Goal: Check status: Check status

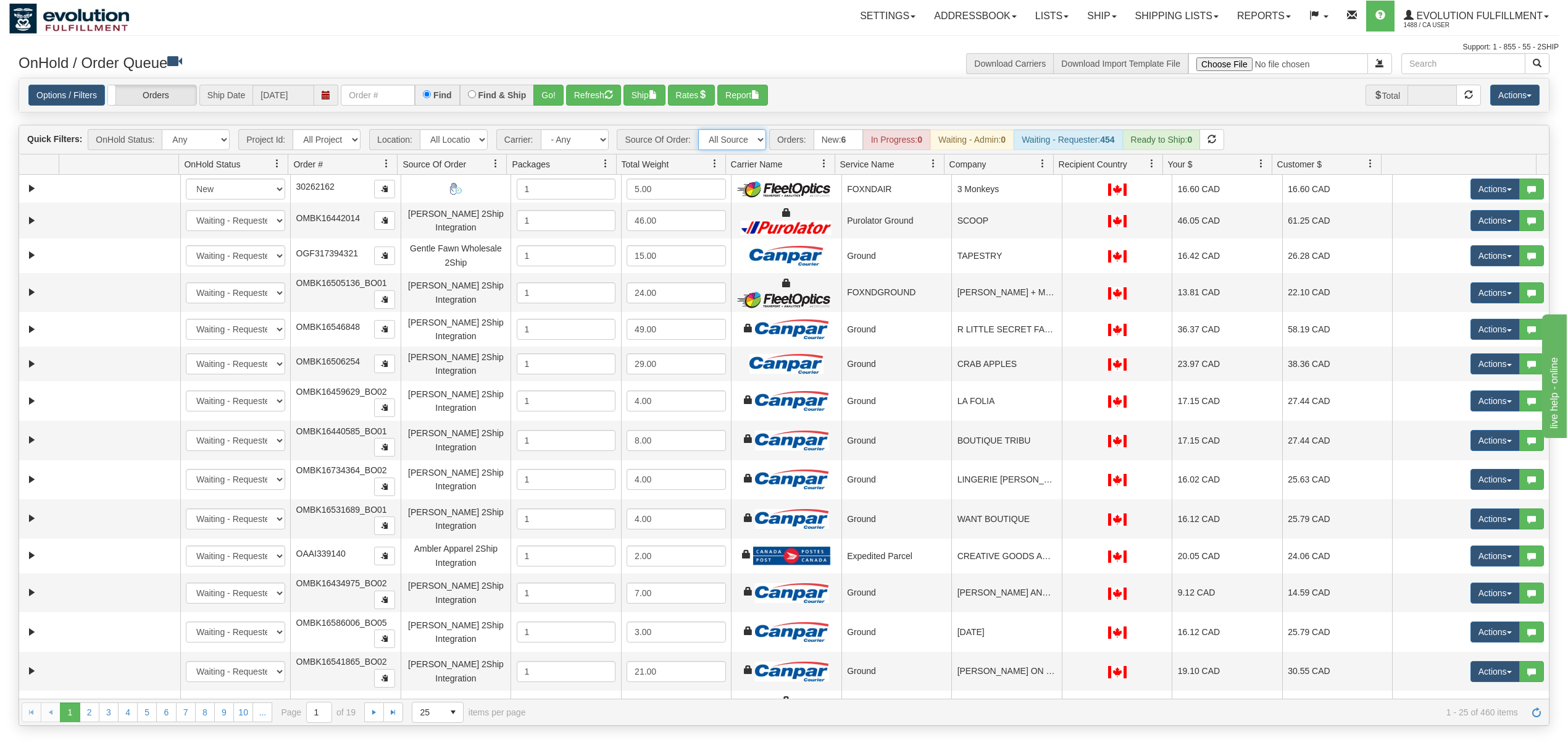
click at [759, 140] on select "All Sources AirBlaster 2Ship Integration Ambler Apparel 2Ship Integration BC [M…" at bounding box center [732, 139] width 68 height 21
select select "Tofino Towels 2Ship"
click at [699, 130] on select "All Sources AirBlaster 2Ship Integration Ambler Apparel 2Ship Integration BC [M…" at bounding box center [732, 139] width 68 height 21
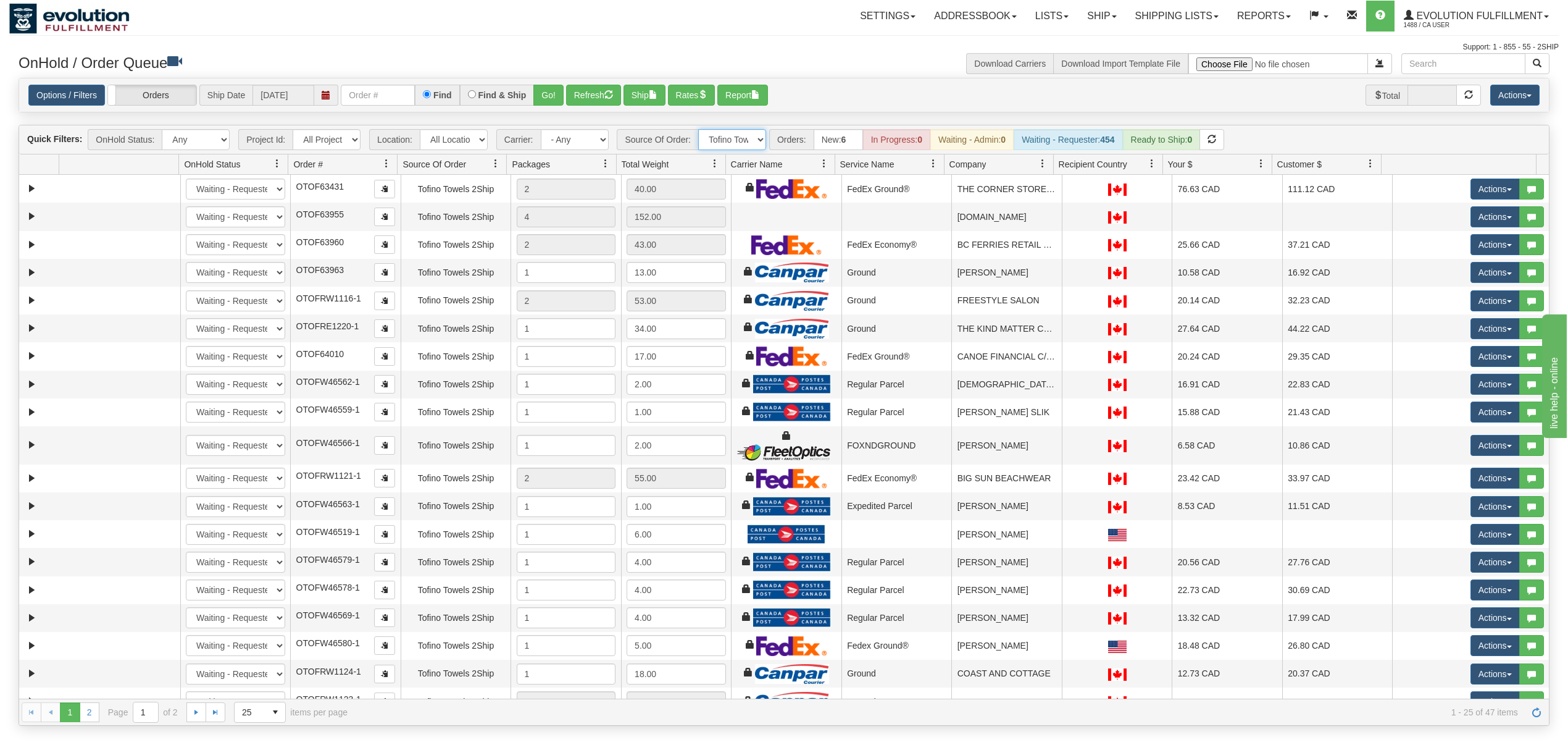
click at [1042, 167] on span at bounding box center [1043, 164] width 10 height 10
click at [1087, 192] on span "Sort Ascending" at bounding box center [1087, 192] width 64 height 12
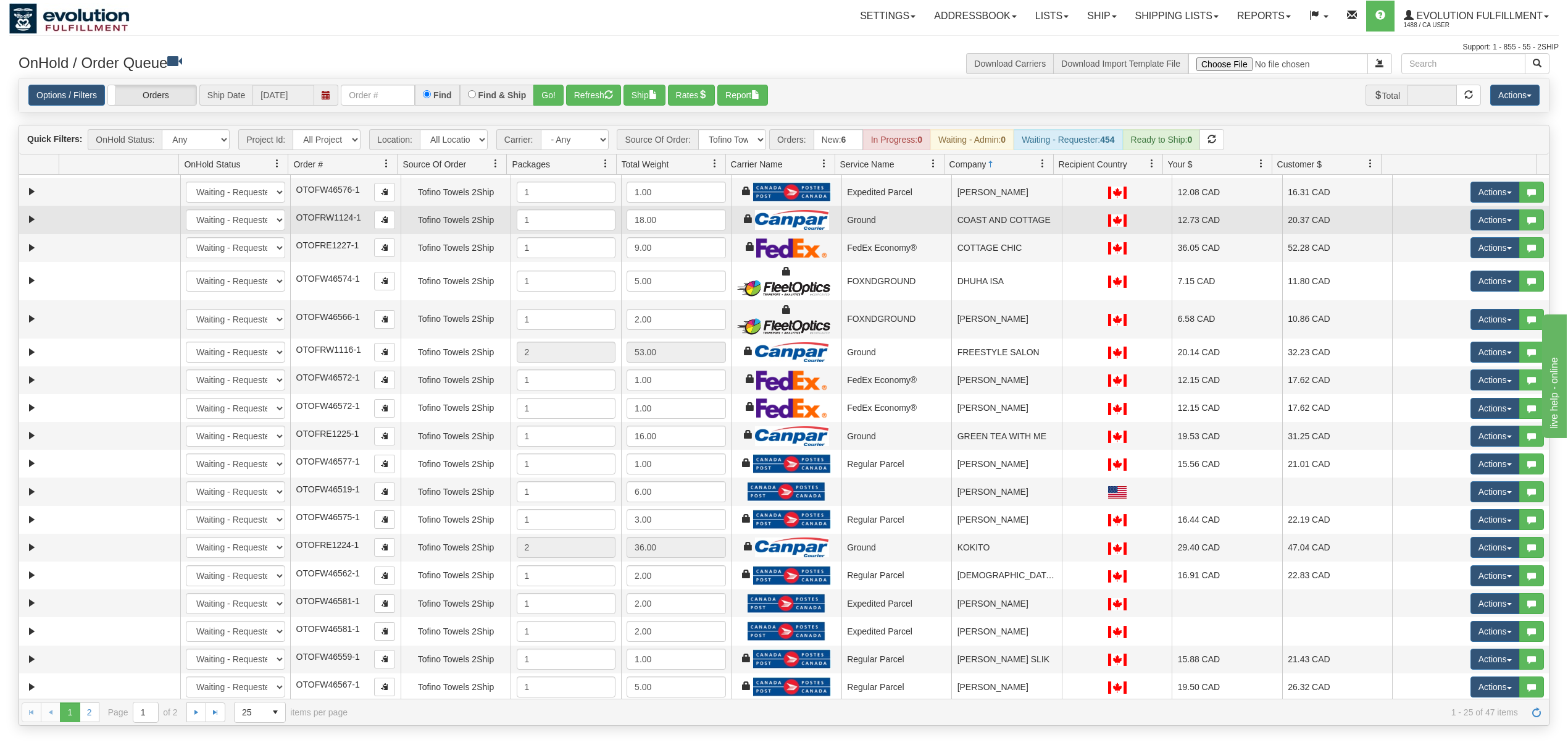
scroll to position [212, 0]
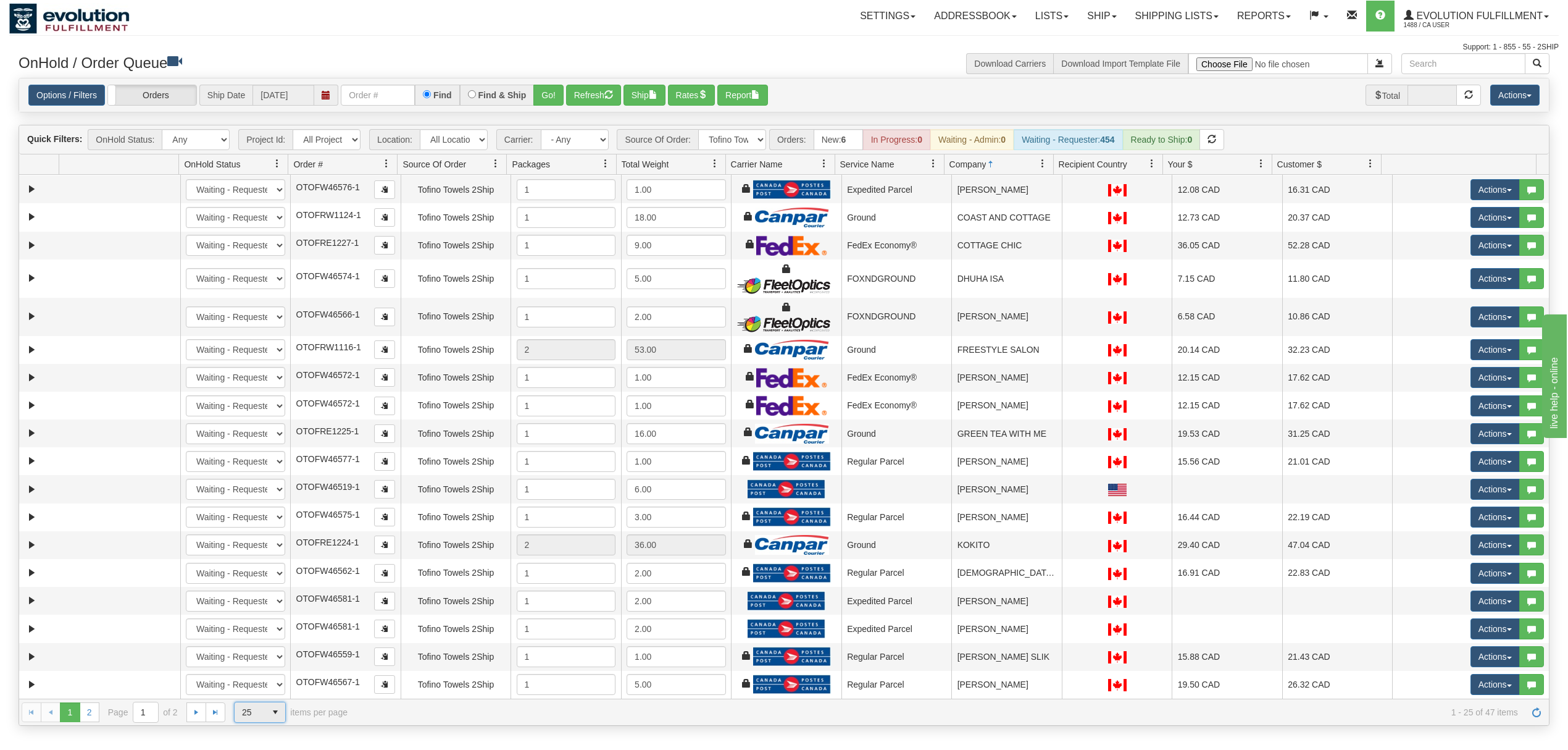
click at [274, 712] on span "select" at bounding box center [275, 712] width 20 height 20
click at [259, 693] on li "100" at bounding box center [259, 694] width 51 height 17
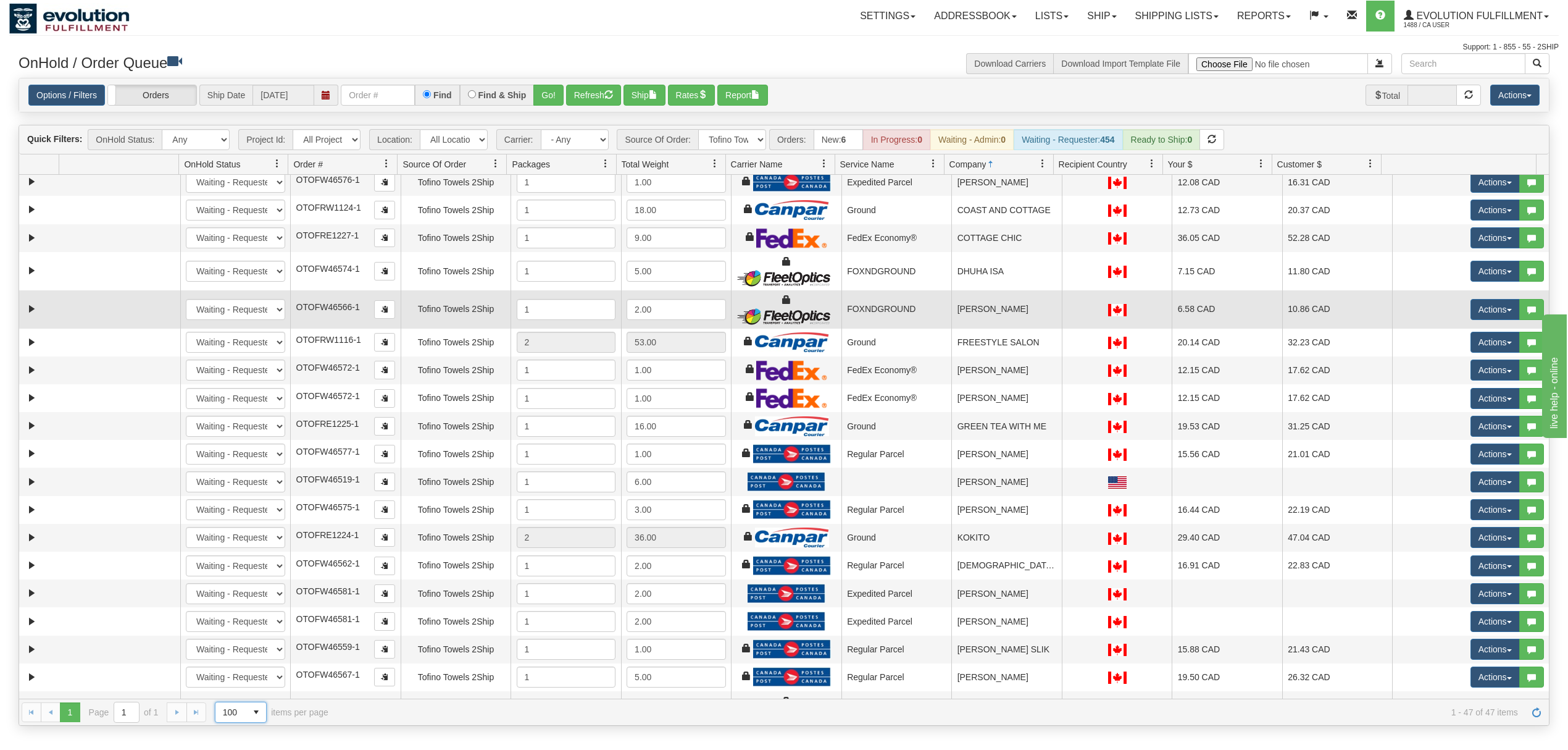
scroll to position [0, 0]
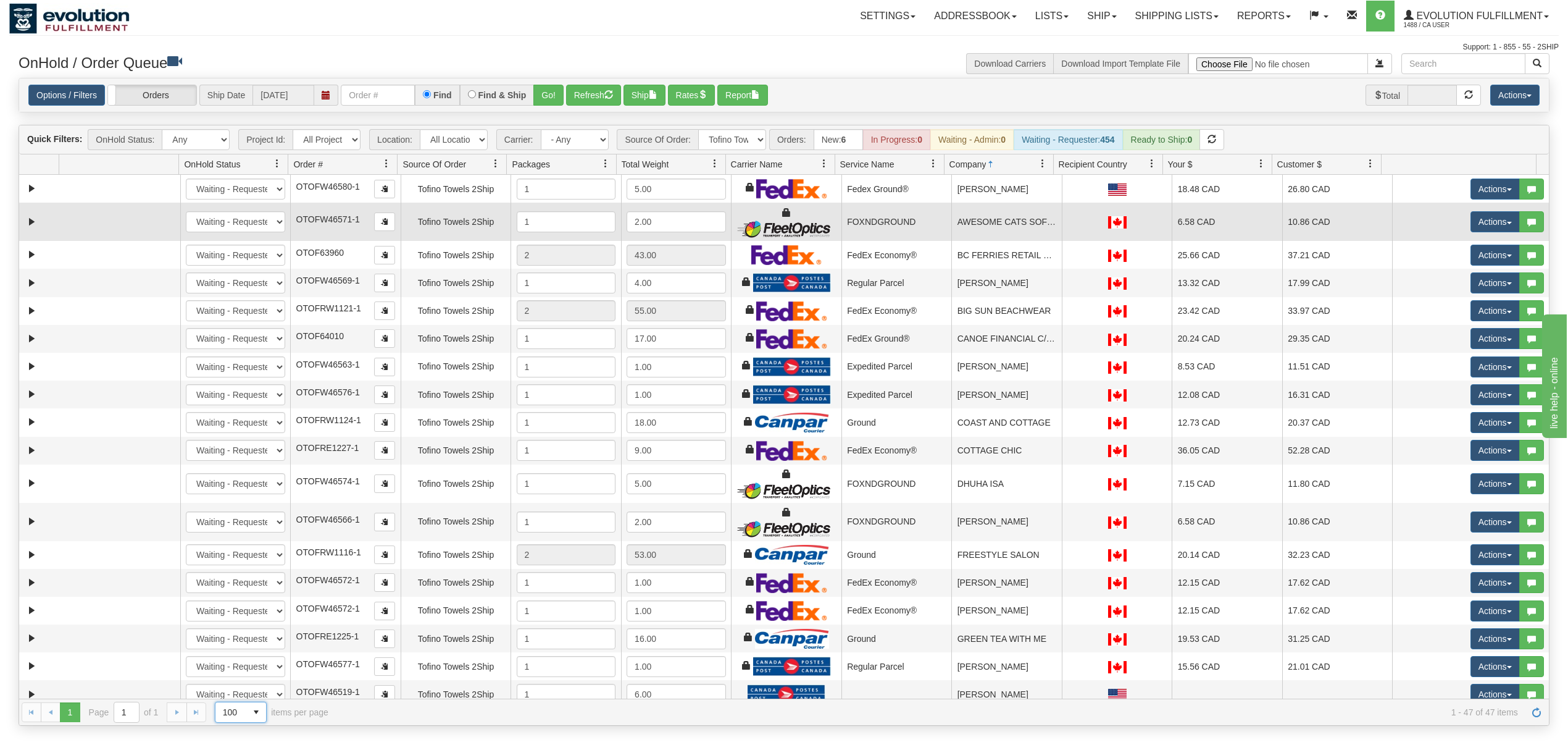
click at [990, 223] on td "AWESOME CATS SOFTBALL HEGEMONY" at bounding box center [1006, 222] width 110 height 38
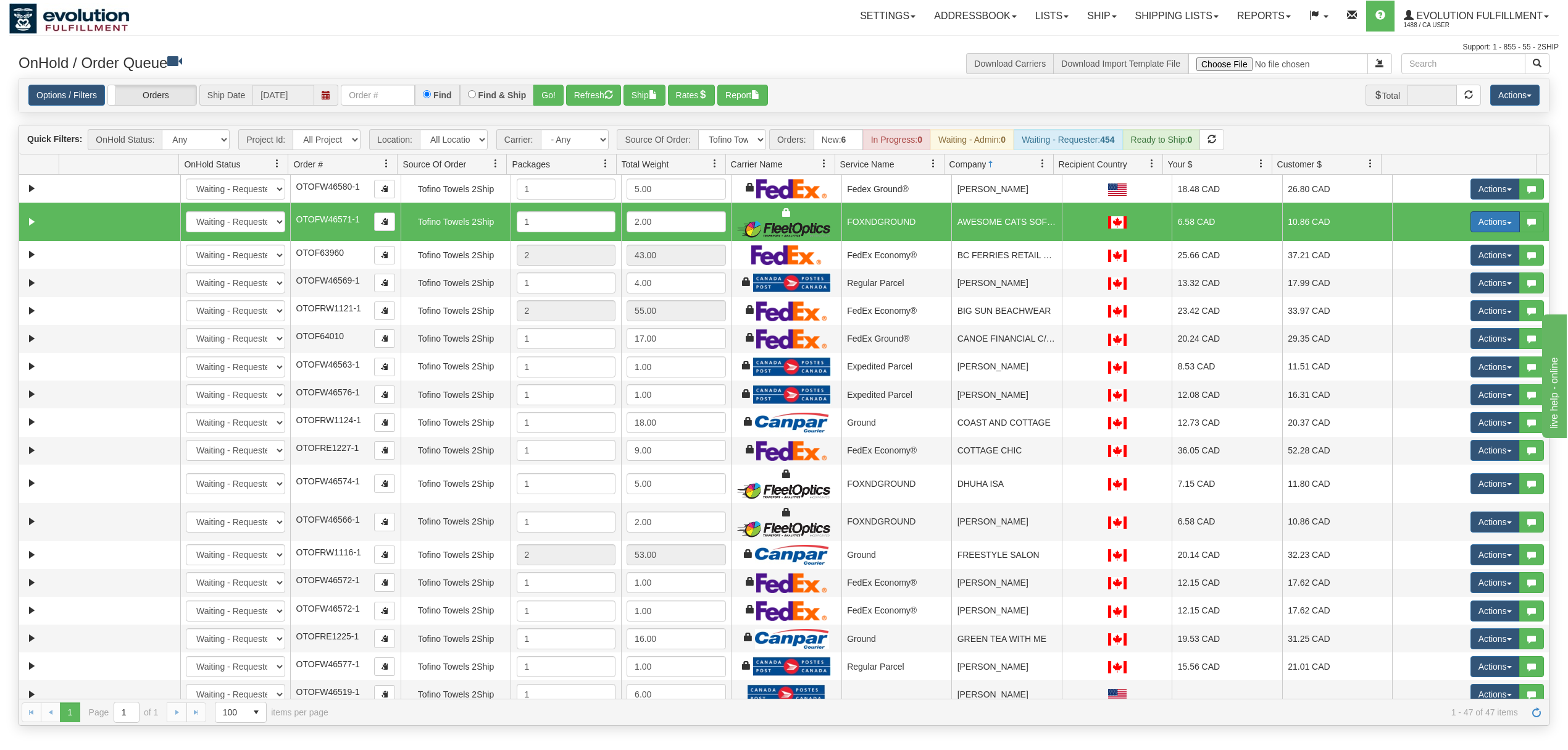
click at [1492, 221] on button "Actions" at bounding box center [1495, 221] width 49 height 21
click at [1438, 294] on span "Ship" at bounding box center [1446, 294] width 26 height 10
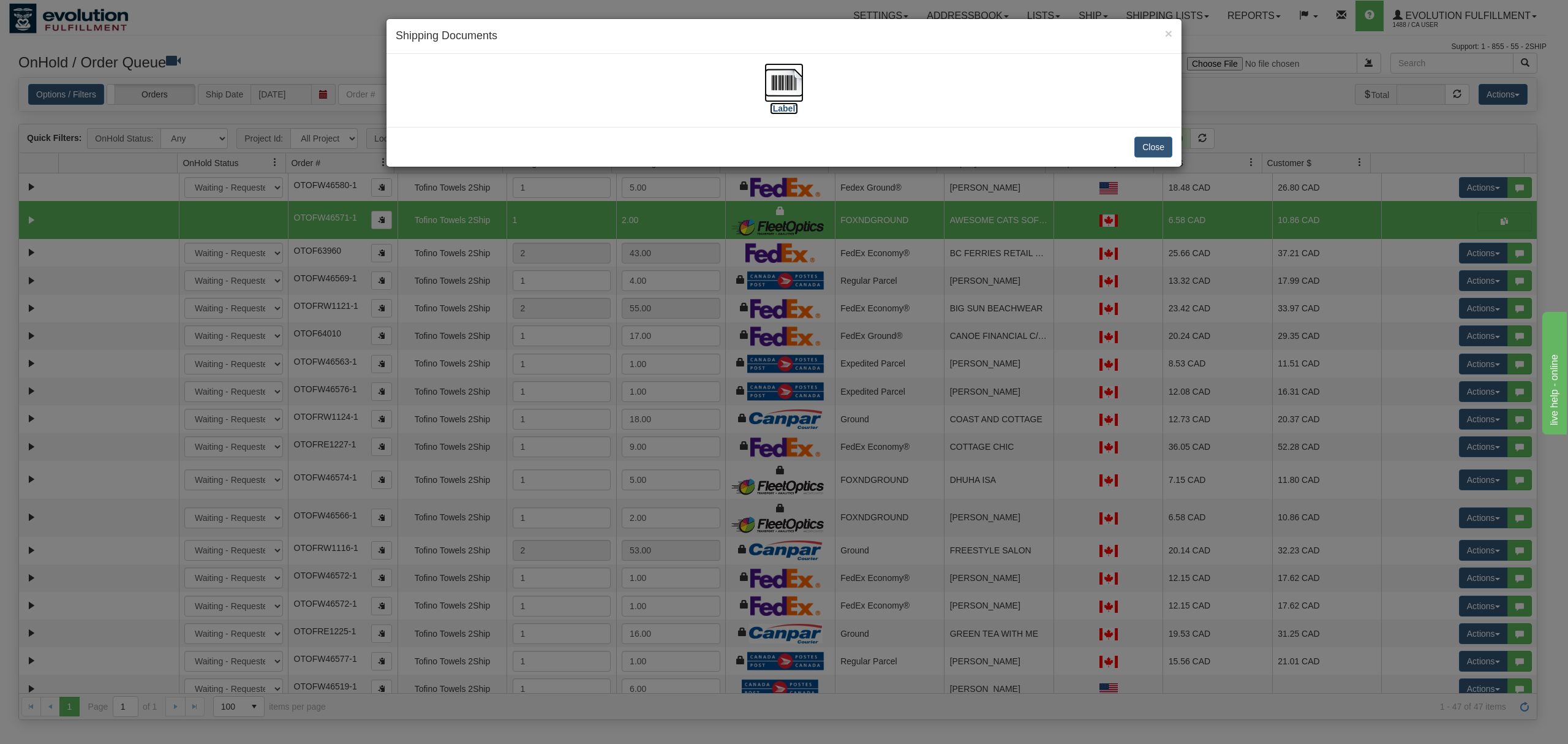
click at [787, 84] on img at bounding box center [783, 82] width 39 height 39
click at [1154, 144] on button "Close" at bounding box center [1153, 146] width 38 height 21
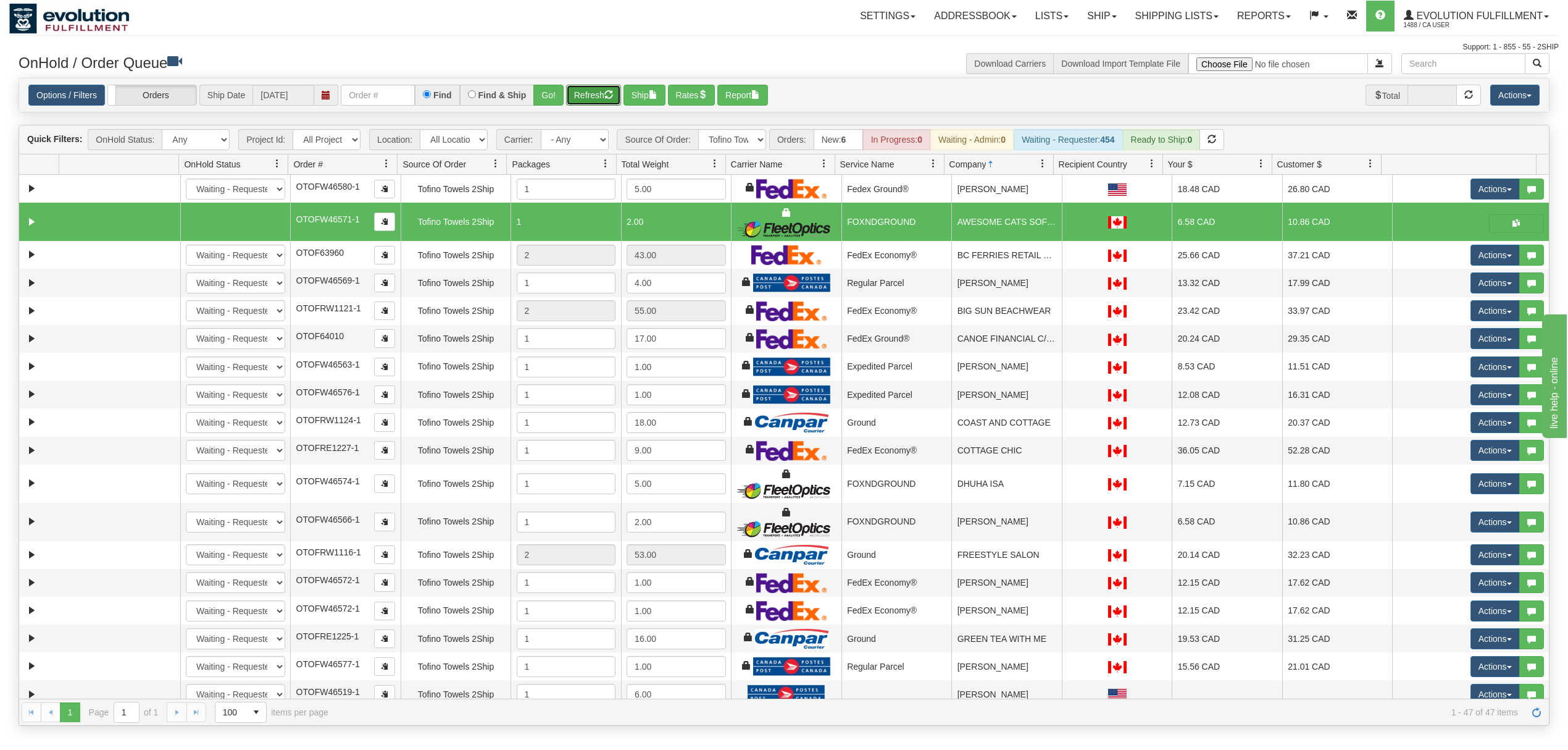
click at [605, 92] on button "Refresh" at bounding box center [593, 95] width 55 height 21
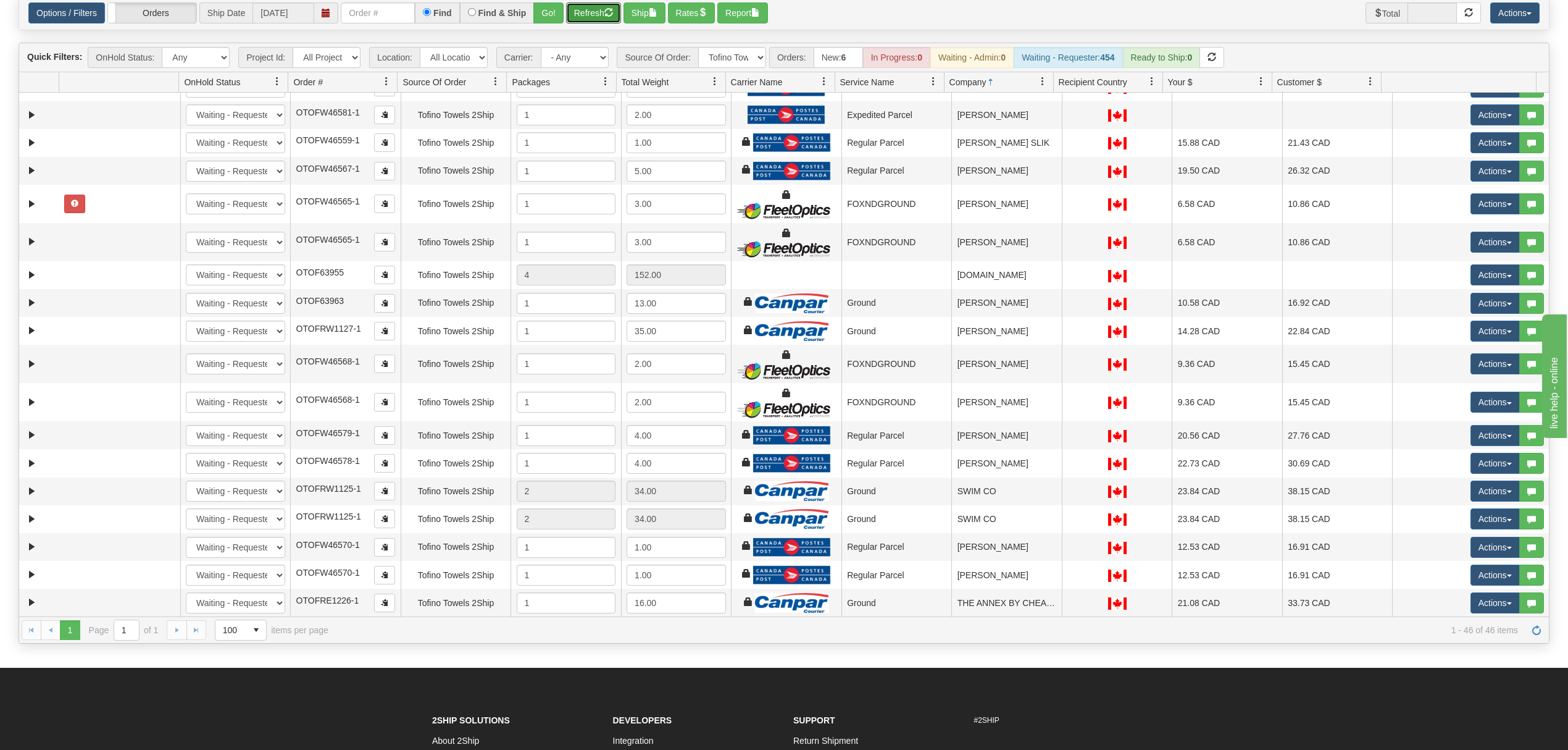
scroll to position [589, 0]
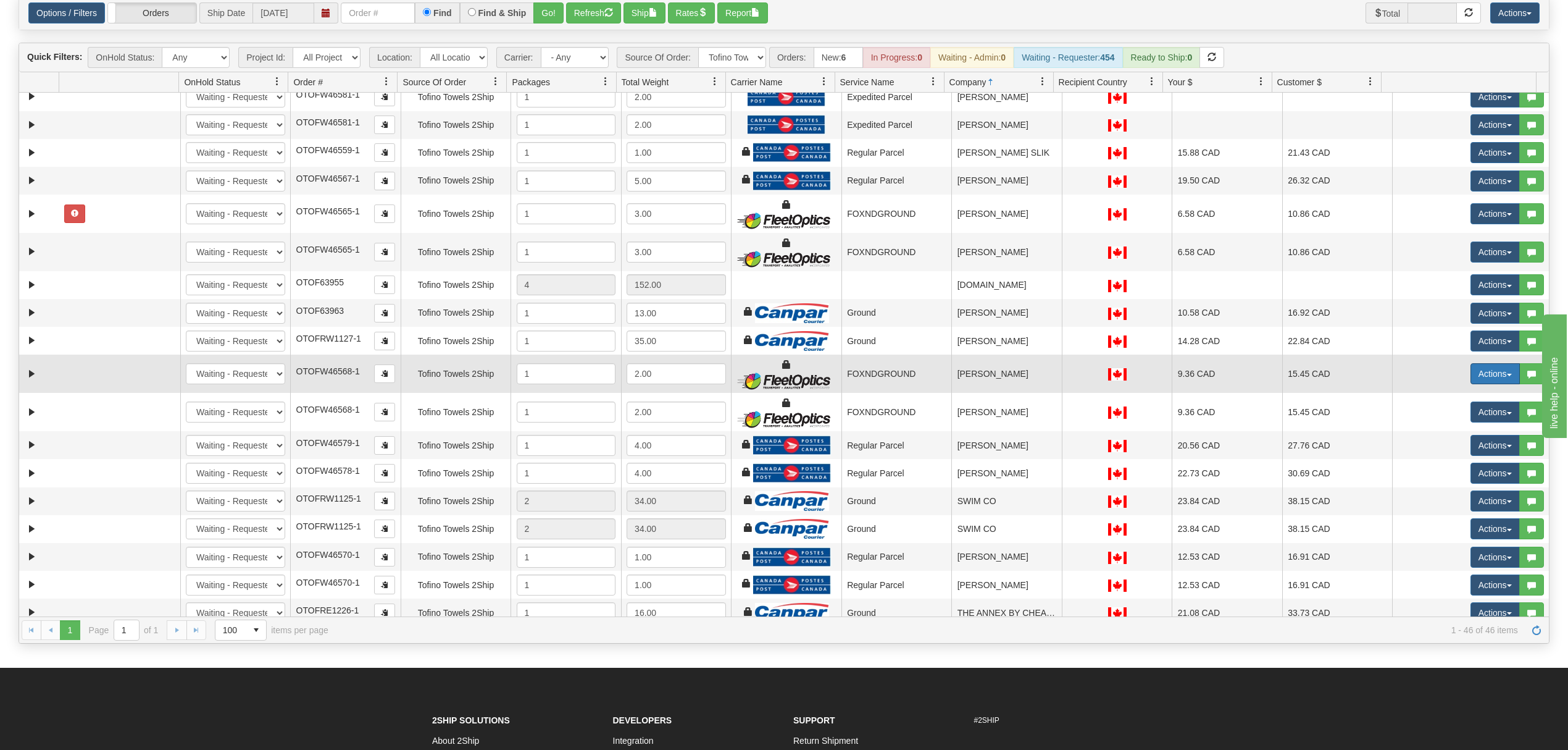
click at [1480, 383] on button "Actions" at bounding box center [1495, 373] width 49 height 21
click at [1441, 451] on span "Ship" at bounding box center [1446, 446] width 26 height 10
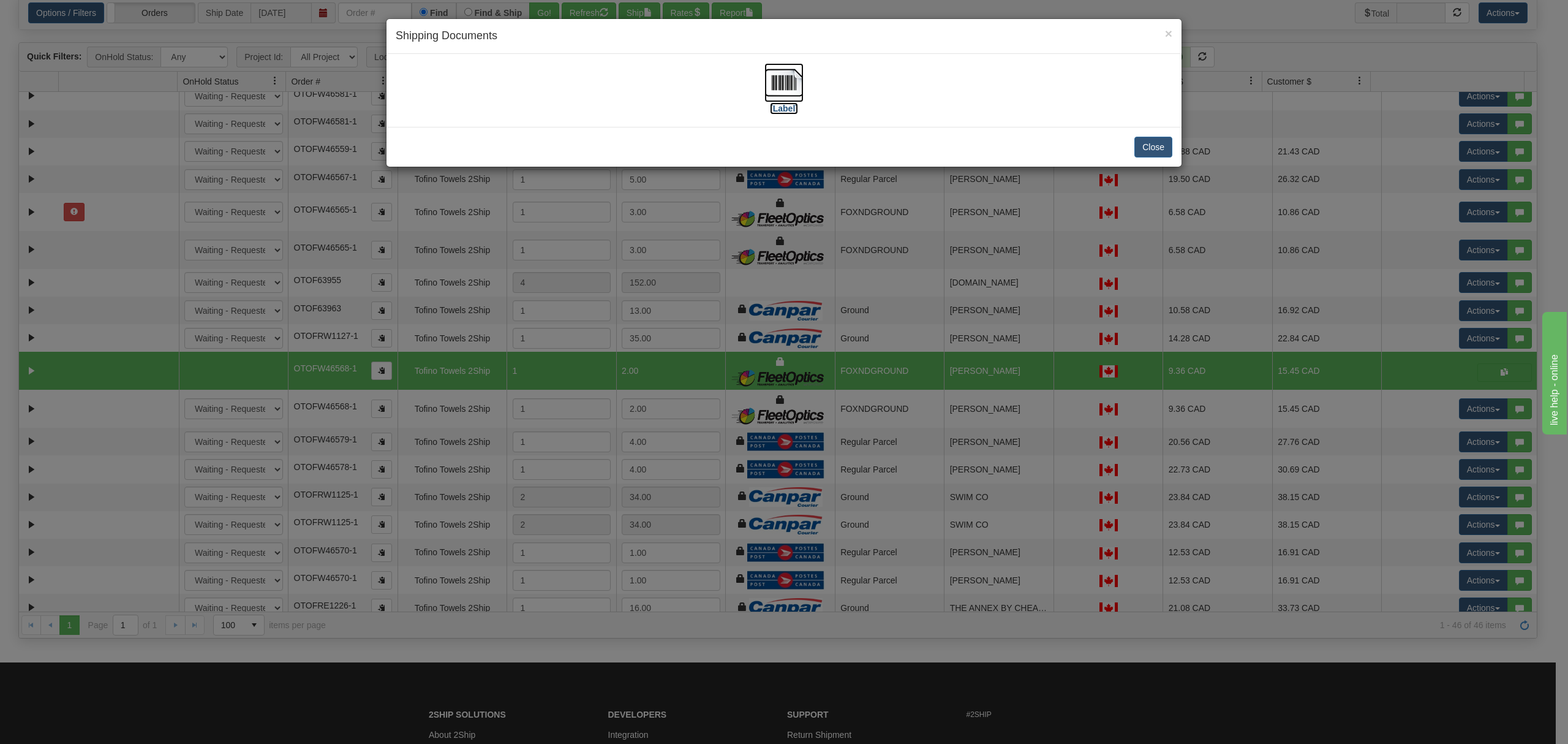
click at [780, 86] on img at bounding box center [783, 82] width 39 height 39
click at [1149, 154] on button "Close" at bounding box center [1153, 146] width 38 height 21
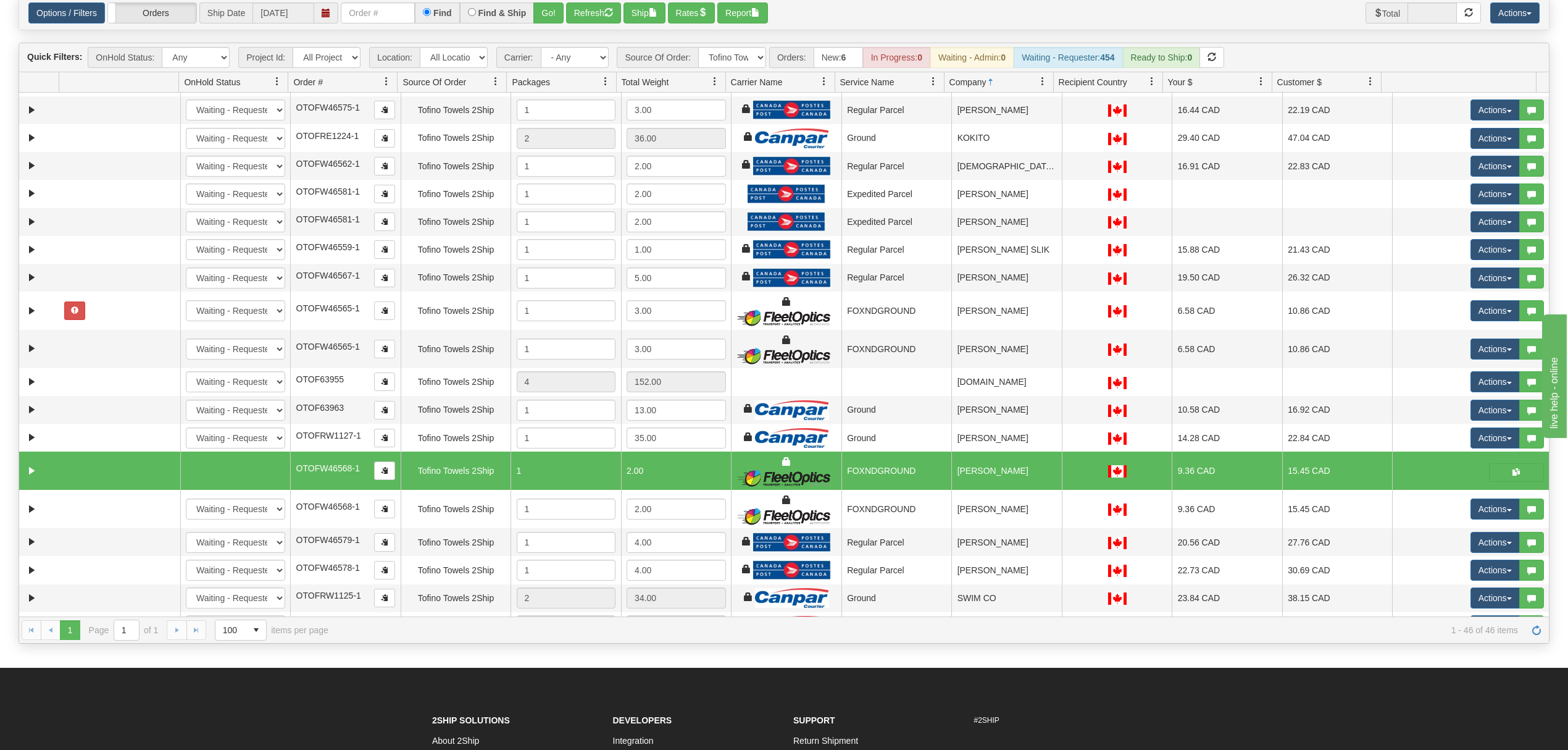
scroll to position [506, 0]
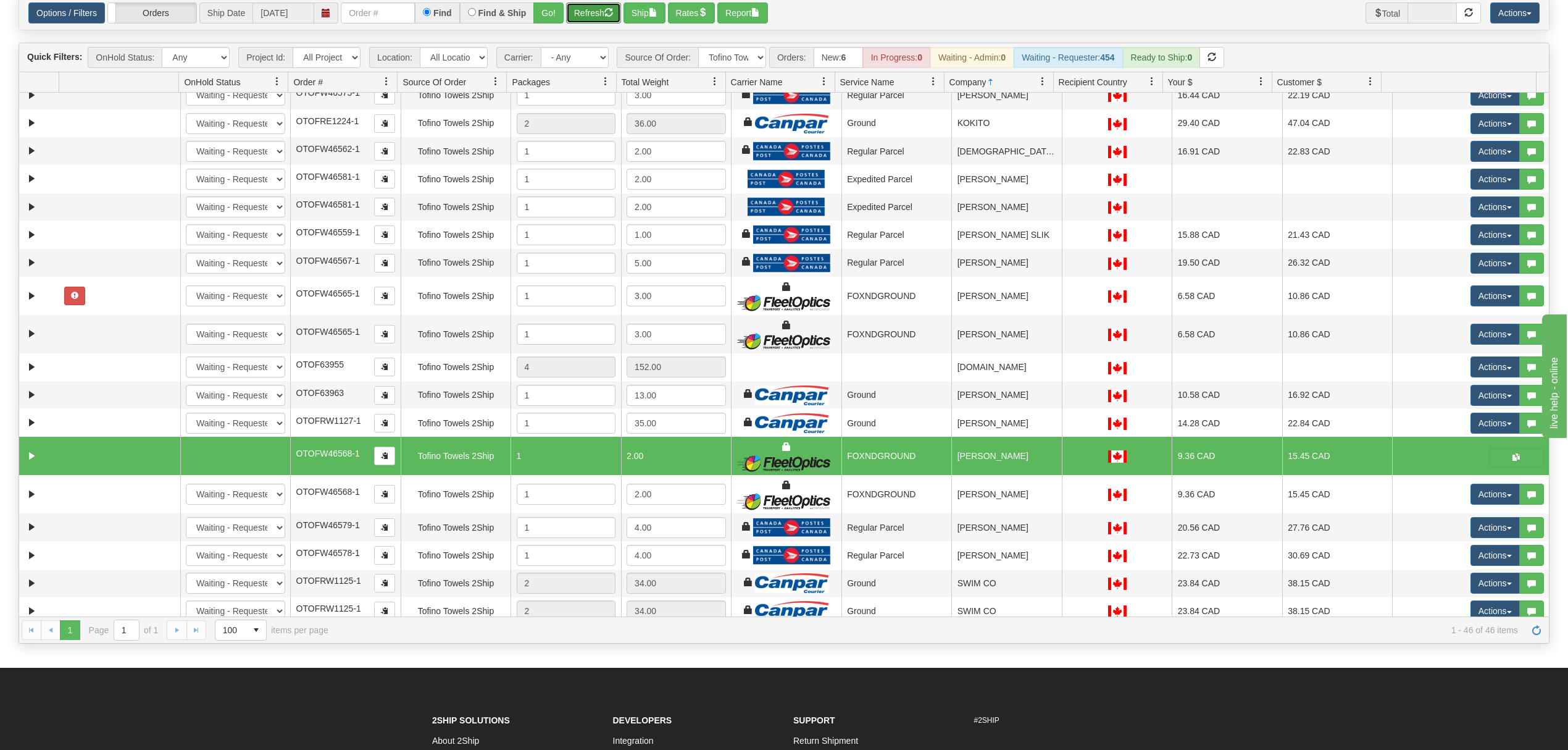
click at [598, 13] on button "Refresh" at bounding box center [593, 12] width 55 height 21
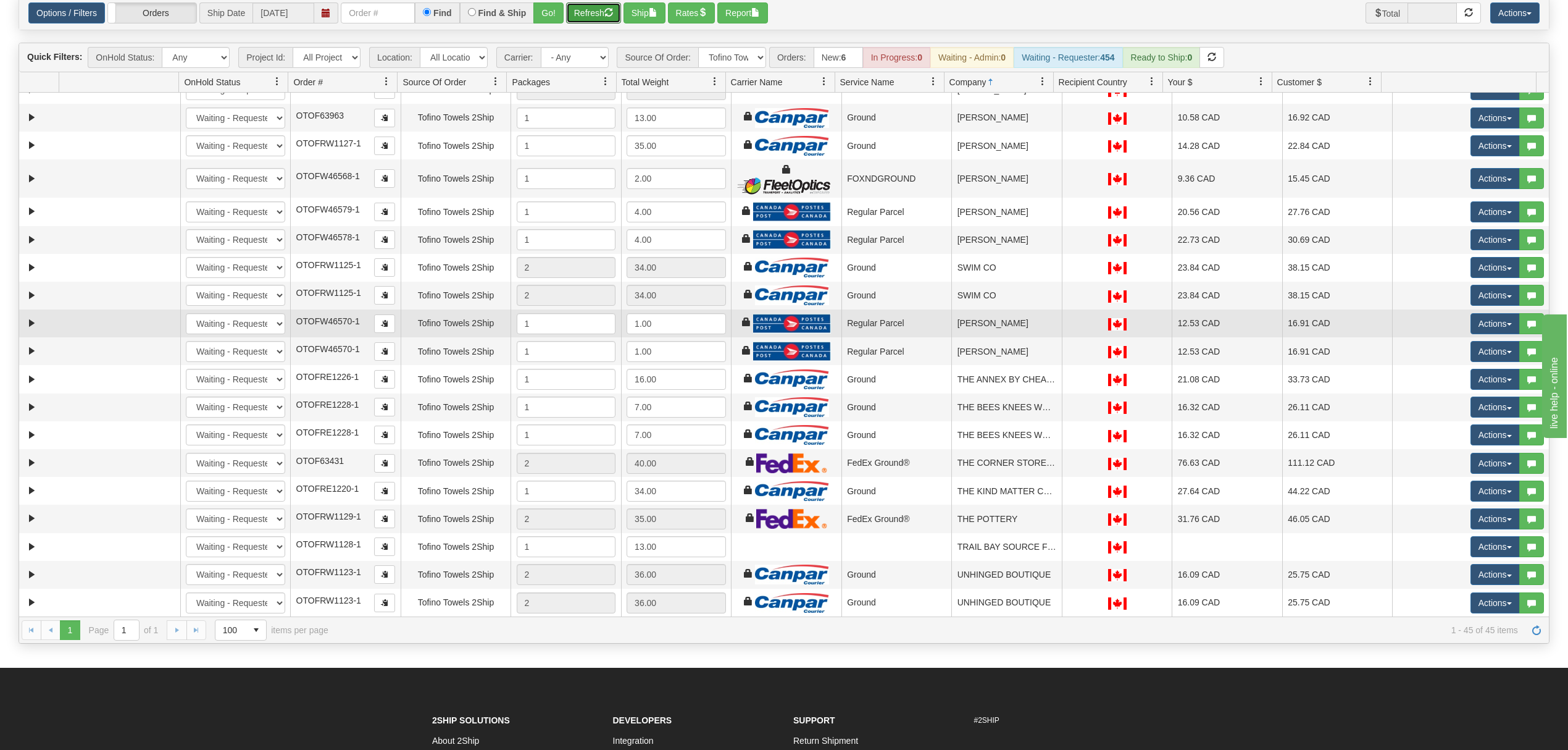
scroll to position [798, 0]
click at [1485, 319] on button "Actions" at bounding box center [1495, 323] width 49 height 21
click at [1455, 378] on span "Rate All Services" at bounding box center [1470, 379] width 74 height 10
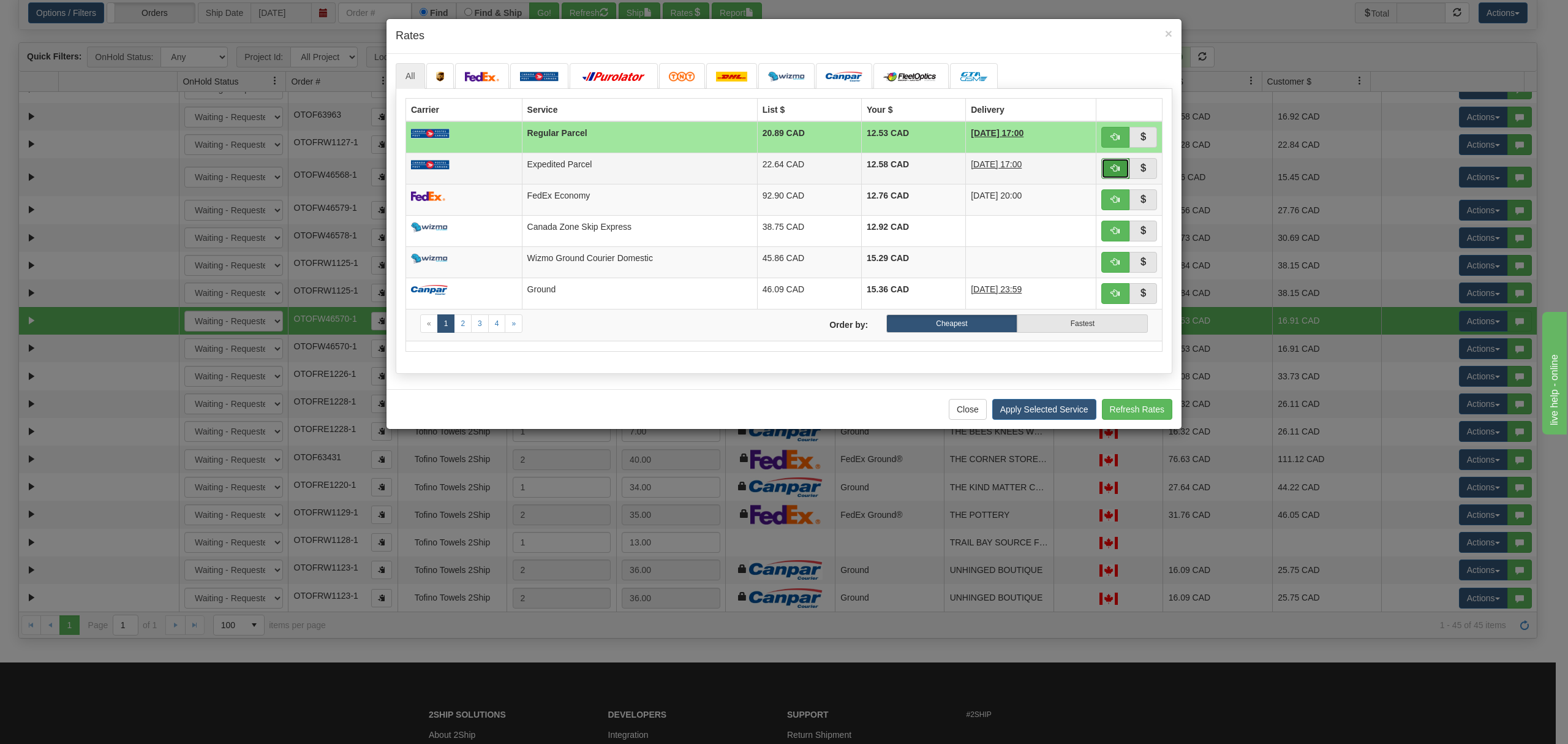
click at [1113, 169] on span "button" at bounding box center [1115, 168] width 8 height 8
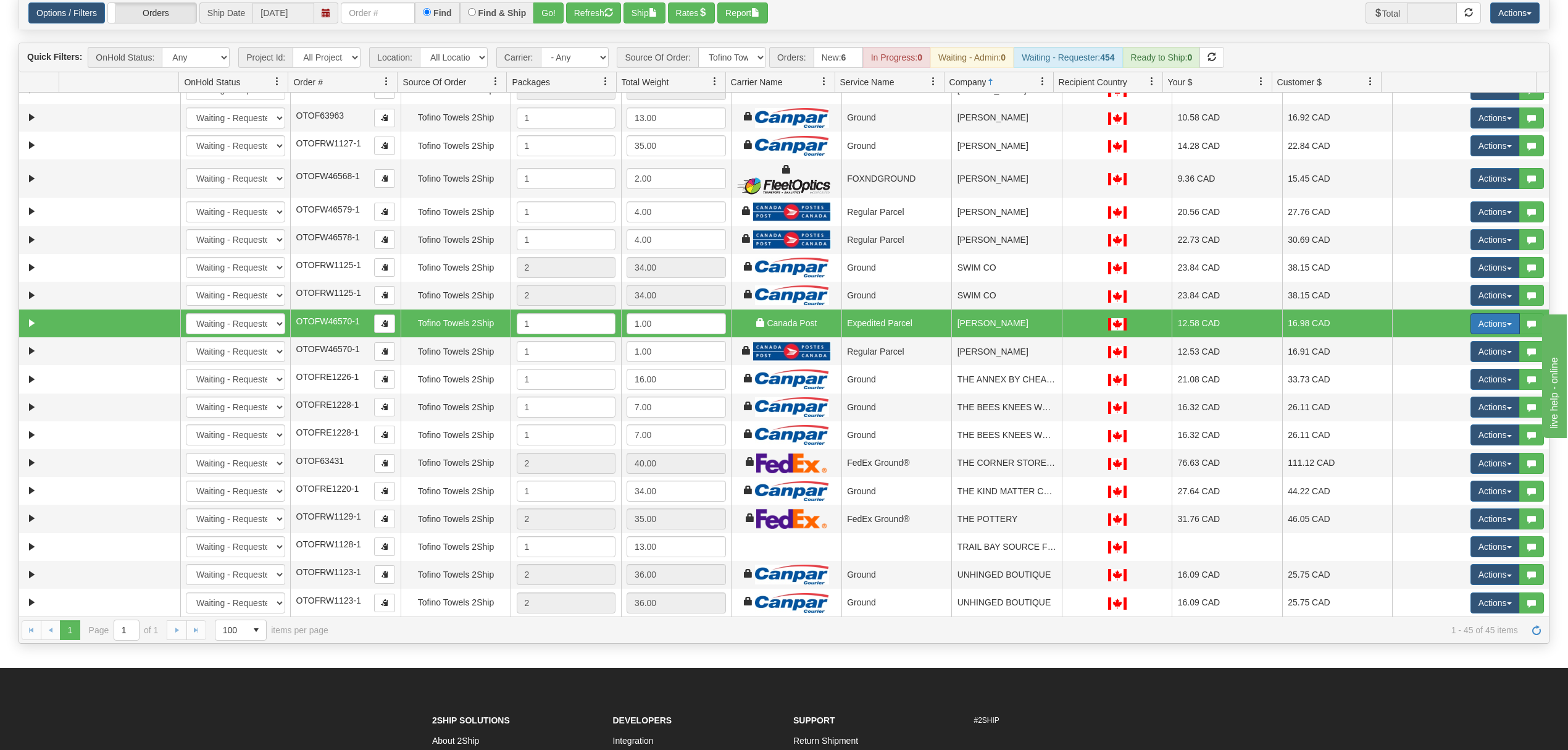
click at [1485, 324] on button "Actions" at bounding box center [1495, 323] width 49 height 21
click at [1440, 393] on span "Ship" at bounding box center [1446, 395] width 26 height 10
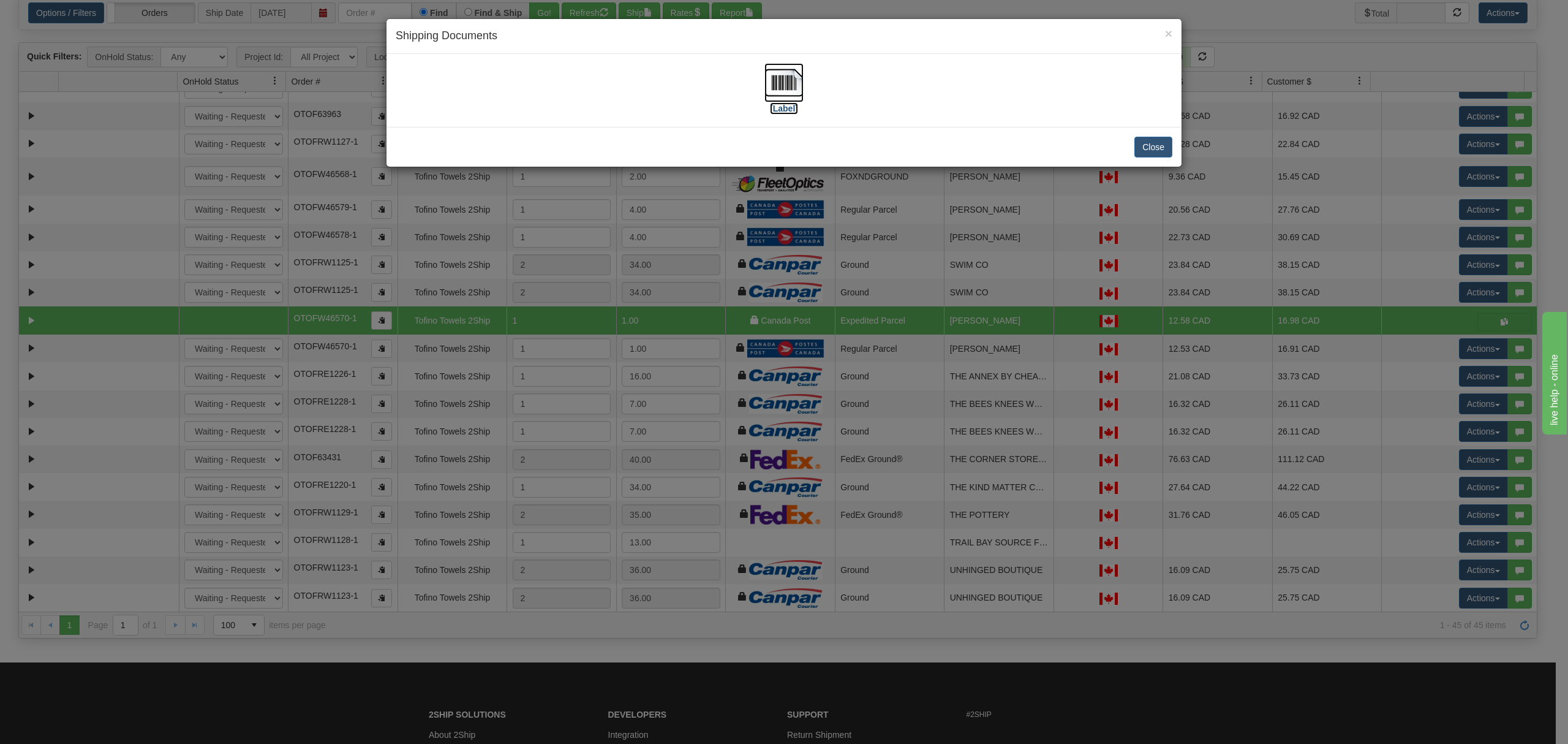
click at [792, 87] on img at bounding box center [783, 82] width 39 height 39
click at [1145, 148] on button "Close" at bounding box center [1153, 146] width 38 height 21
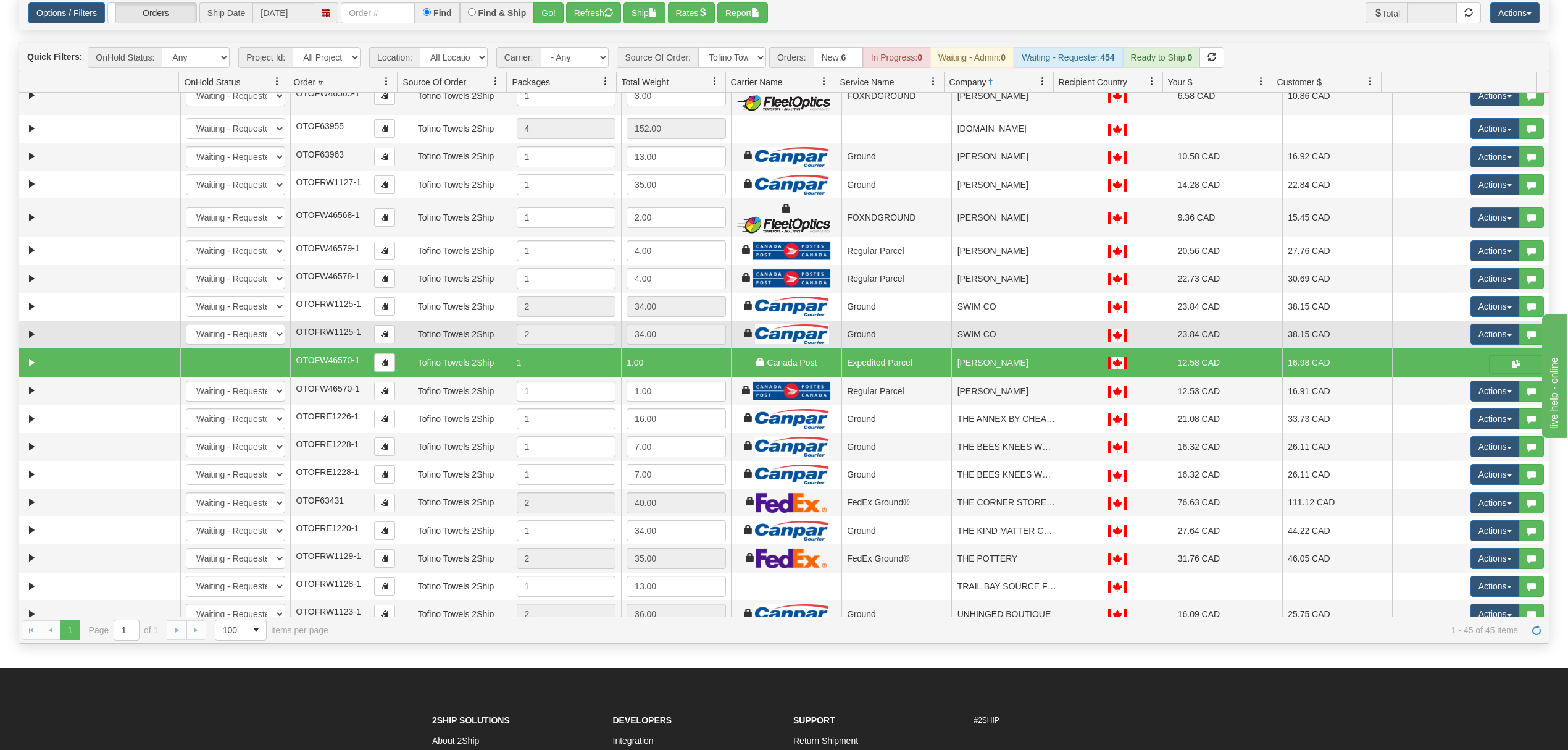
scroll to position [715, 0]
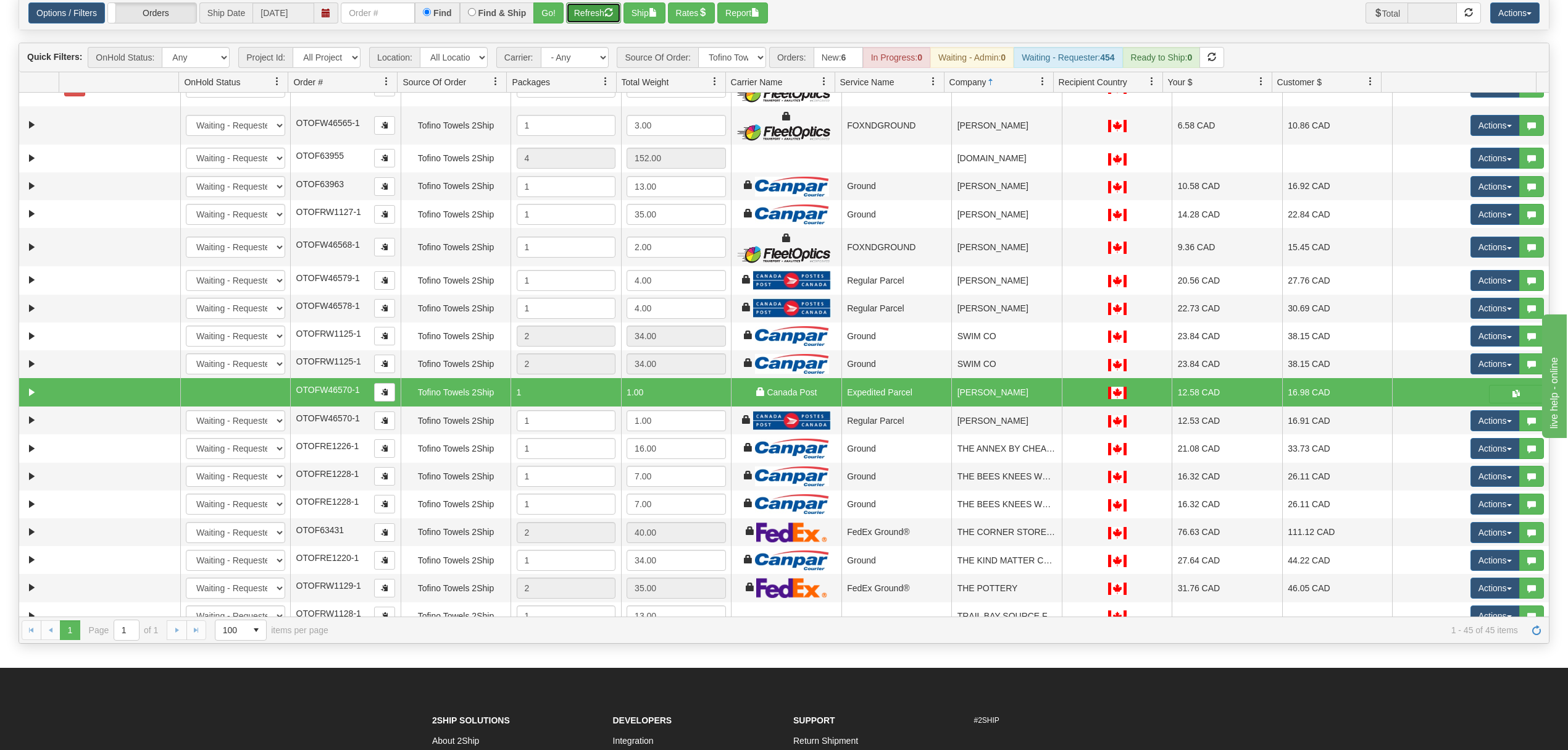
drag, startPoint x: 597, startPoint y: 7, endPoint x: 618, endPoint y: 12, distance: 21.6
click at [597, 6] on button "Refresh" at bounding box center [593, 12] width 55 height 21
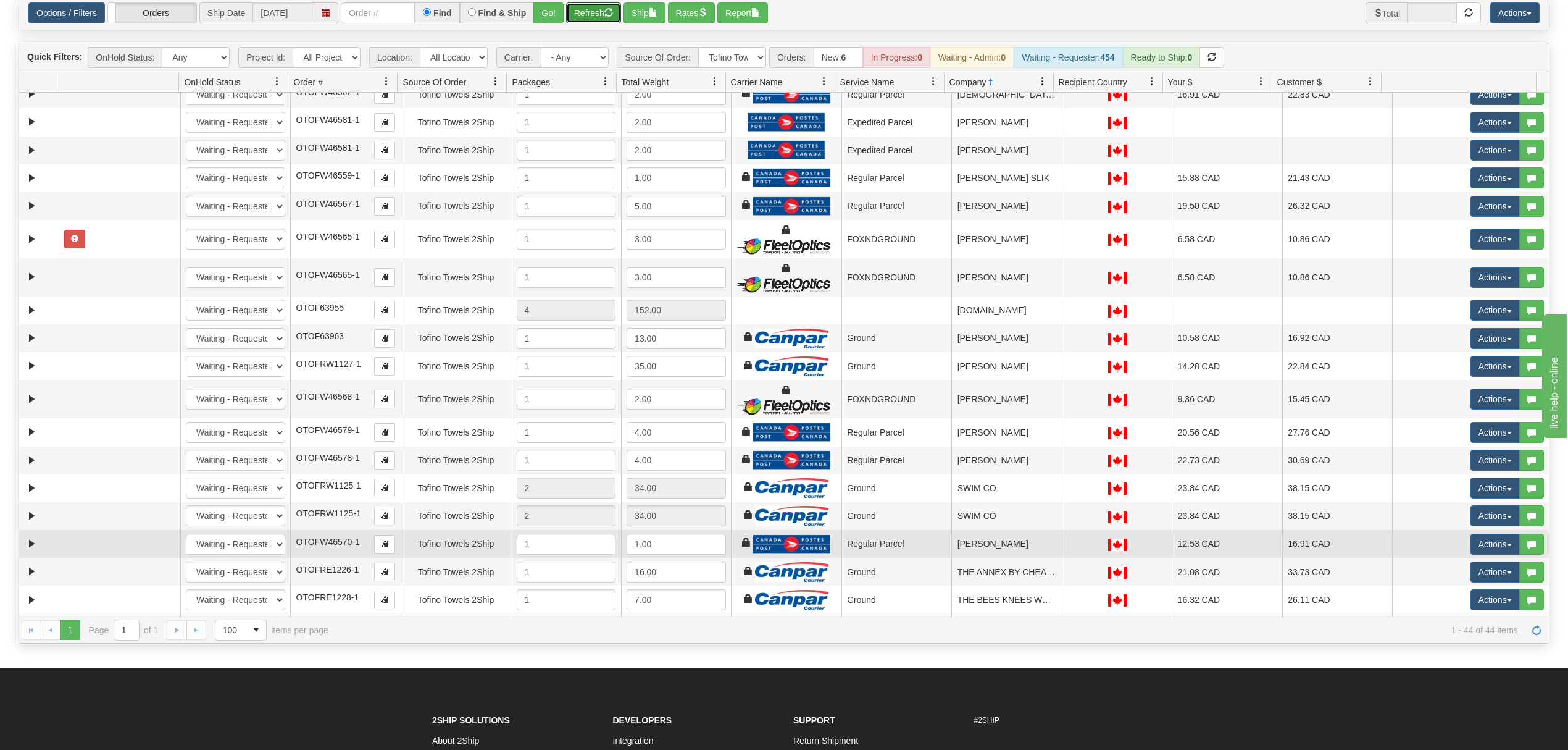
scroll to position [551, 0]
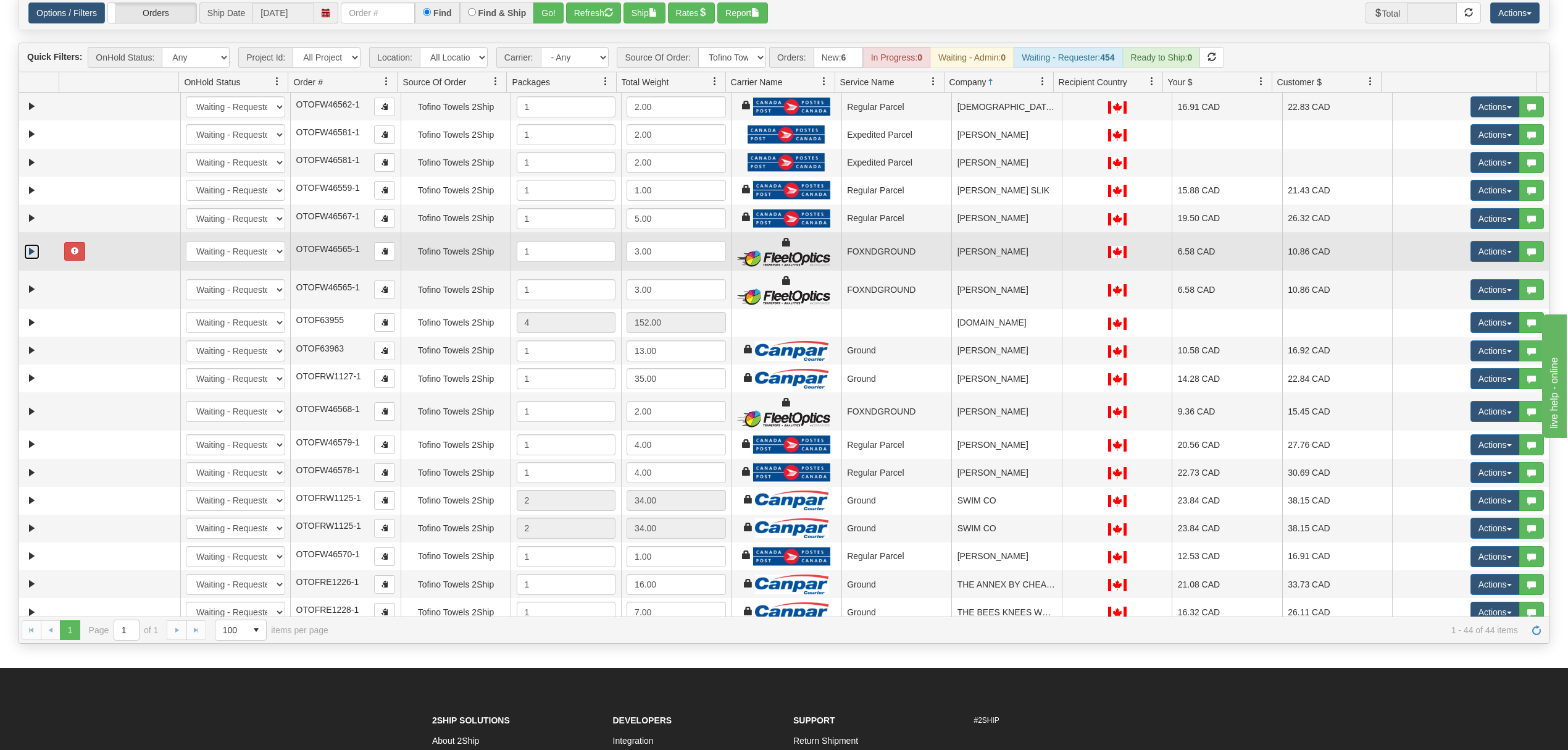
click at [31, 260] on link "Expand" at bounding box center [32, 252] width 16 height 16
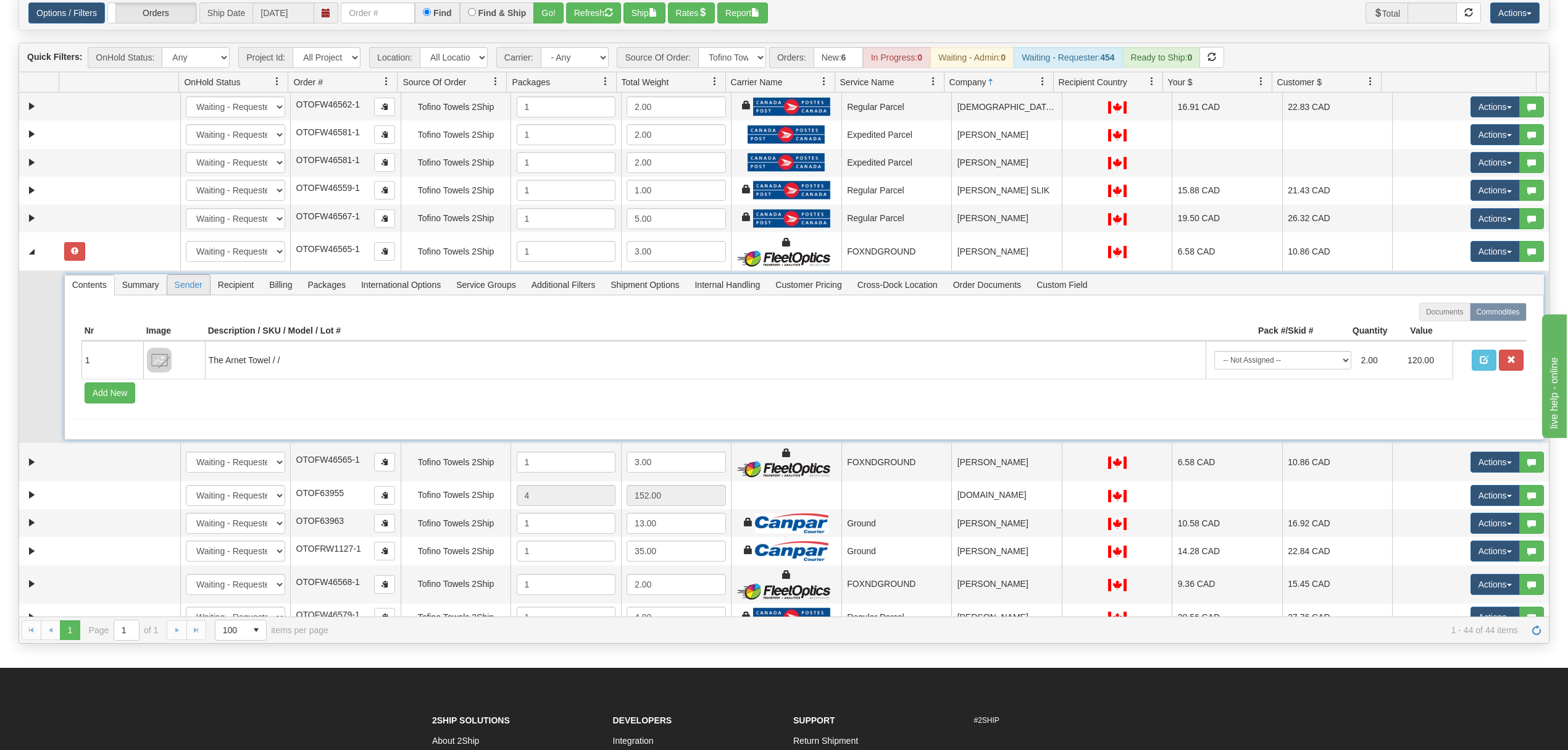
click at [192, 294] on span "Sender" at bounding box center [189, 284] width 43 height 20
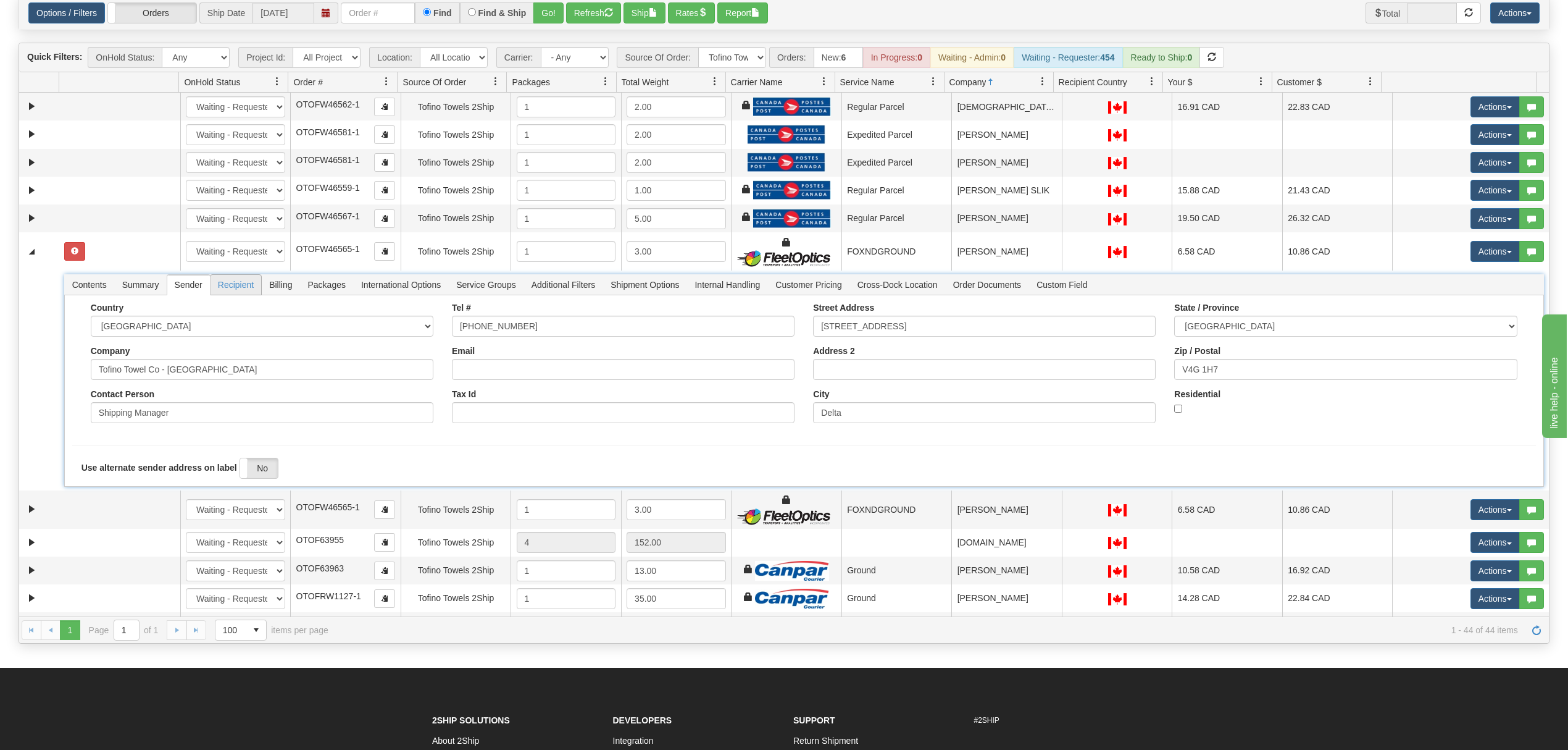
click at [231, 294] on span "Recipient" at bounding box center [235, 284] width 51 height 20
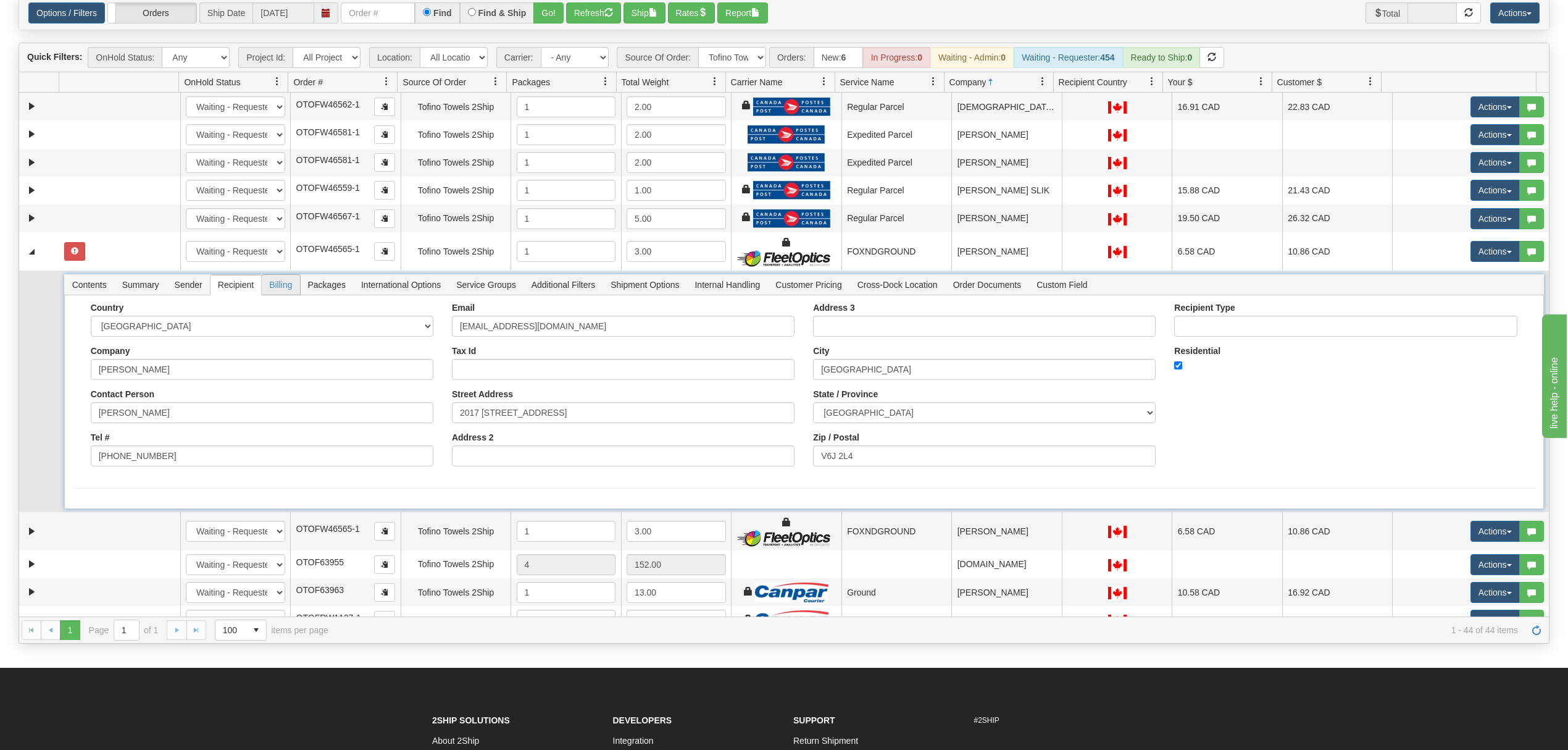
click at [277, 294] on span "Billing" at bounding box center [280, 284] width 38 height 20
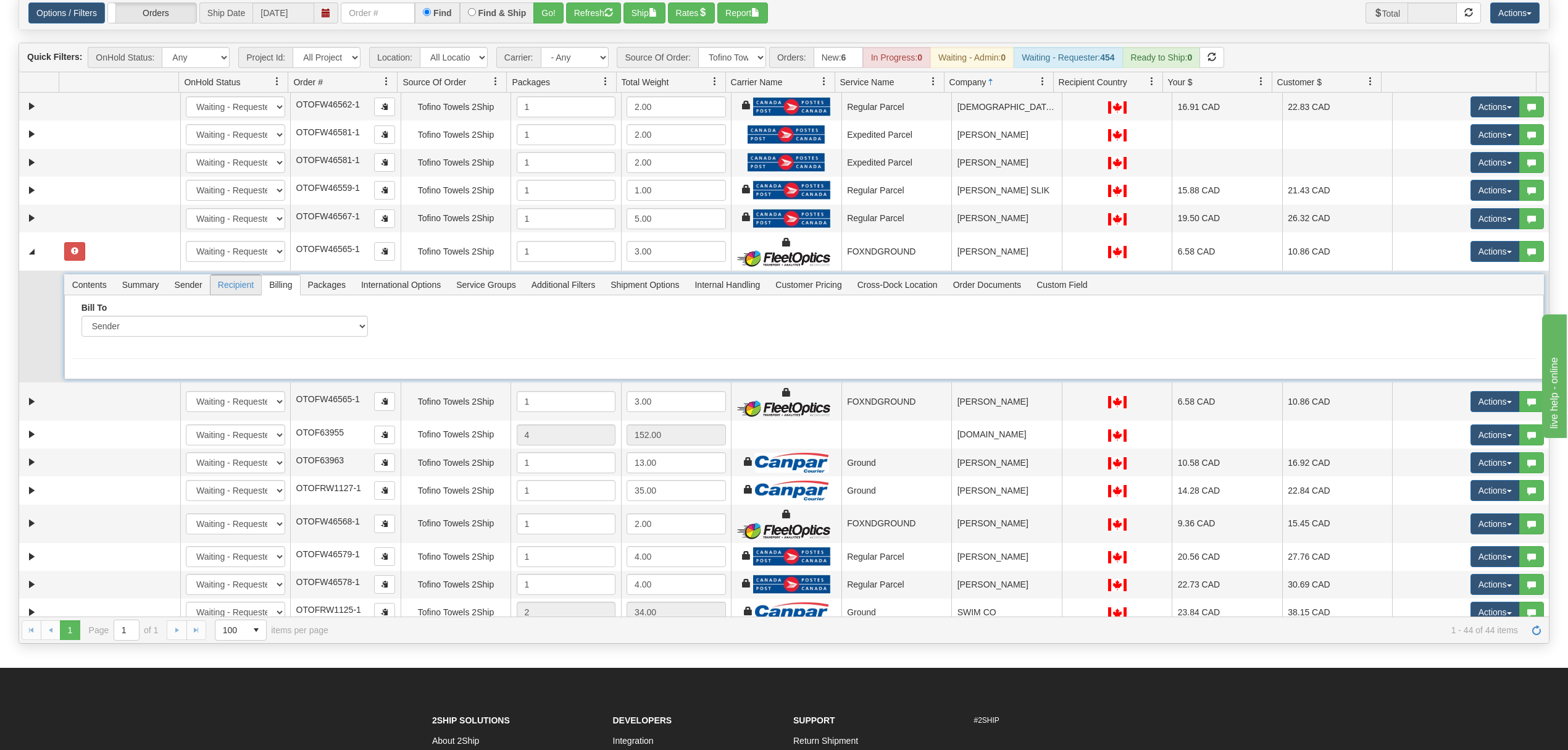
click at [243, 294] on span "Recipient" at bounding box center [235, 284] width 51 height 20
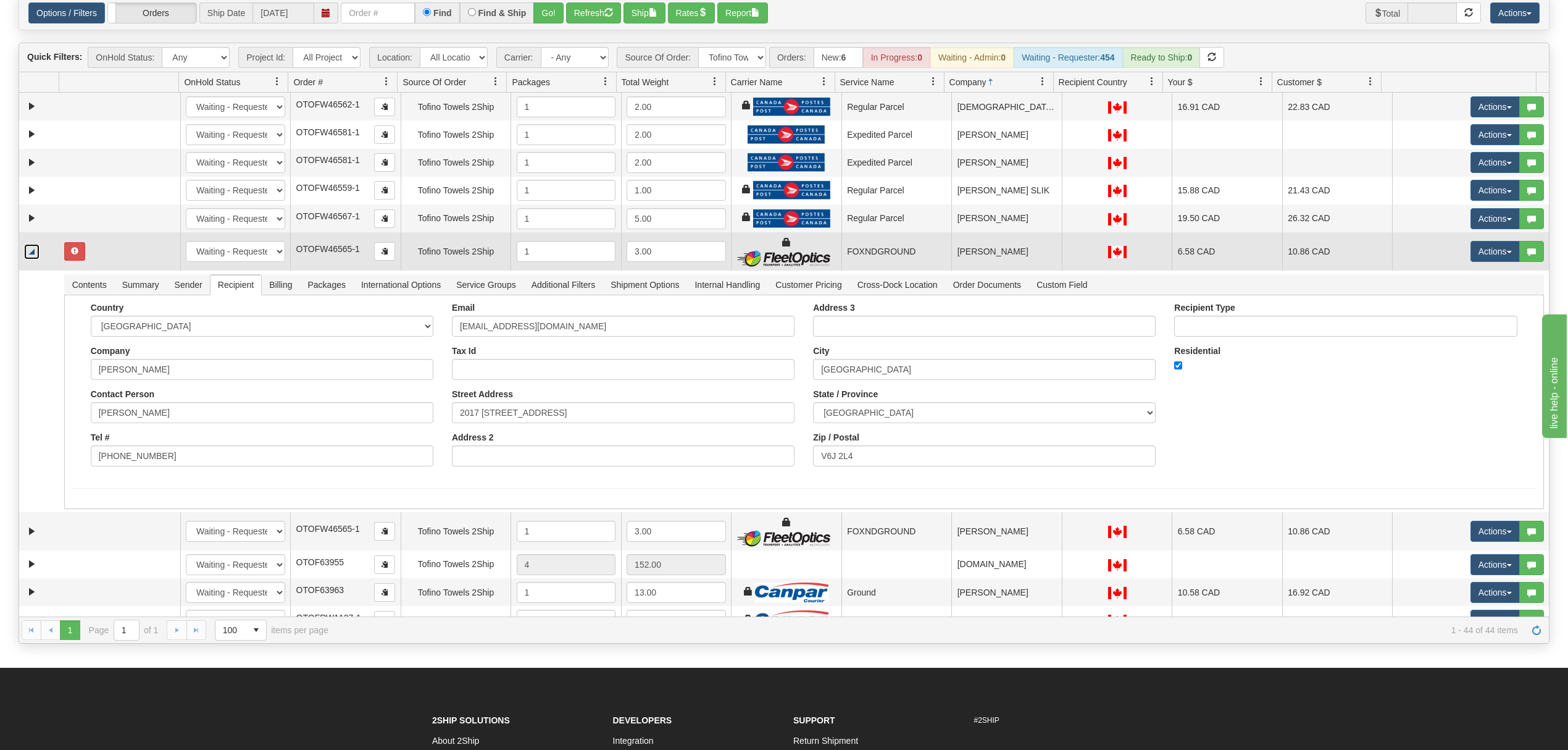
click at [36, 260] on link "Collapse" at bounding box center [32, 252] width 16 height 16
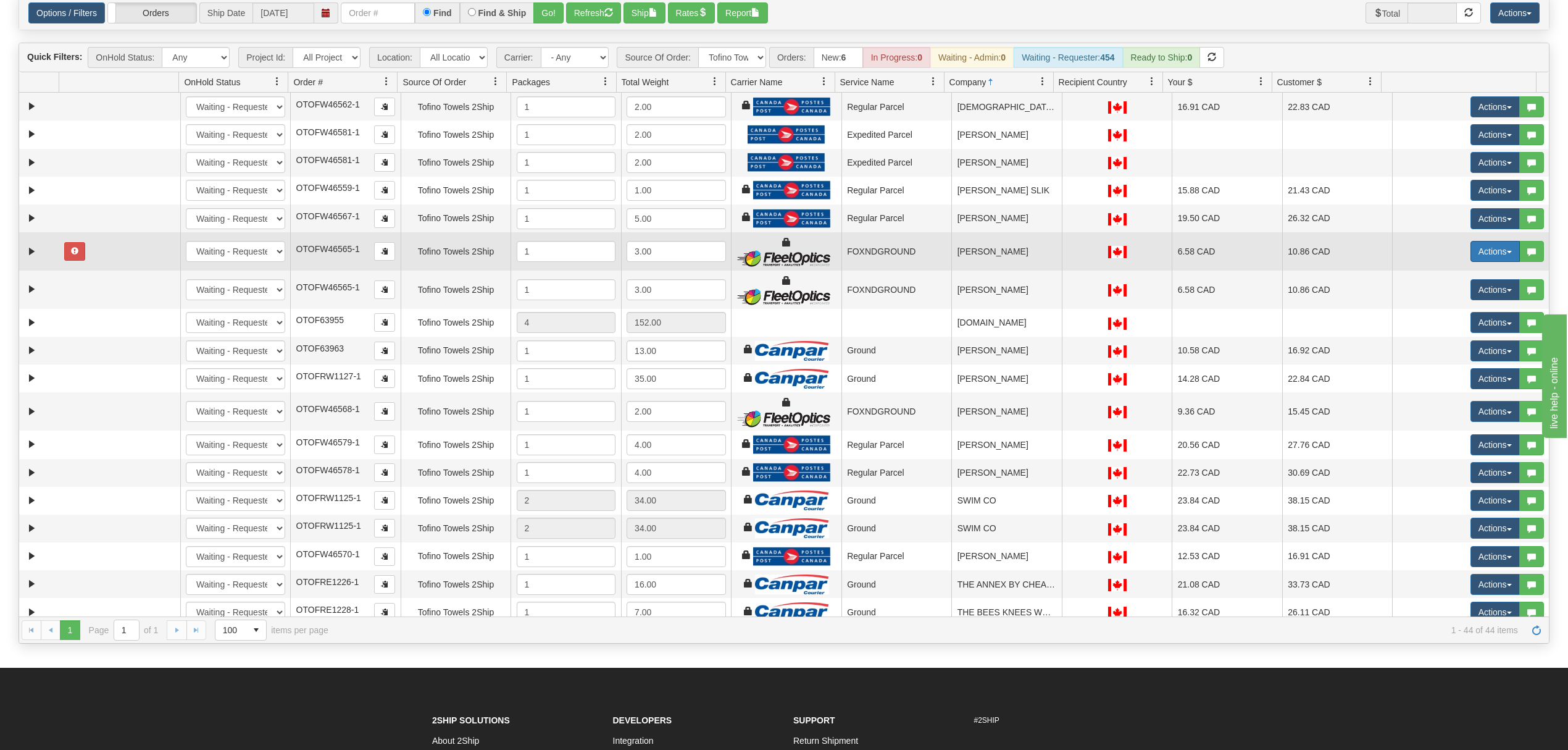
click at [1473, 255] on button "Actions" at bounding box center [1495, 251] width 49 height 21
click at [1443, 331] on link "Ship" at bounding box center [1470, 323] width 99 height 16
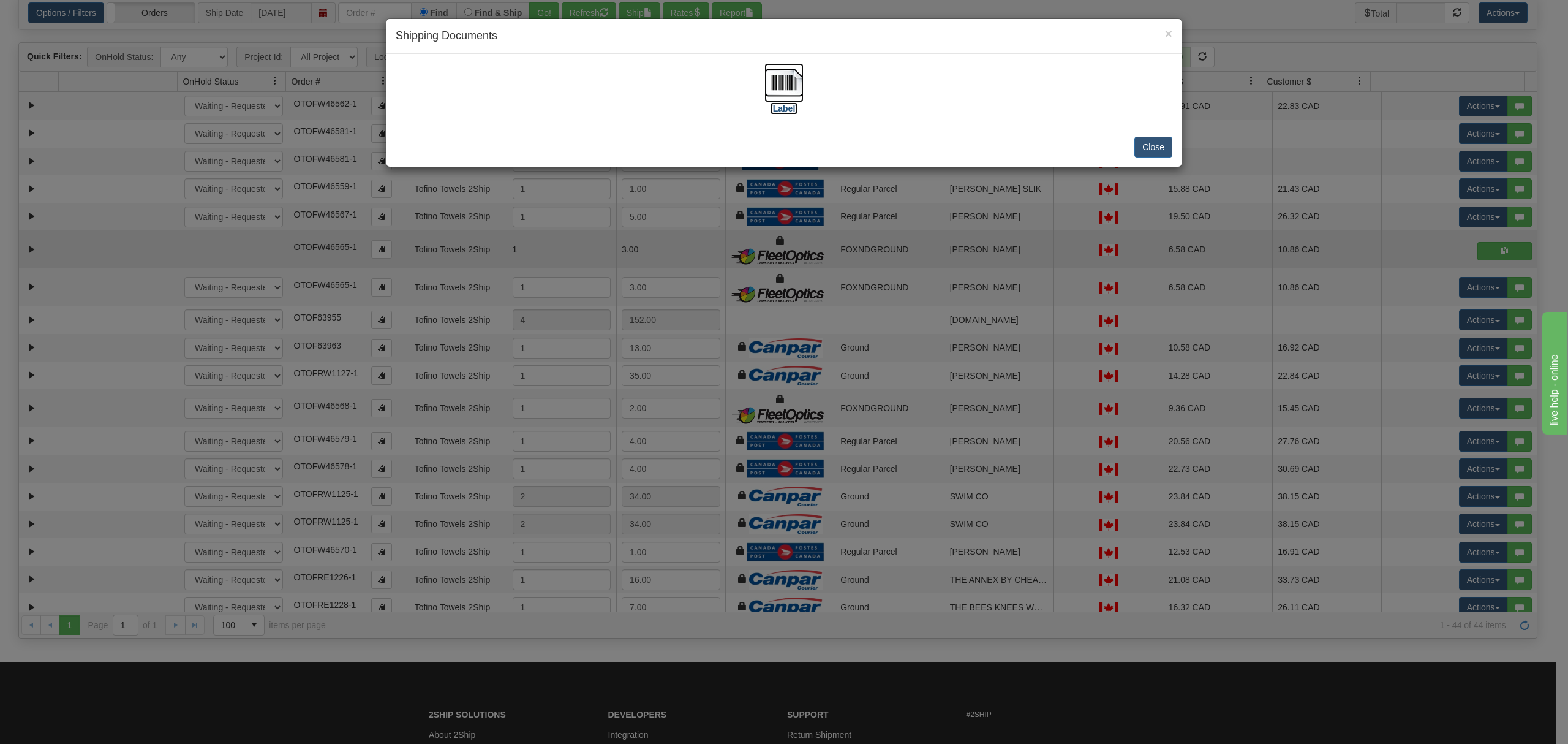
click at [780, 86] on img at bounding box center [783, 82] width 39 height 39
click at [1142, 150] on button "Close" at bounding box center [1153, 146] width 38 height 21
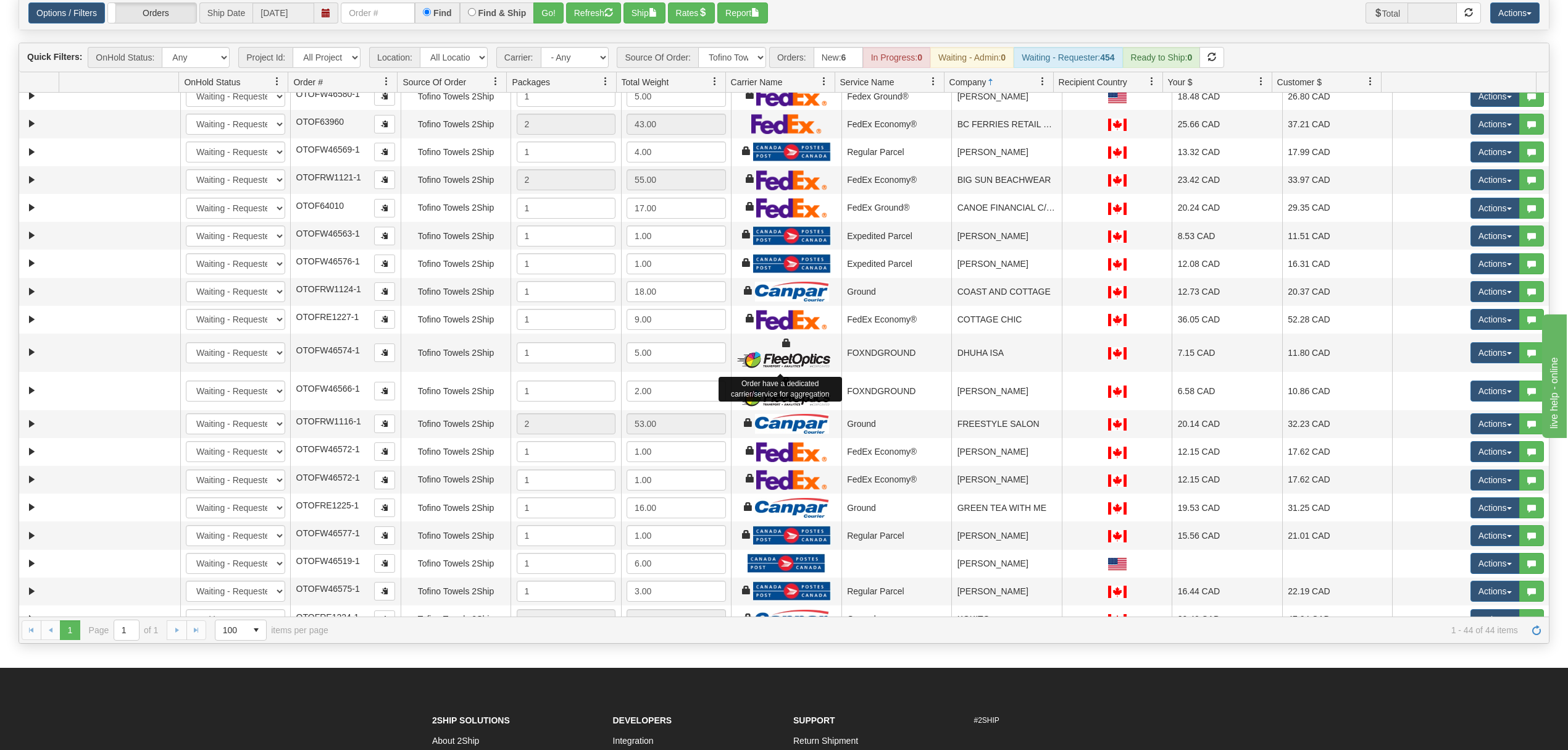
scroll to position [0, 0]
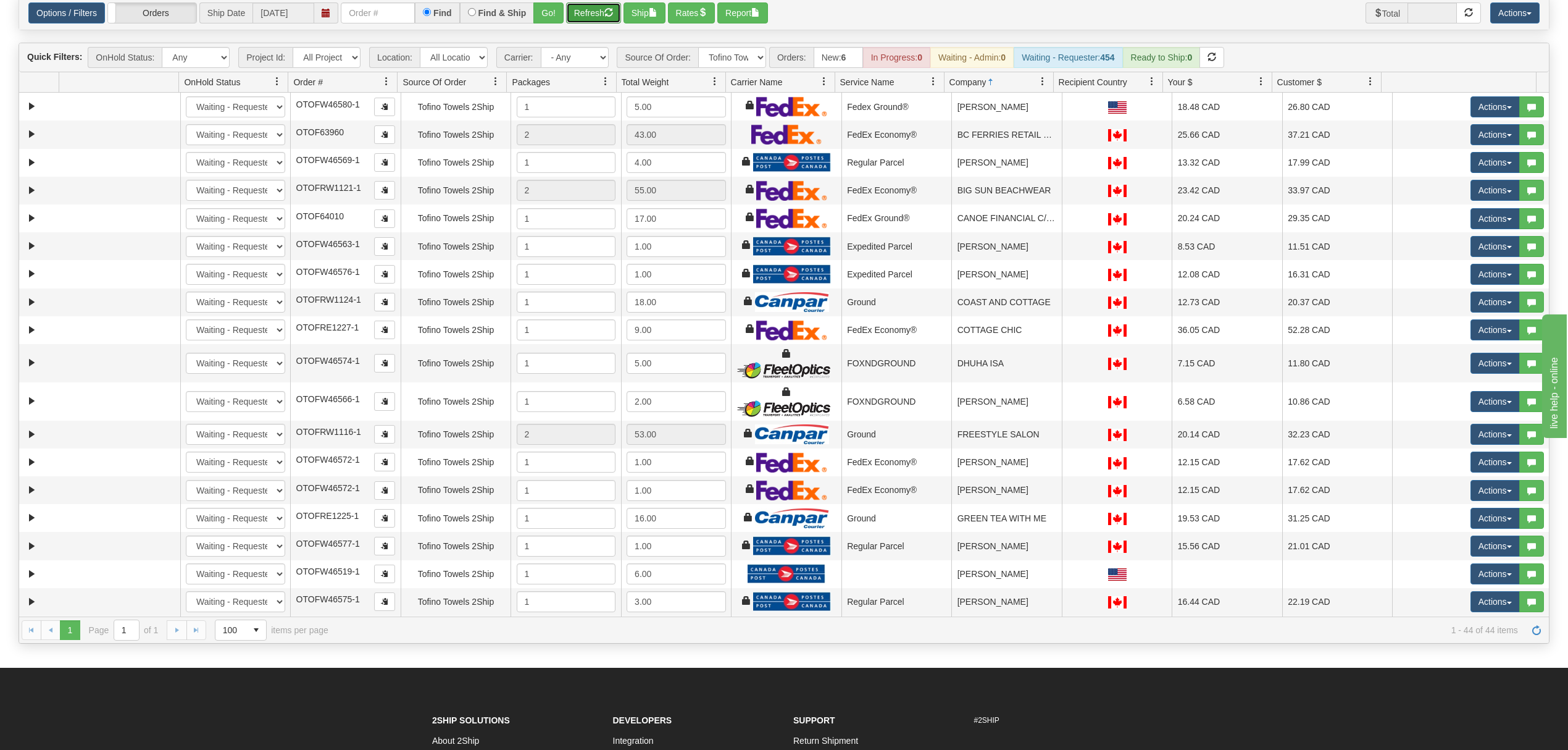
click at [602, 15] on button "Refresh" at bounding box center [593, 12] width 55 height 21
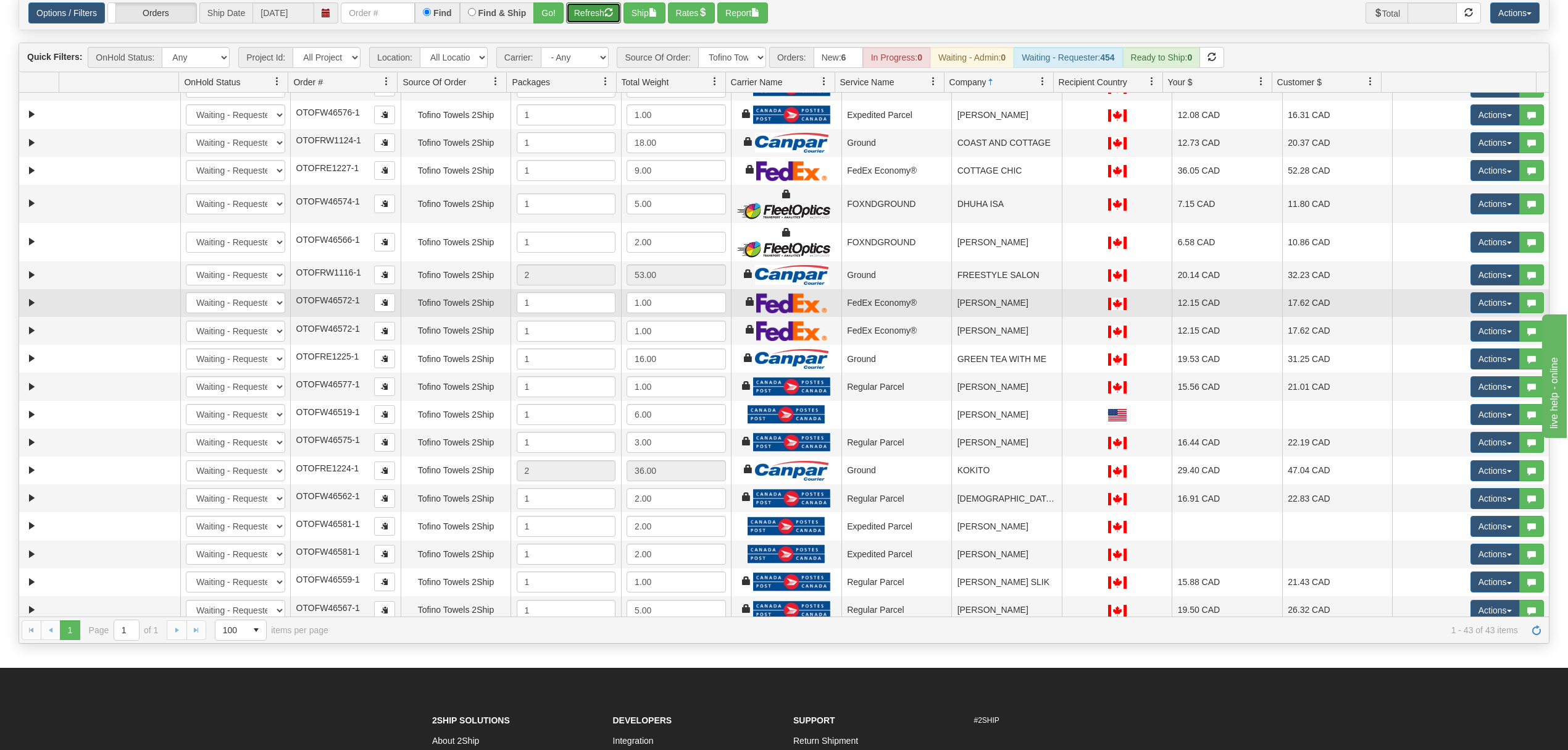
scroll to position [82, 0]
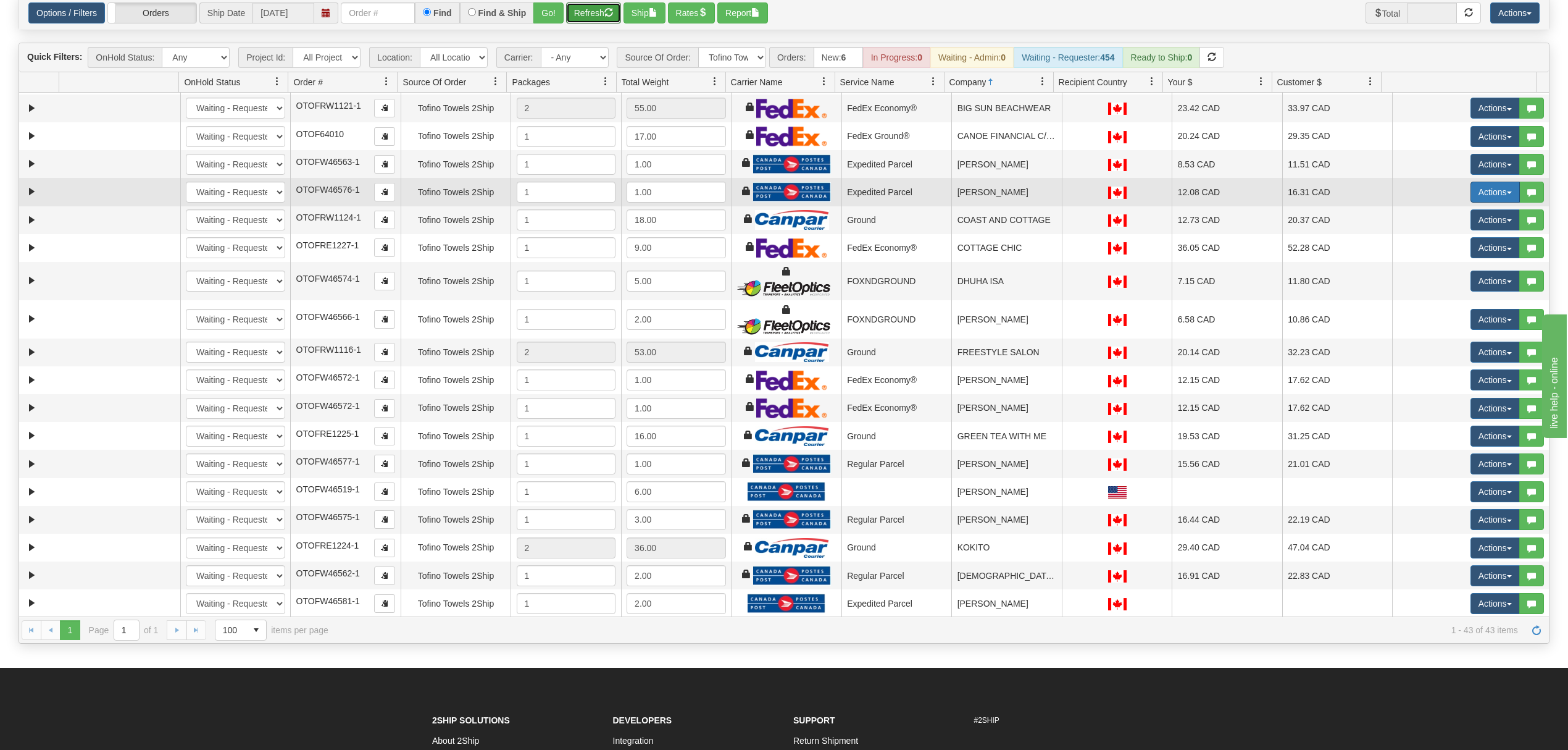
click at [1507, 194] on span "button" at bounding box center [1510, 192] width 5 height 2
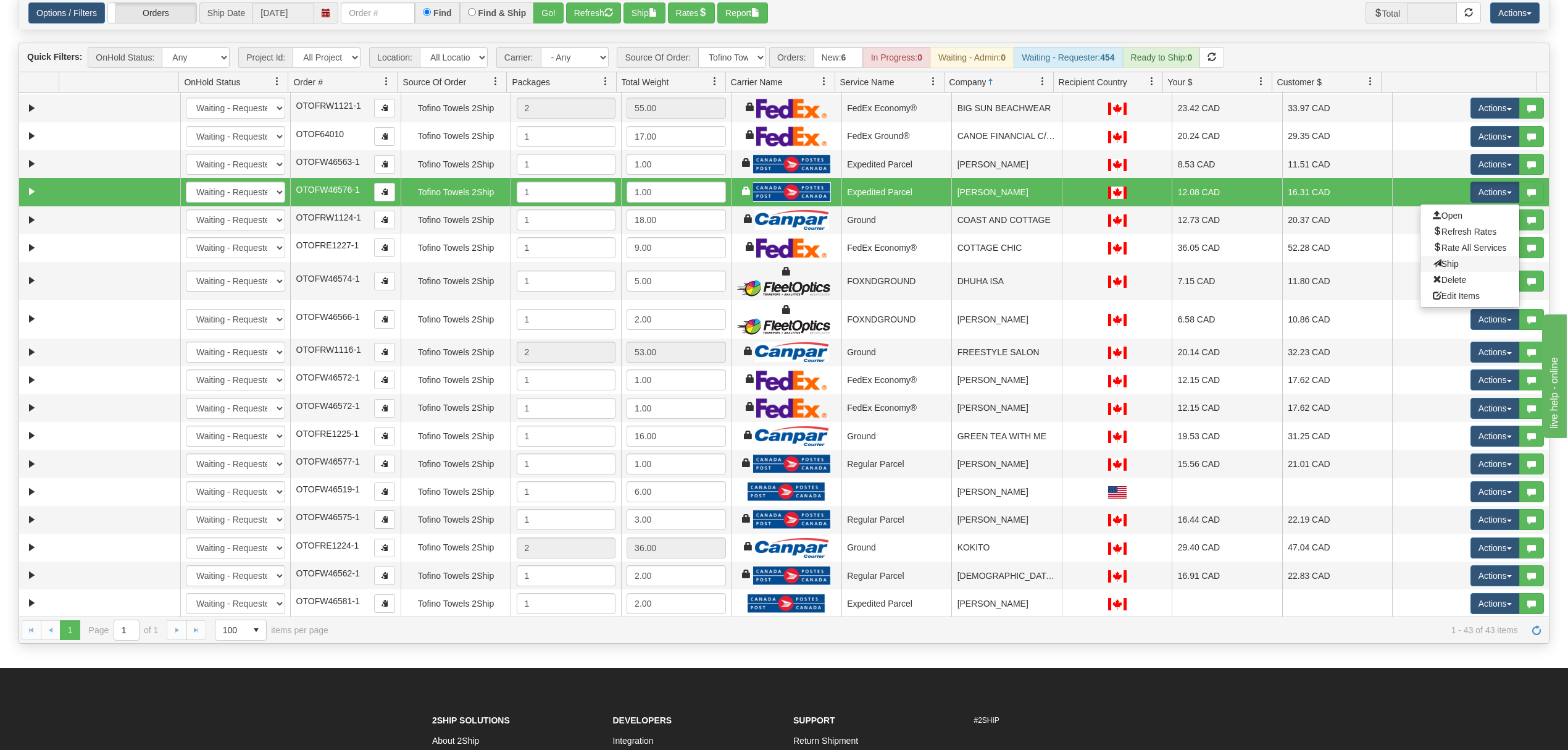
click at [1455, 272] on link "Ship" at bounding box center [1470, 264] width 99 height 16
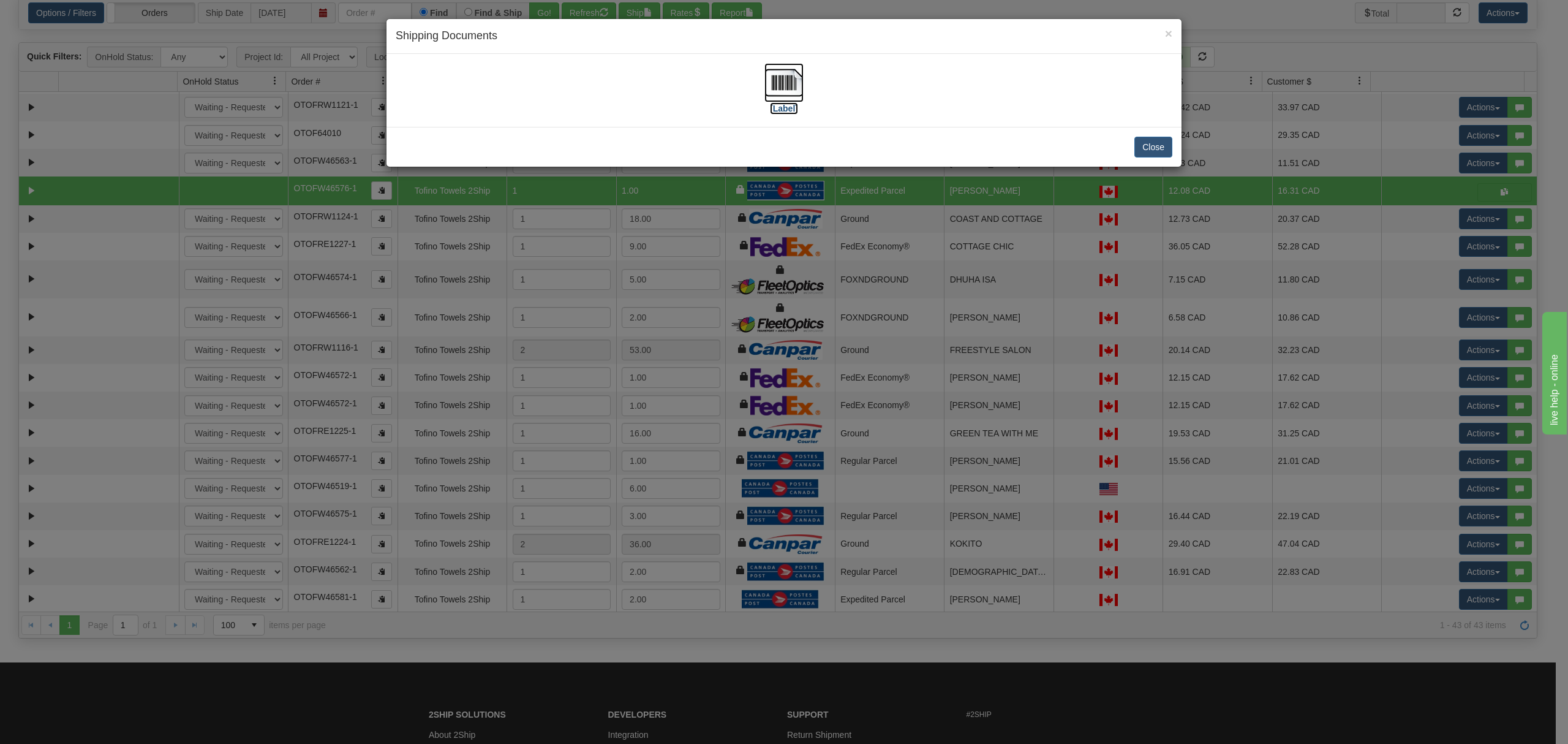
click at [792, 70] on img at bounding box center [783, 82] width 39 height 39
click at [1145, 149] on button "Close" at bounding box center [1153, 146] width 38 height 21
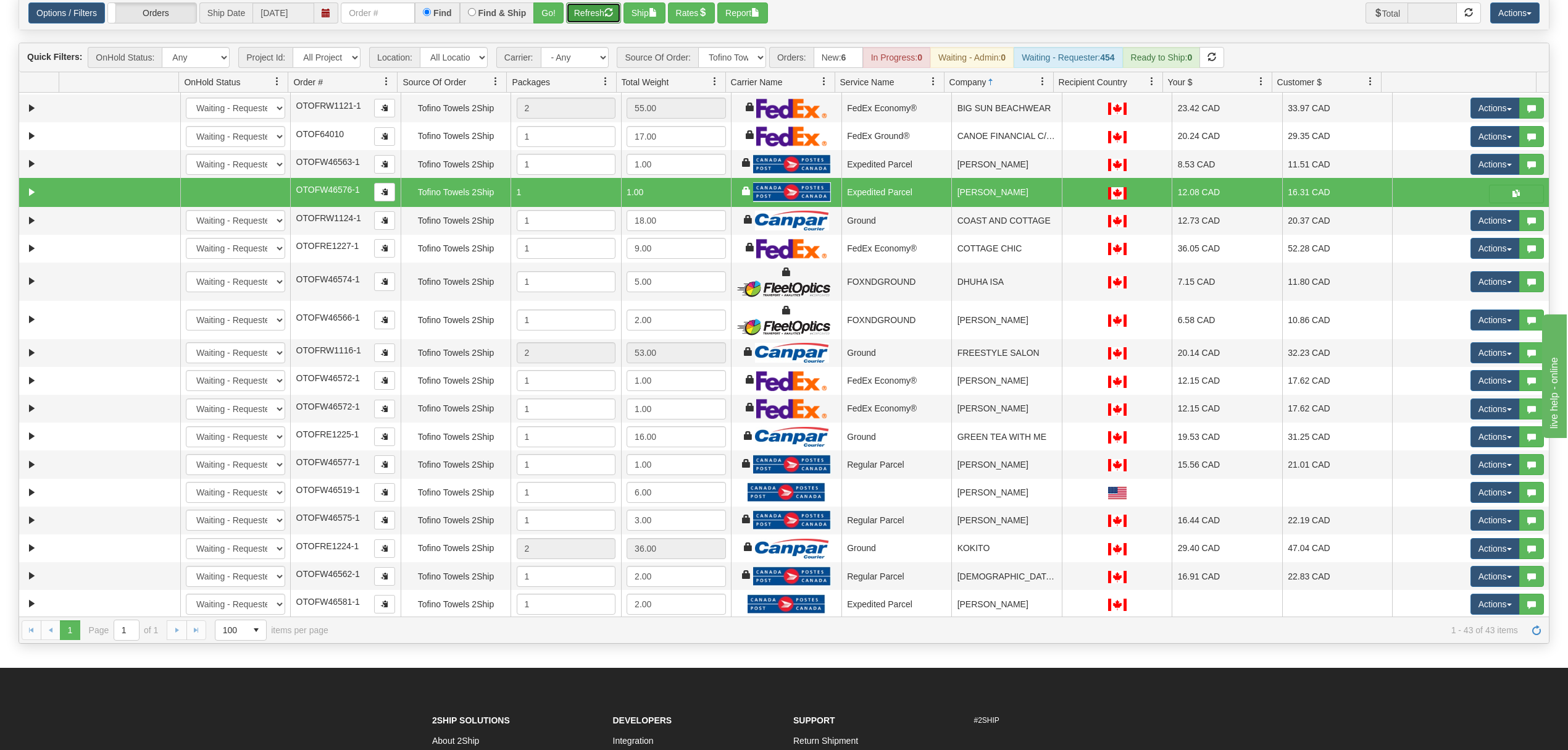
click at [599, 5] on button "Refresh" at bounding box center [593, 12] width 55 height 21
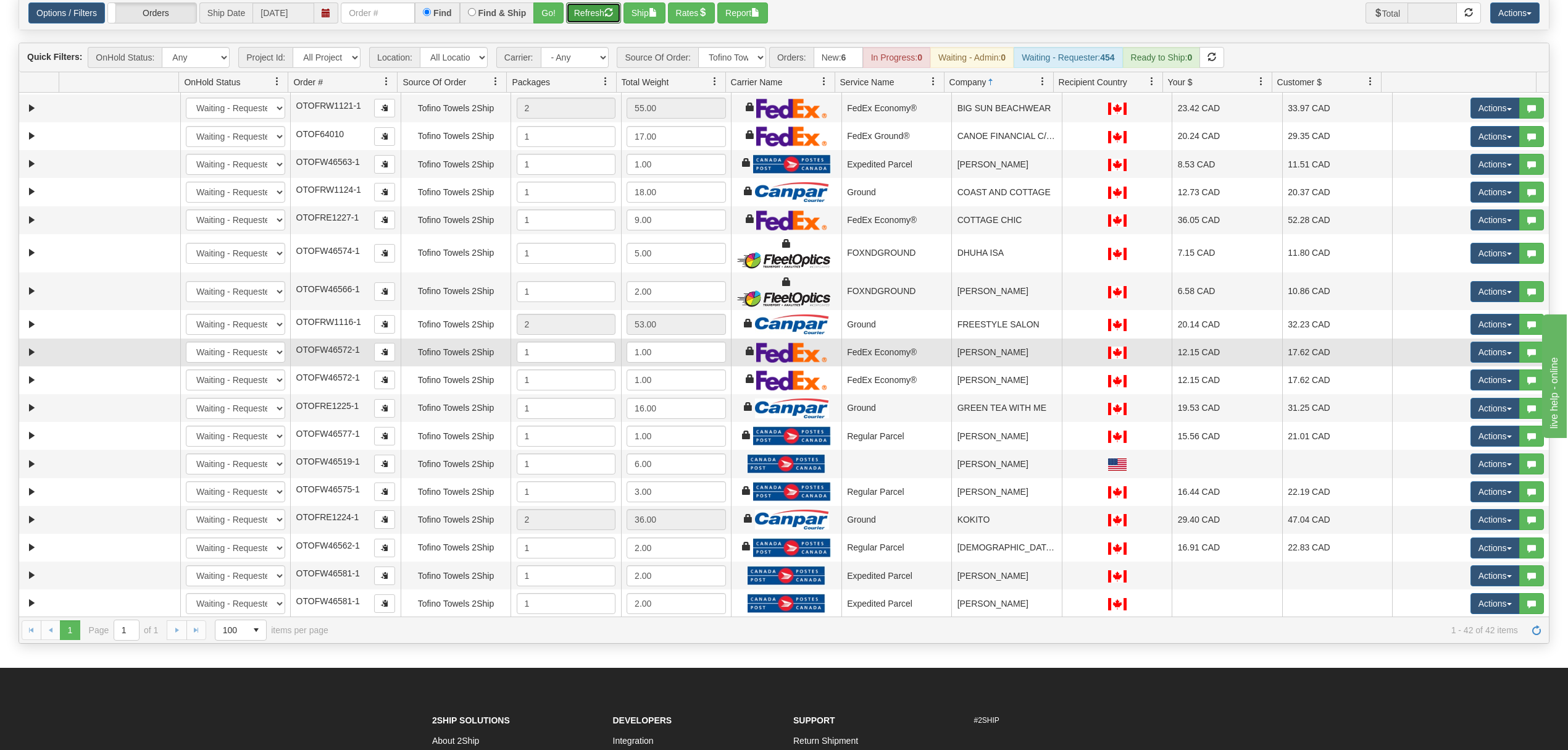
click at [1004, 359] on td "[PERSON_NAME]" at bounding box center [1006, 352] width 110 height 28
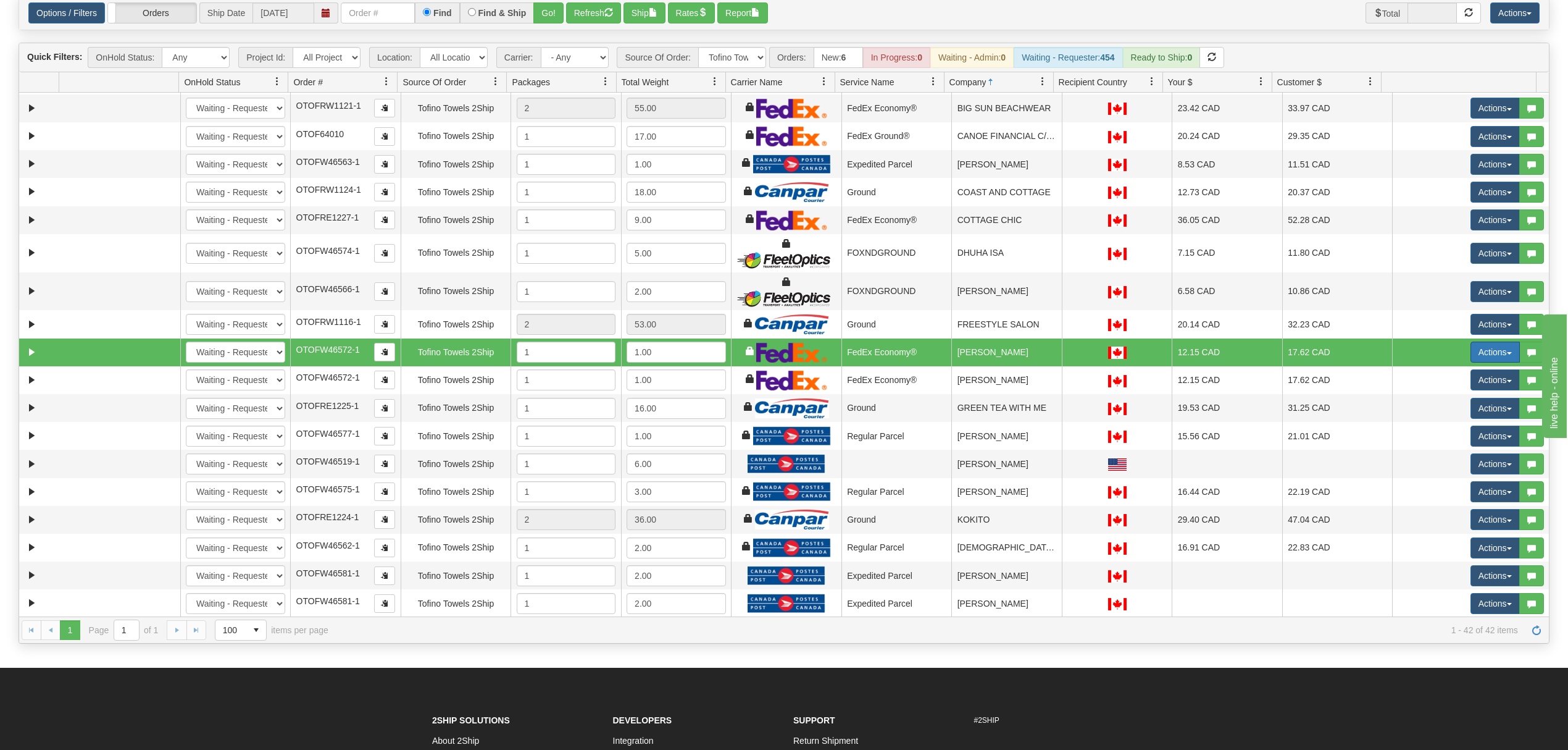
click at [1487, 359] on button "Actions" at bounding box center [1495, 351] width 49 height 21
click at [1440, 426] on span "Ship" at bounding box center [1446, 423] width 26 height 10
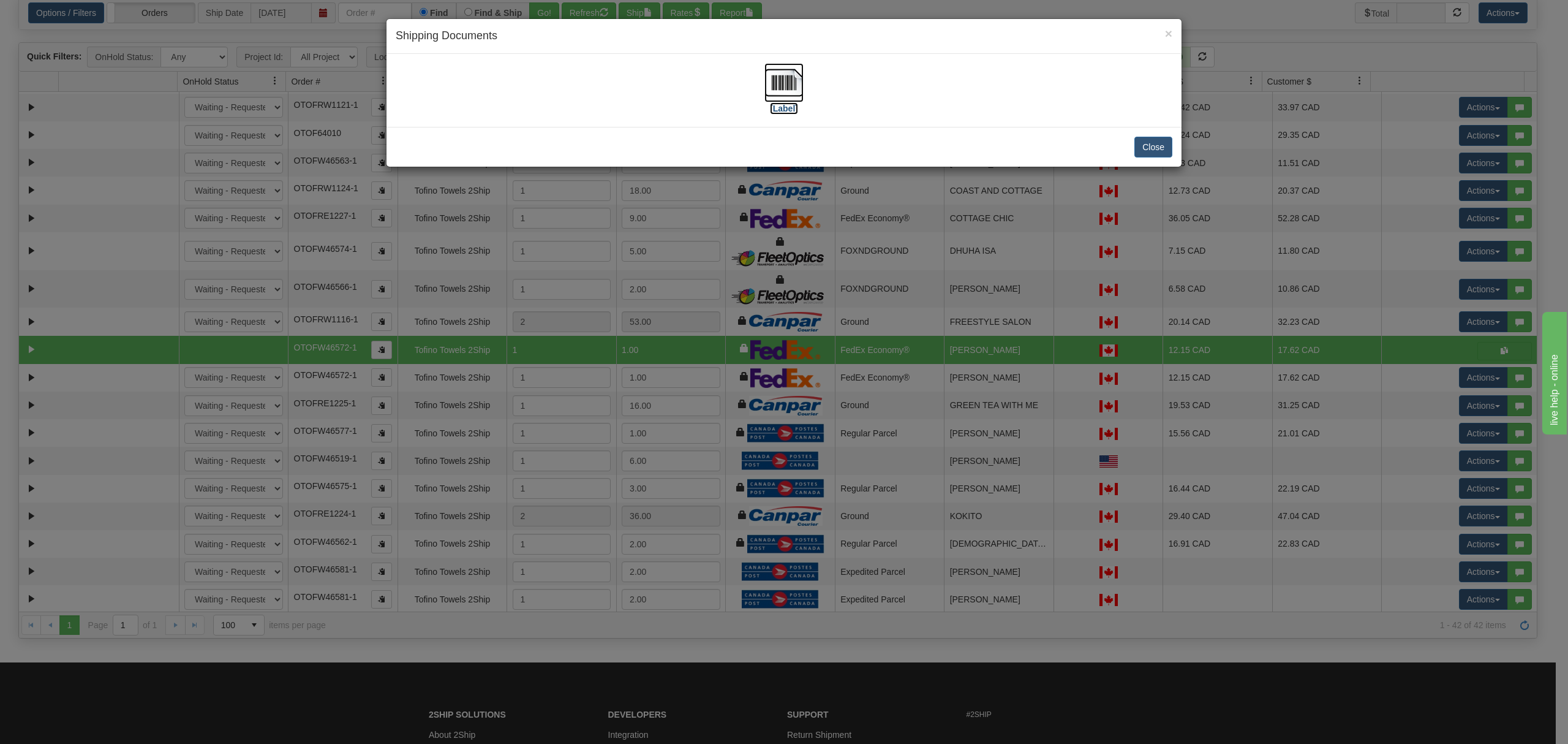
click at [788, 94] on img at bounding box center [783, 82] width 39 height 39
click at [1152, 143] on button "Close" at bounding box center [1153, 146] width 38 height 21
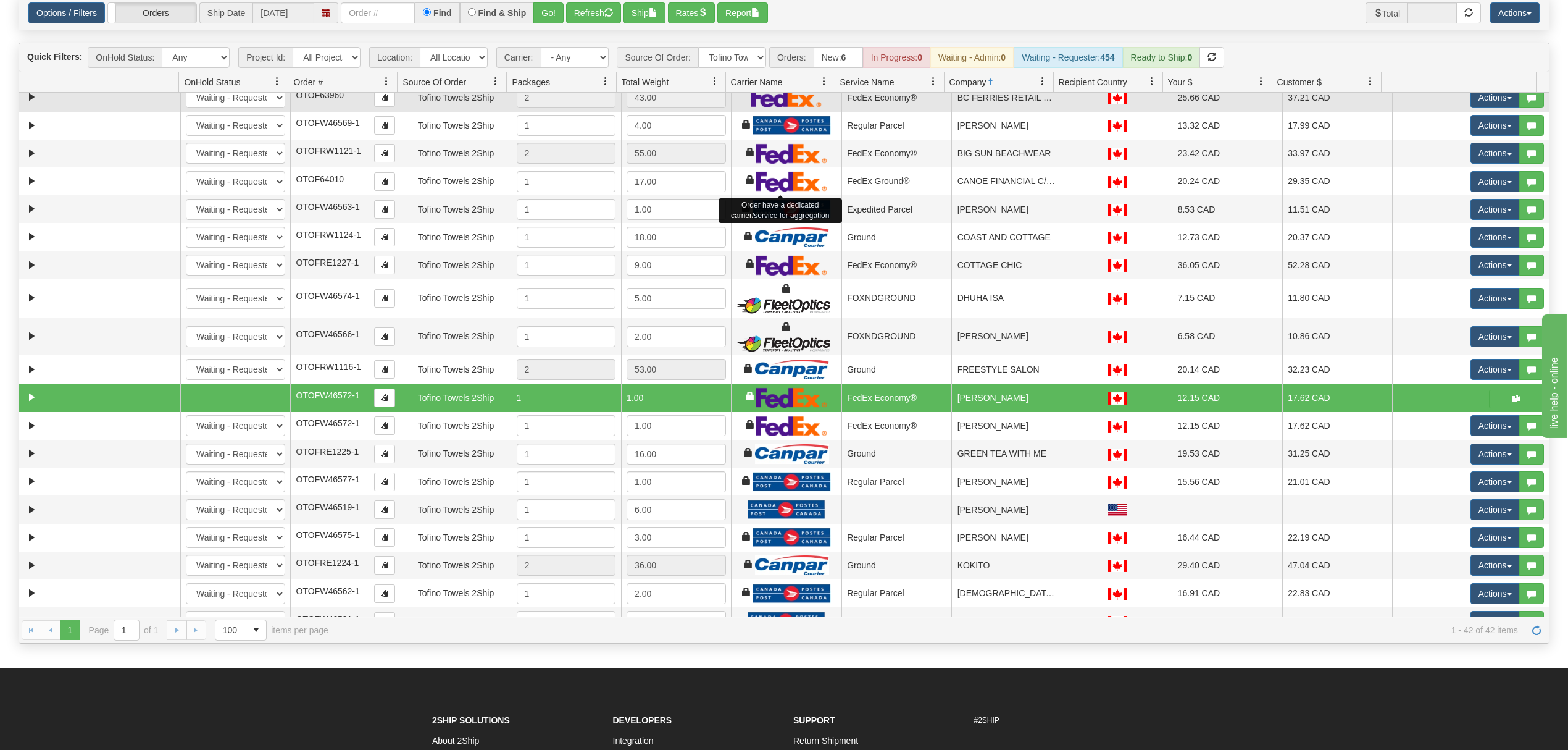
scroll to position [0, 0]
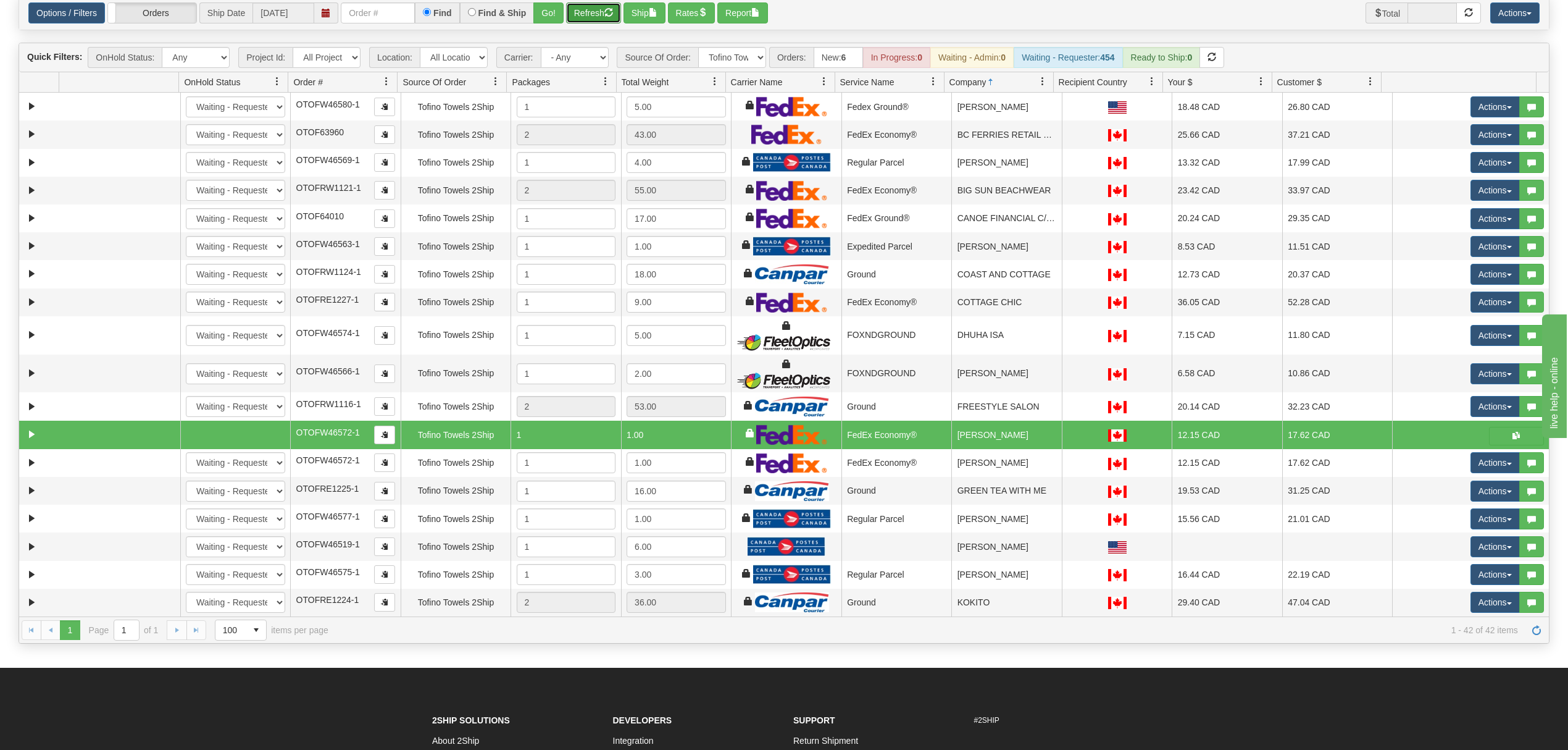
click at [600, 10] on button "Refresh" at bounding box center [593, 12] width 55 height 21
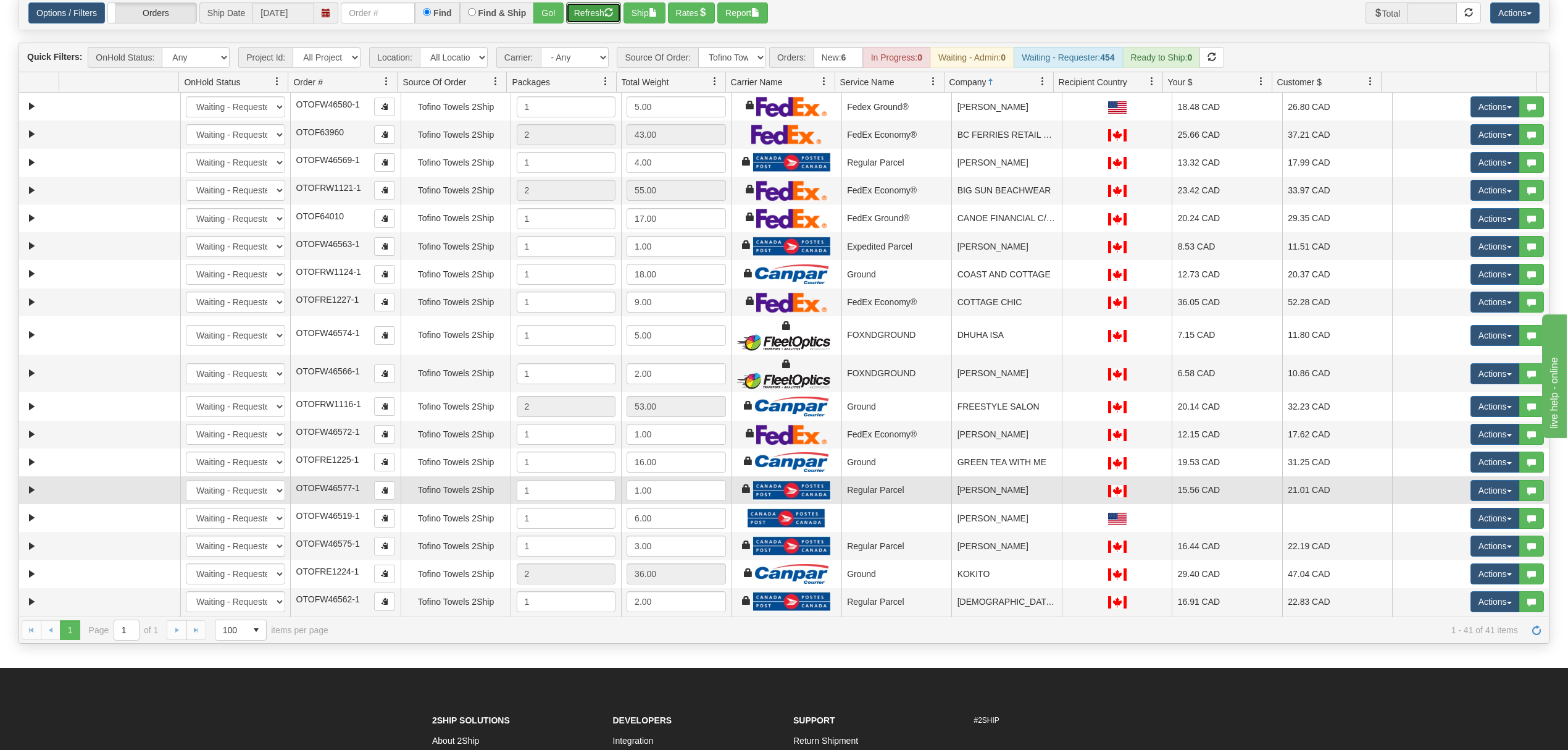
click at [993, 497] on td "[PERSON_NAME]" at bounding box center [1006, 490] width 110 height 28
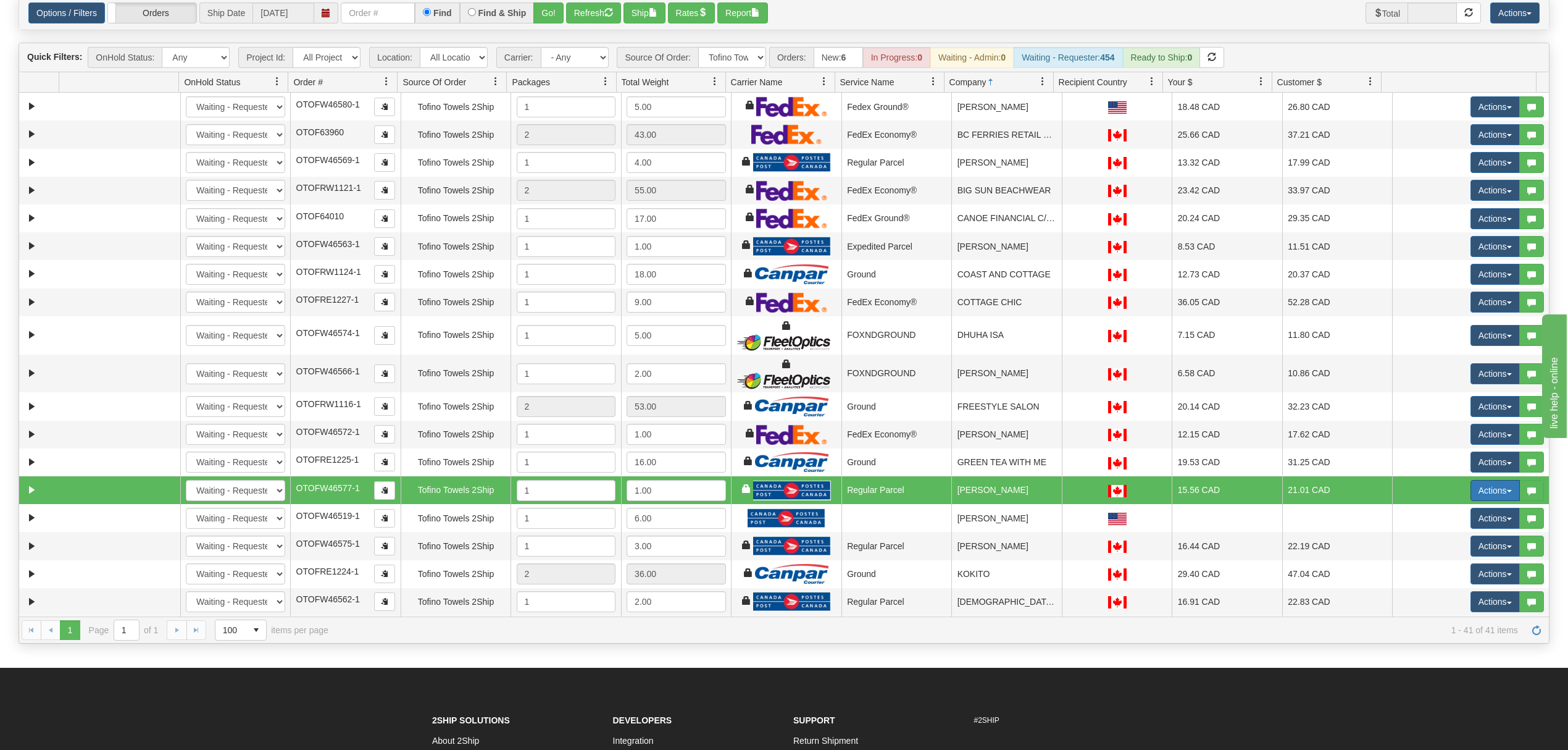
click at [1480, 492] on button "Actions" at bounding box center [1495, 490] width 49 height 21
click at [1448, 551] on span "Rate All Services" at bounding box center [1470, 546] width 74 height 10
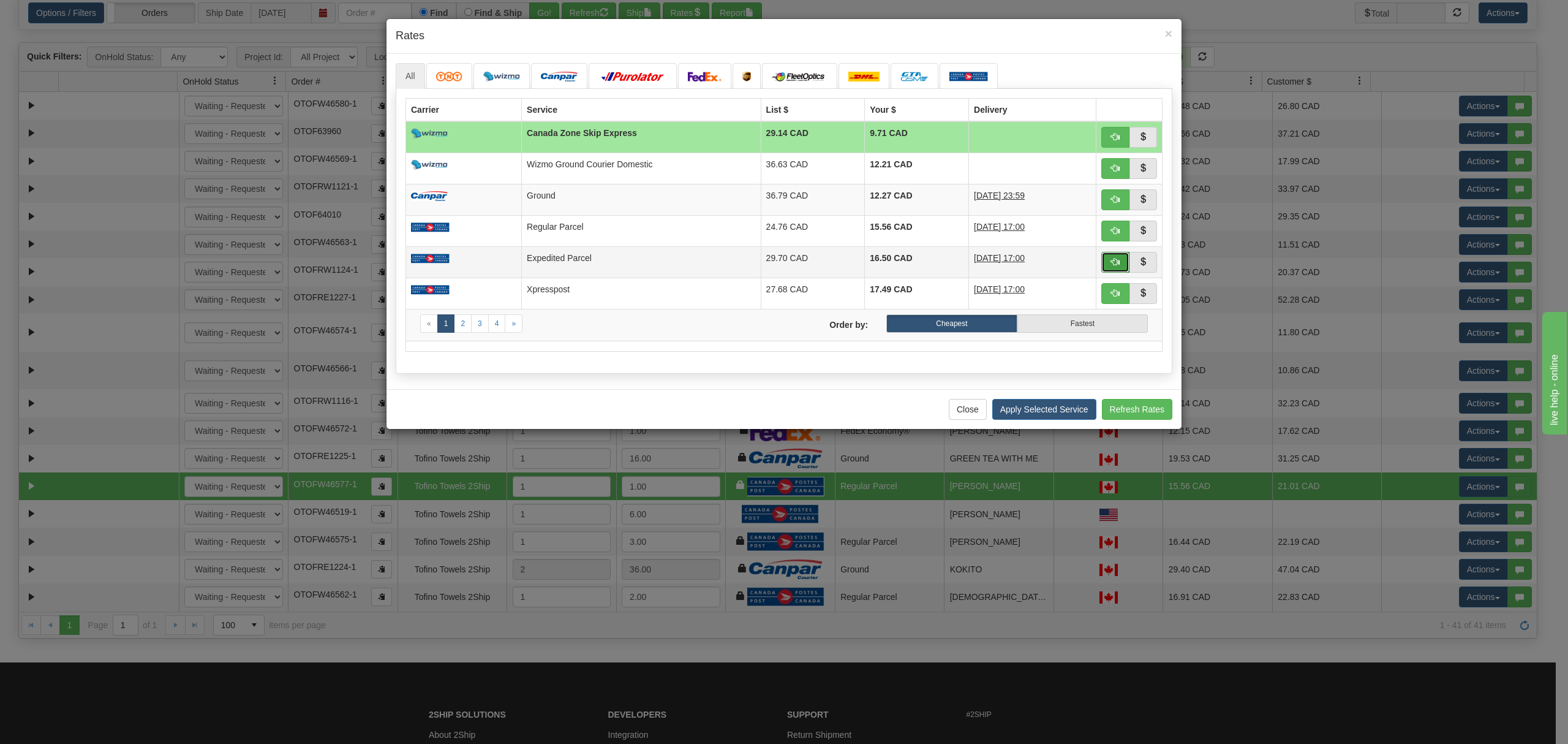
click at [1112, 260] on span "button" at bounding box center [1115, 262] width 8 height 8
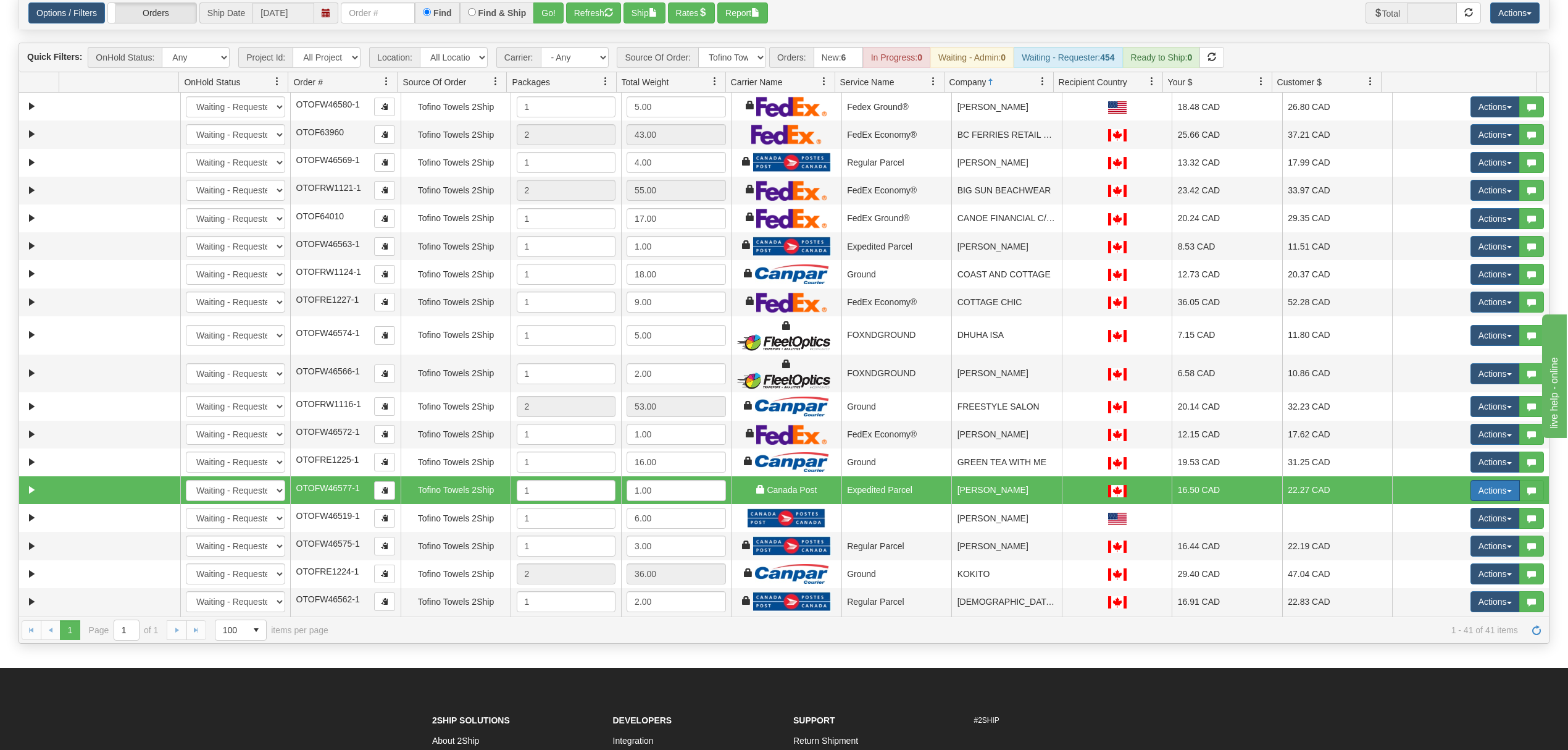
click at [1492, 496] on button "Actions" at bounding box center [1495, 490] width 49 height 21
click at [1450, 570] on link "Ship" at bounding box center [1470, 562] width 99 height 16
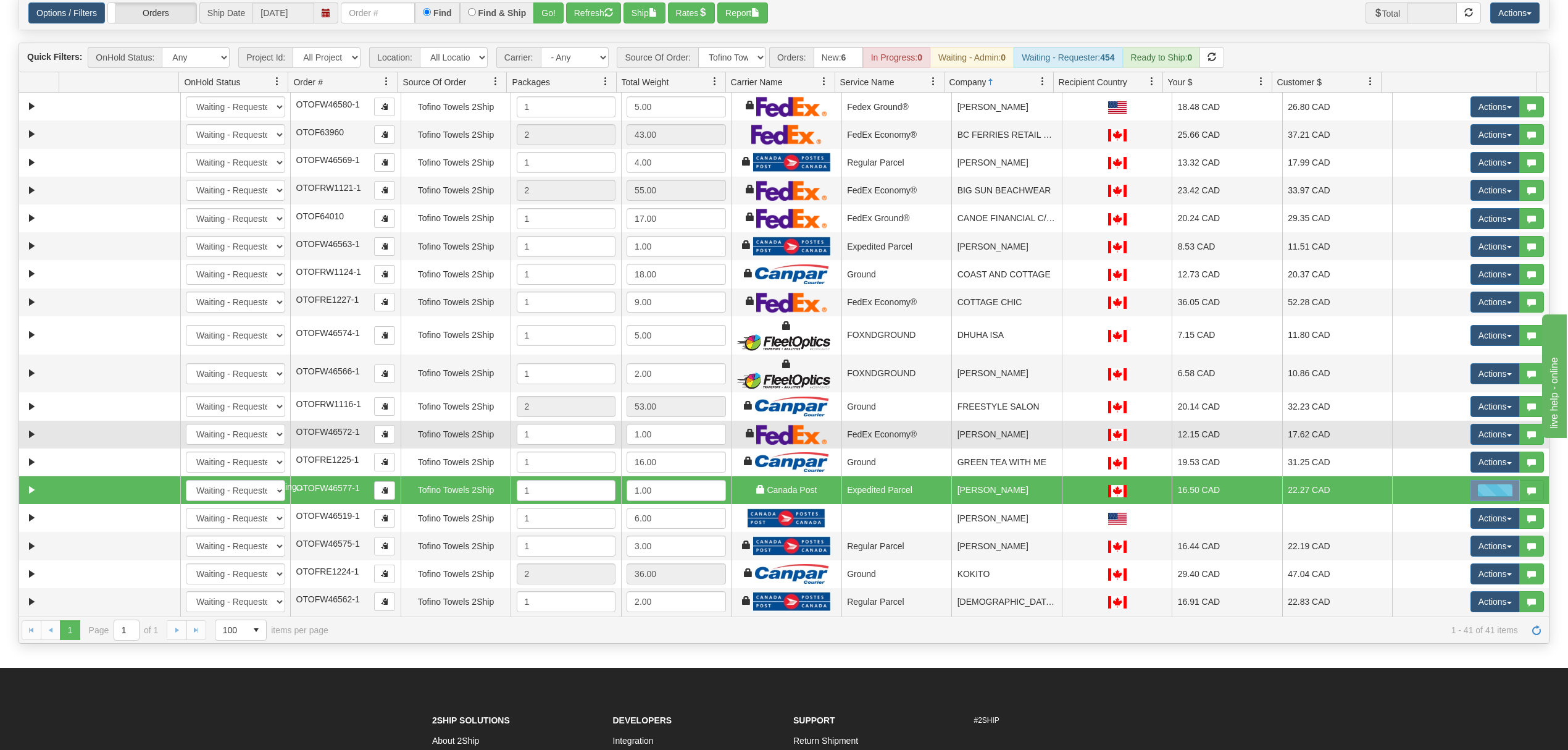
scroll to position [82, 0]
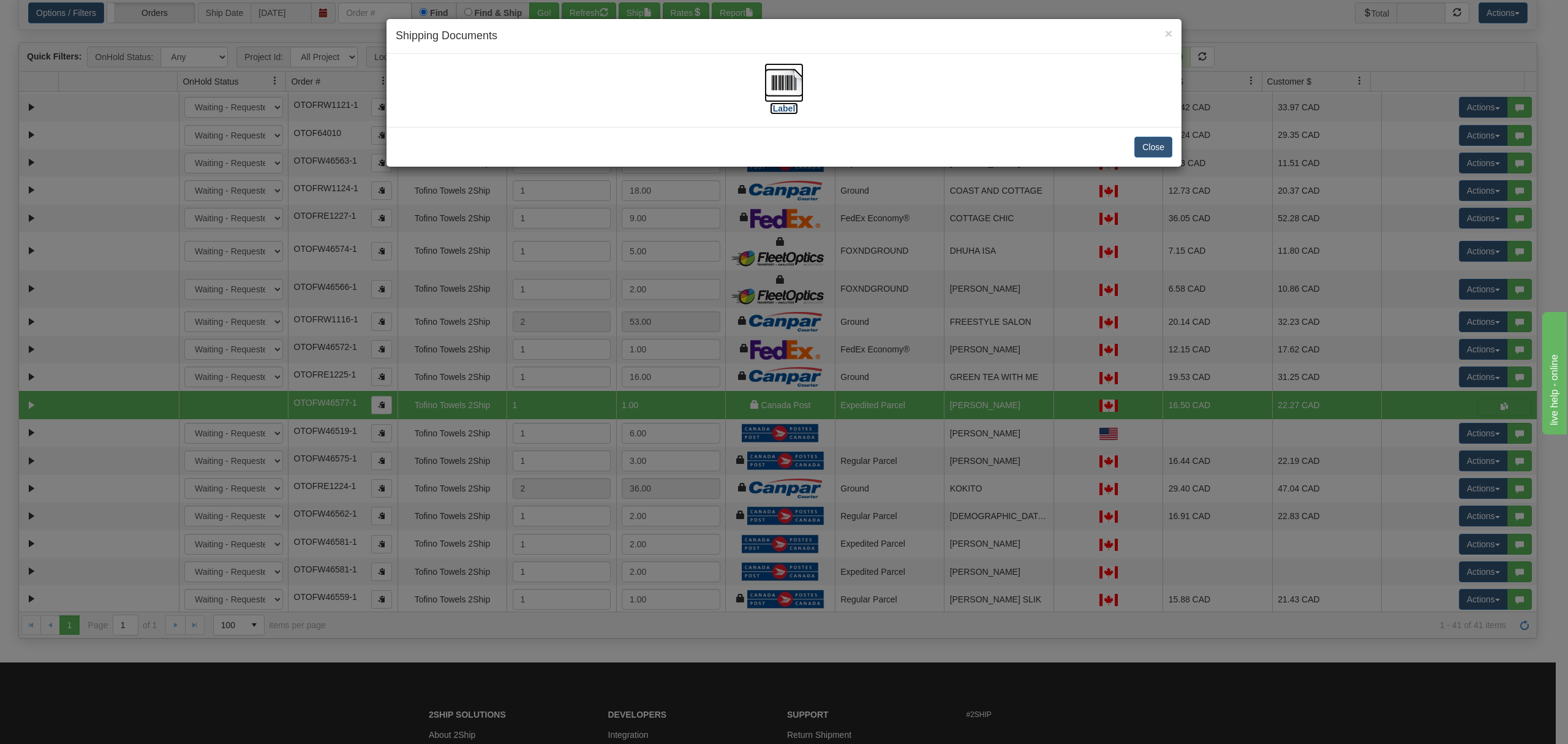
click at [781, 79] on img at bounding box center [783, 82] width 39 height 39
click at [1159, 141] on button "Close" at bounding box center [1153, 146] width 38 height 21
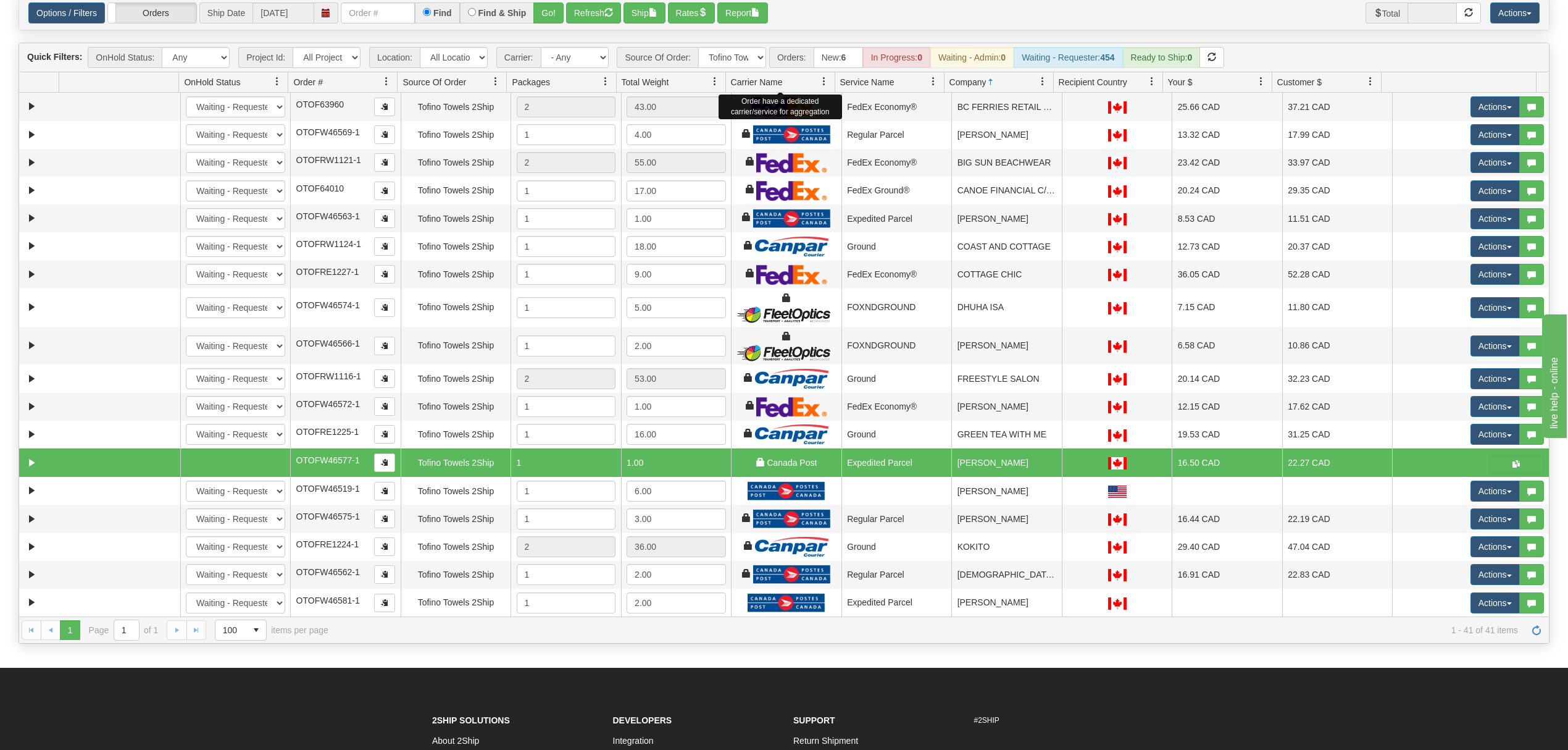
scroll to position [0, 0]
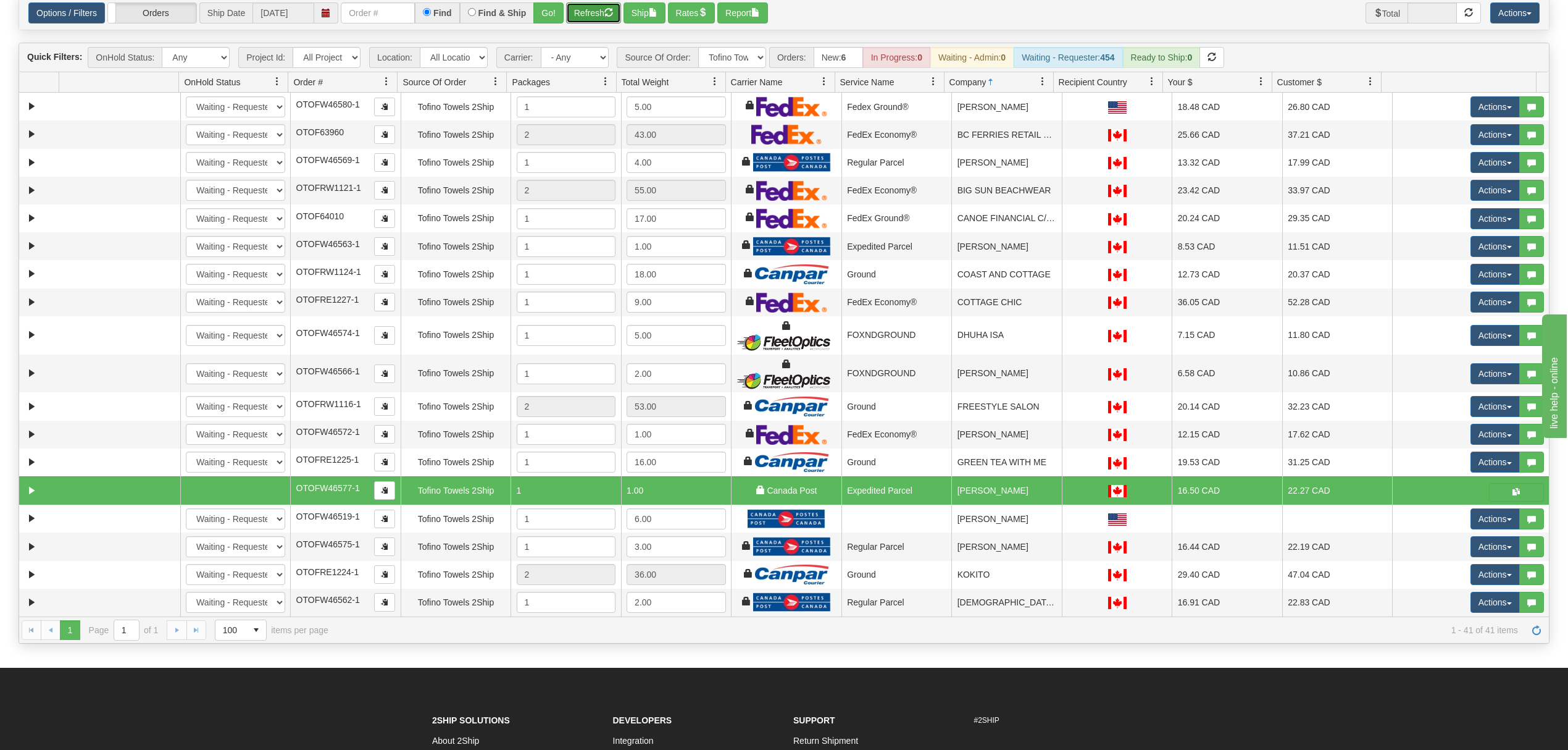
click at [594, 10] on button "Refresh" at bounding box center [593, 12] width 55 height 21
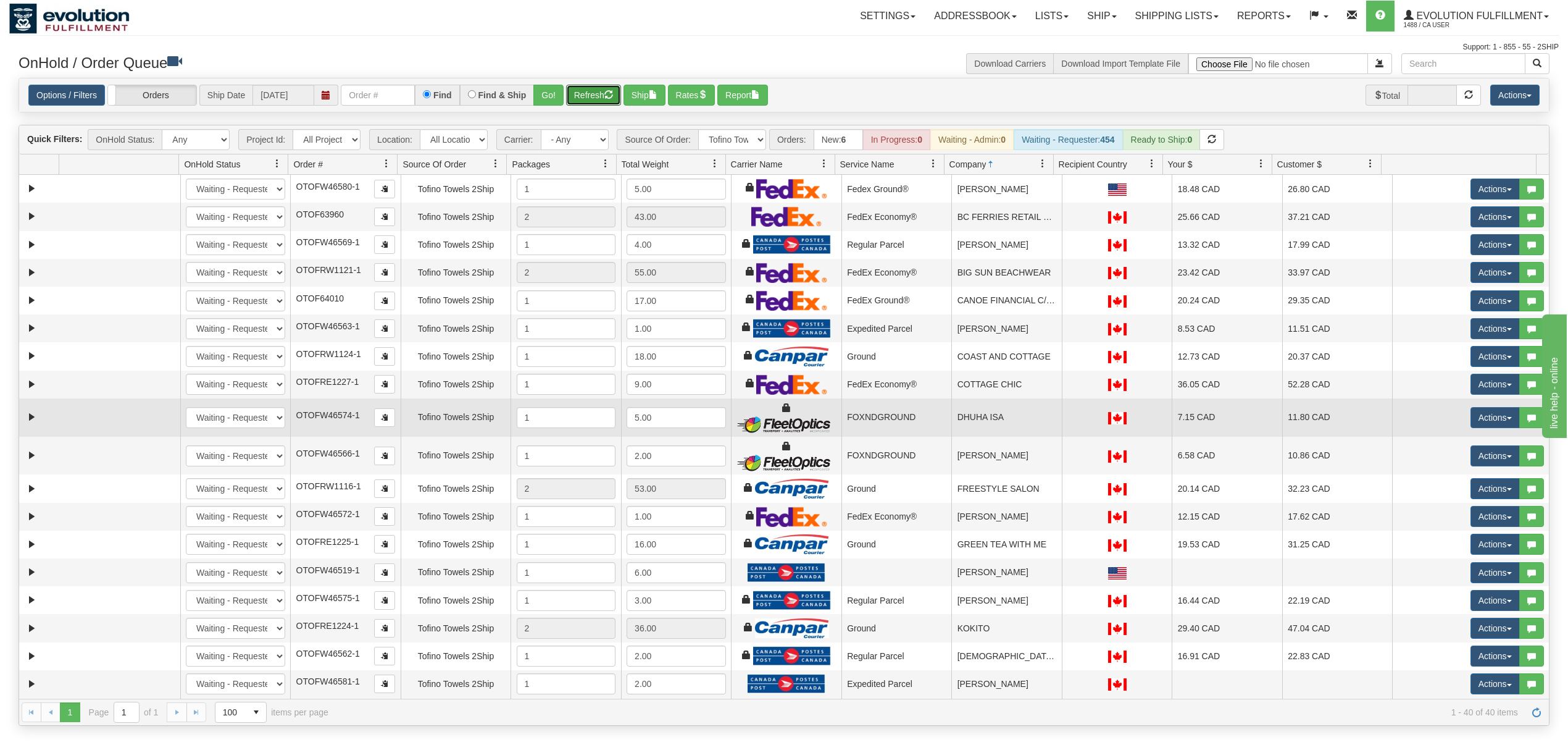
click at [994, 420] on td "DHUHA ISA" at bounding box center [1006, 418] width 110 height 38
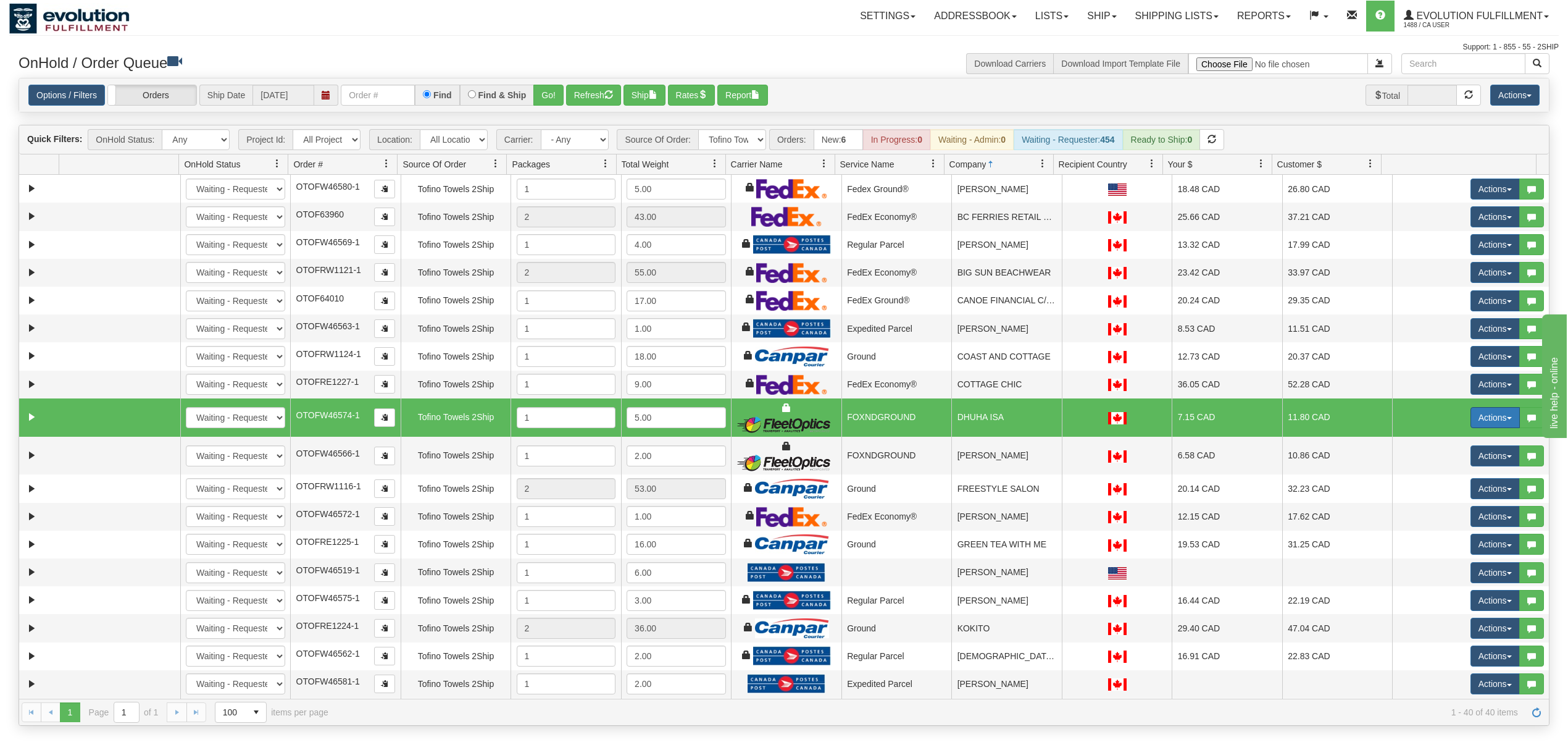
click at [1480, 423] on button "Actions" at bounding box center [1495, 417] width 49 height 21
click at [1445, 496] on link "Ship" at bounding box center [1470, 489] width 99 height 16
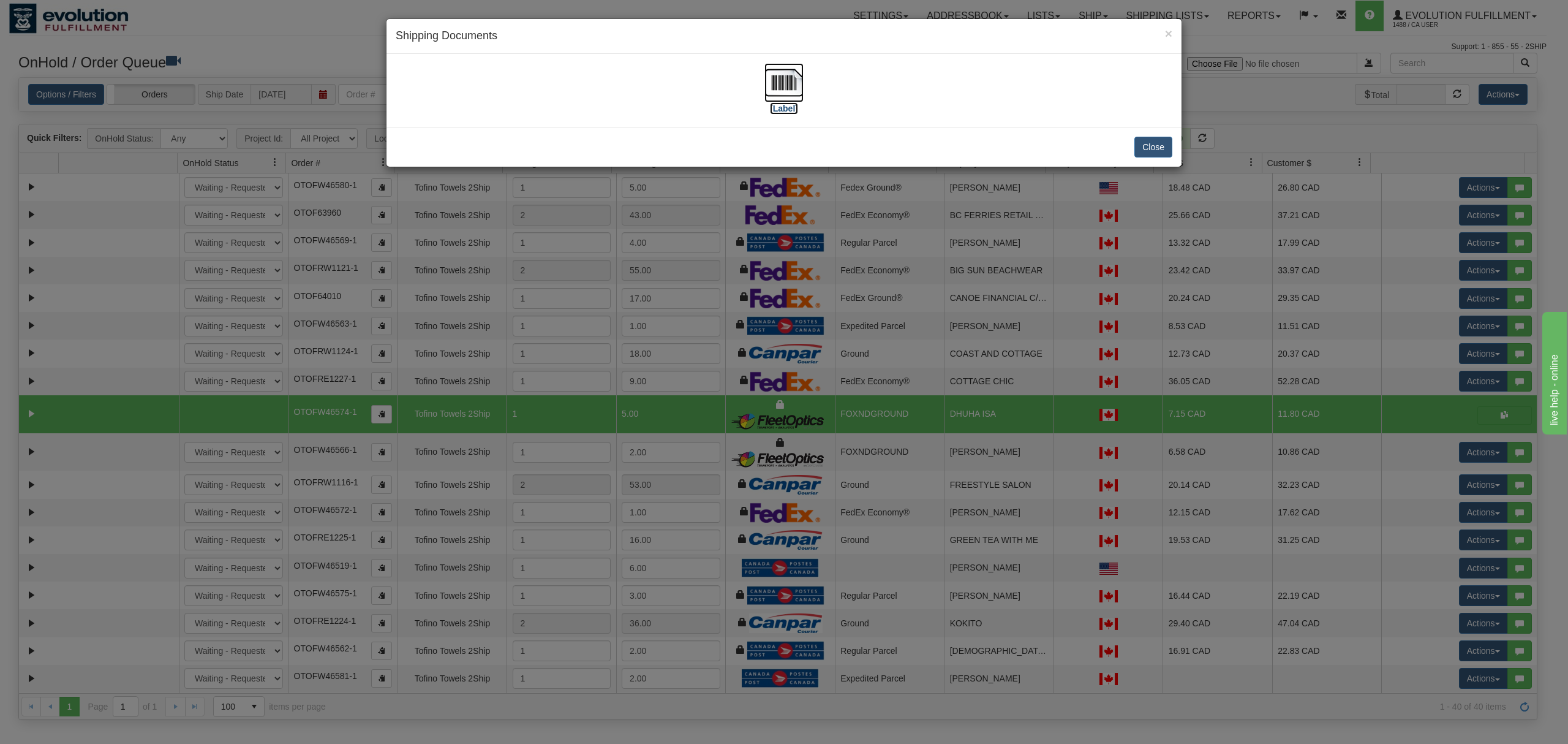
click at [773, 86] on img at bounding box center [783, 82] width 39 height 39
click at [1152, 149] on button "Close" at bounding box center [1153, 146] width 38 height 21
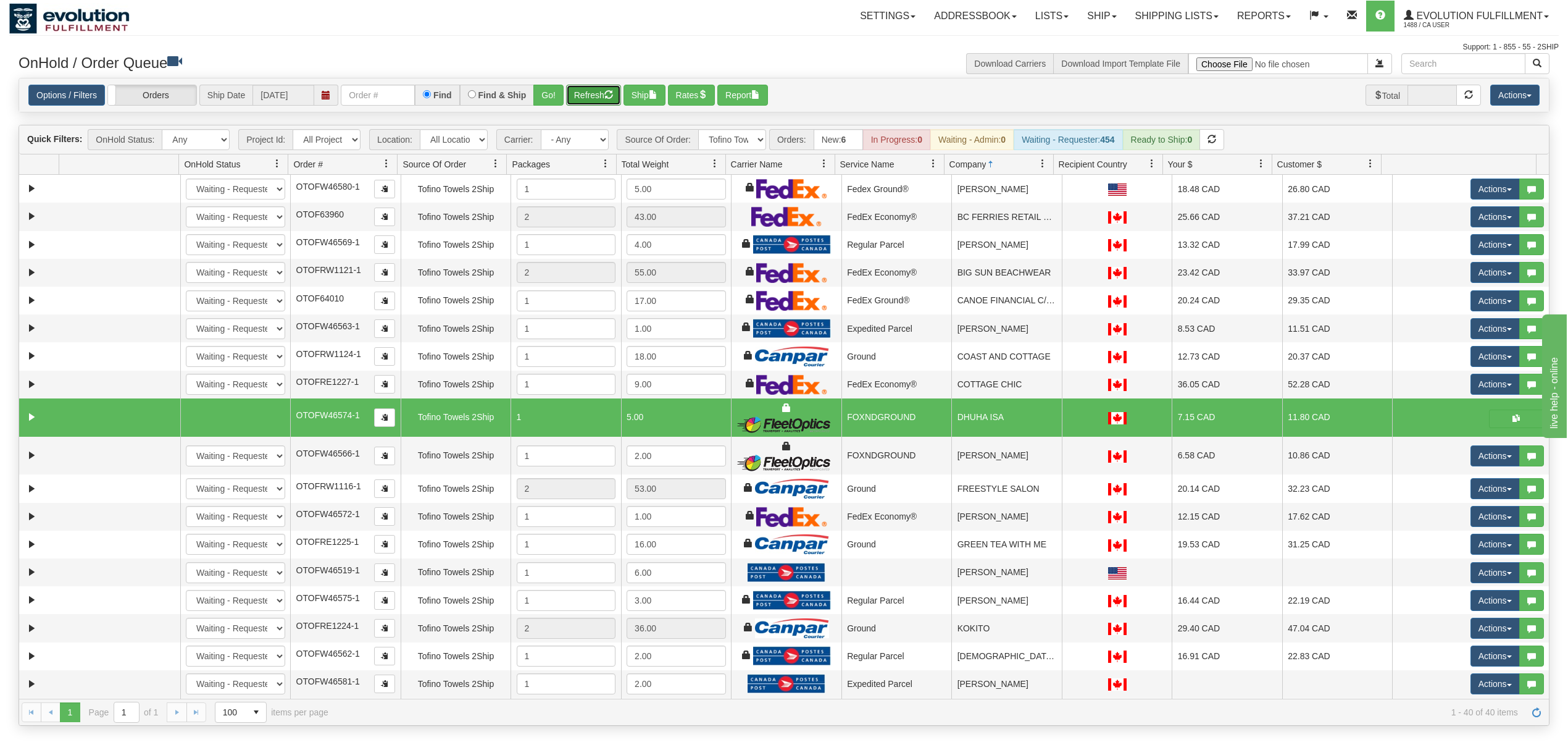
click at [593, 92] on button "Refresh" at bounding box center [593, 95] width 55 height 21
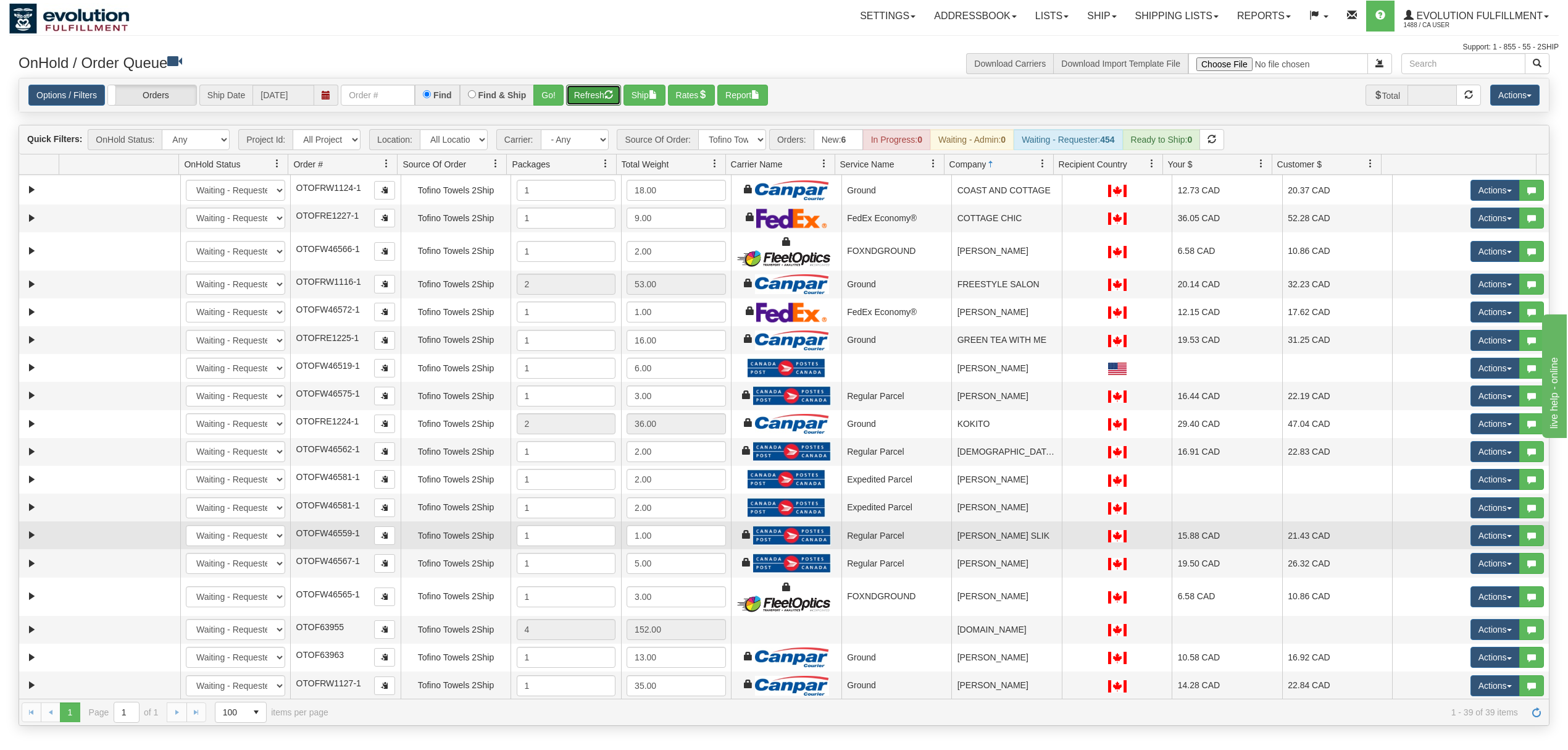
scroll to position [164, 0]
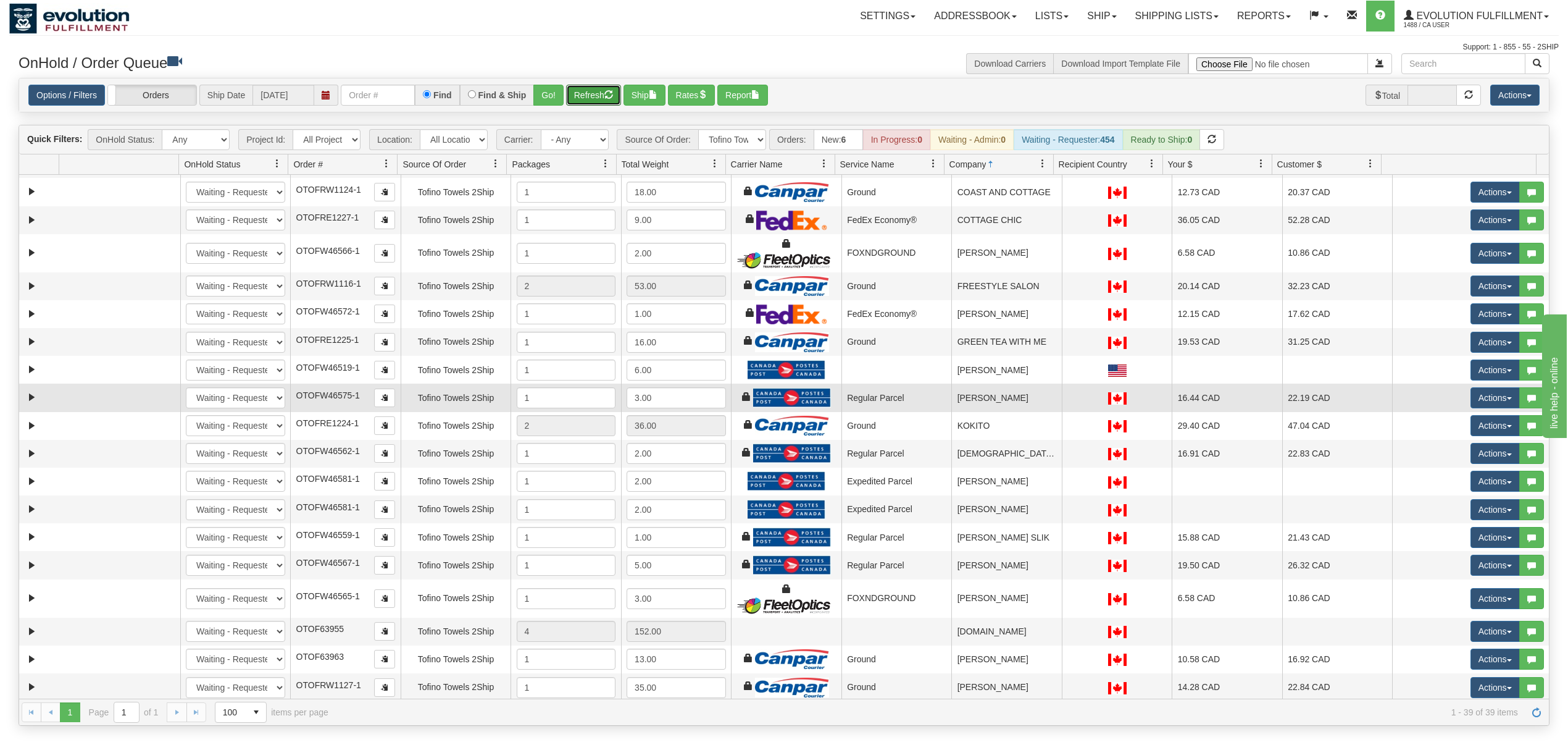
click at [1000, 405] on td "[PERSON_NAME]" at bounding box center [1006, 397] width 110 height 28
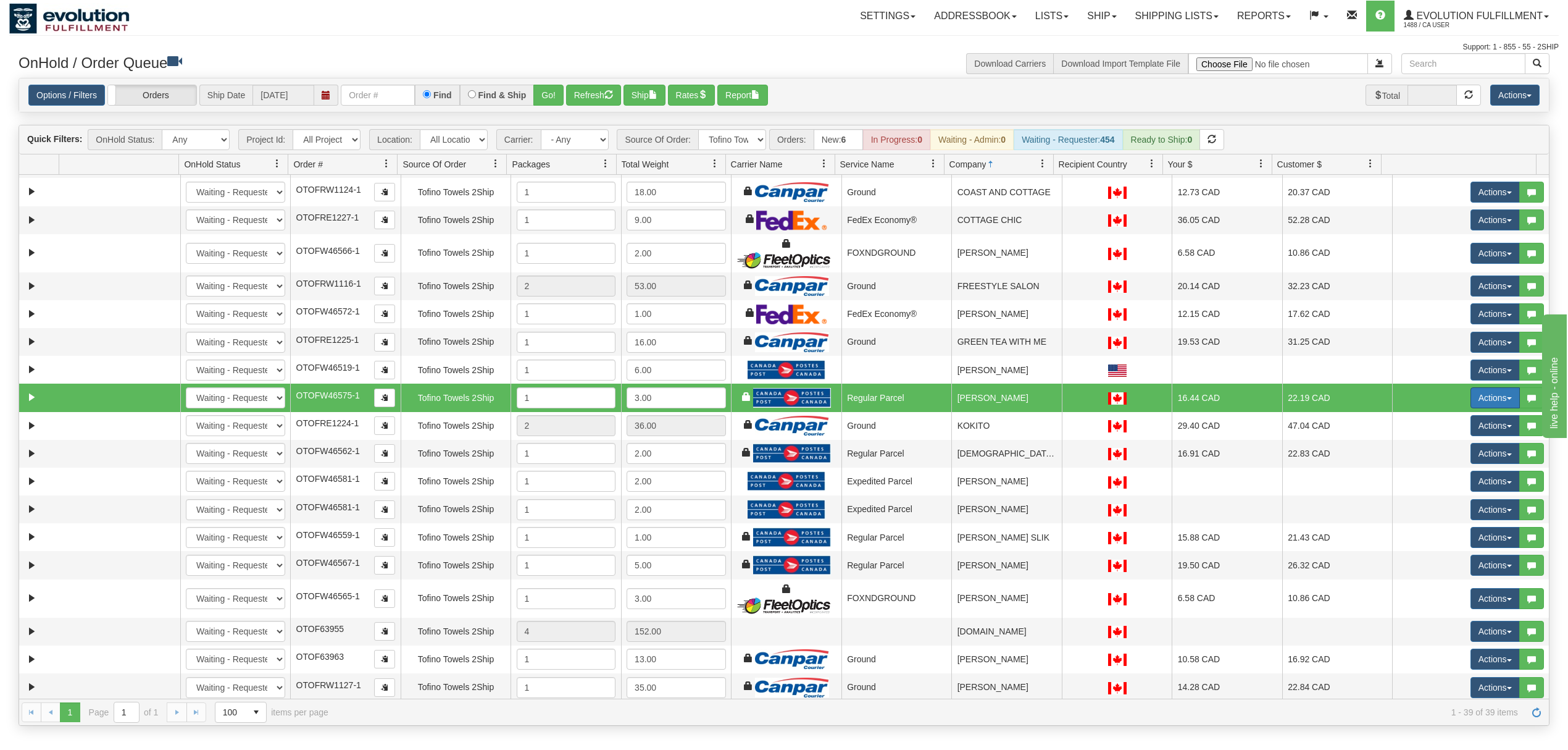
click at [1484, 404] on button "Actions" at bounding box center [1495, 397] width 49 height 21
click at [1445, 458] on span "Rate All Services" at bounding box center [1470, 453] width 74 height 10
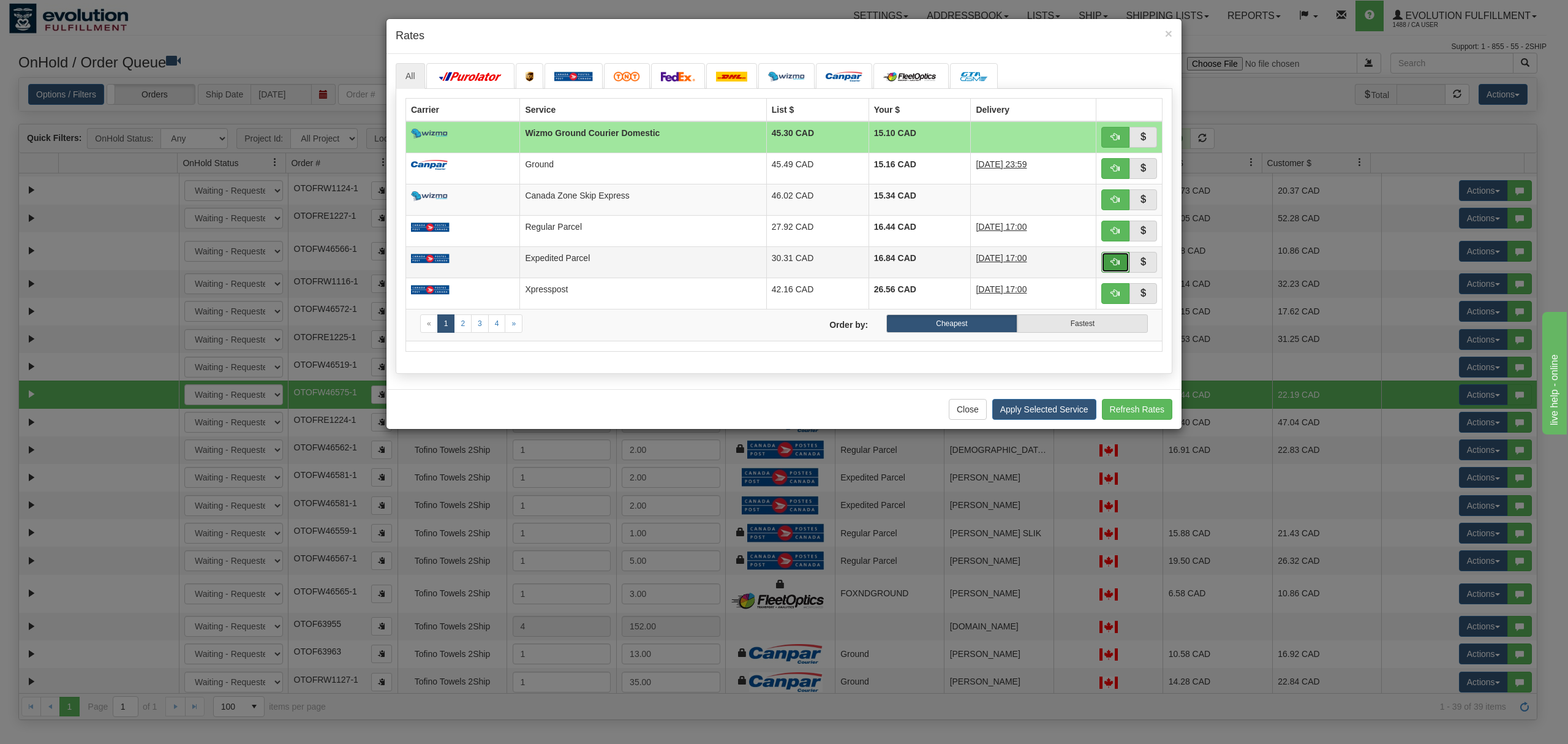
click at [1111, 263] on span "button" at bounding box center [1115, 262] width 8 height 8
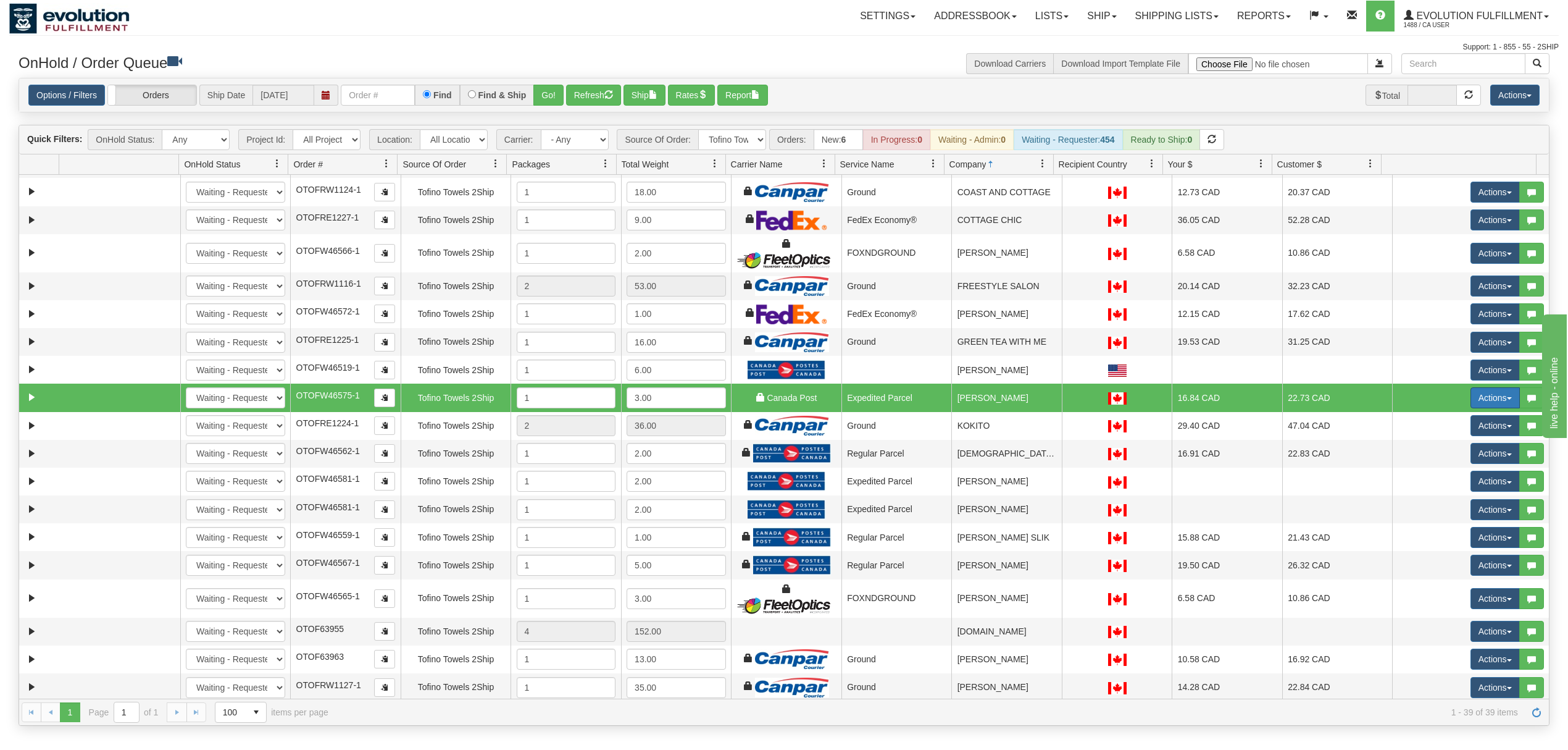
click at [1482, 405] on button "Actions" at bounding box center [1495, 397] width 49 height 21
click at [1448, 478] on link "Ship" at bounding box center [1470, 469] width 99 height 16
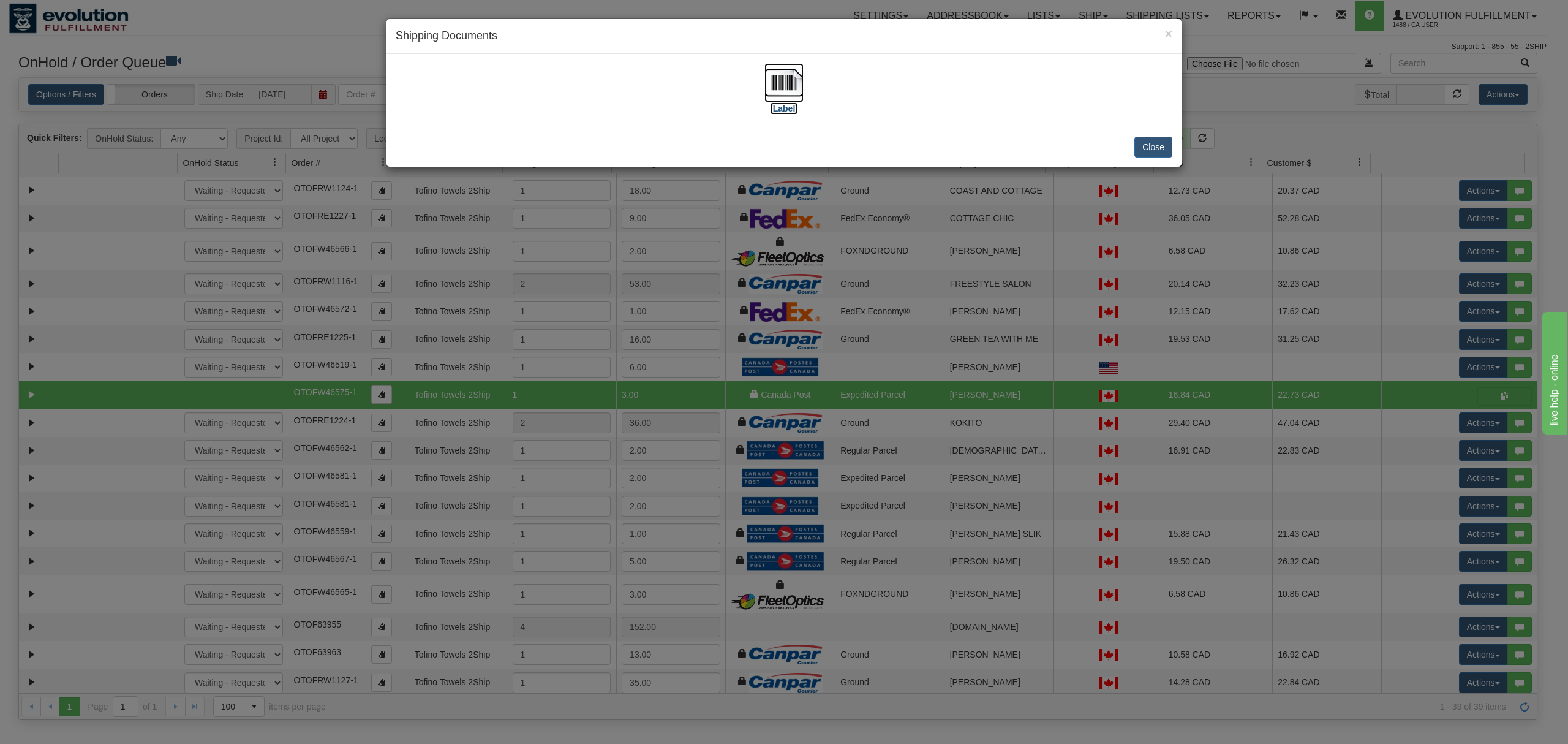
click at [771, 83] on img at bounding box center [783, 82] width 39 height 39
click at [1149, 144] on button "Close" at bounding box center [1153, 146] width 38 height 21
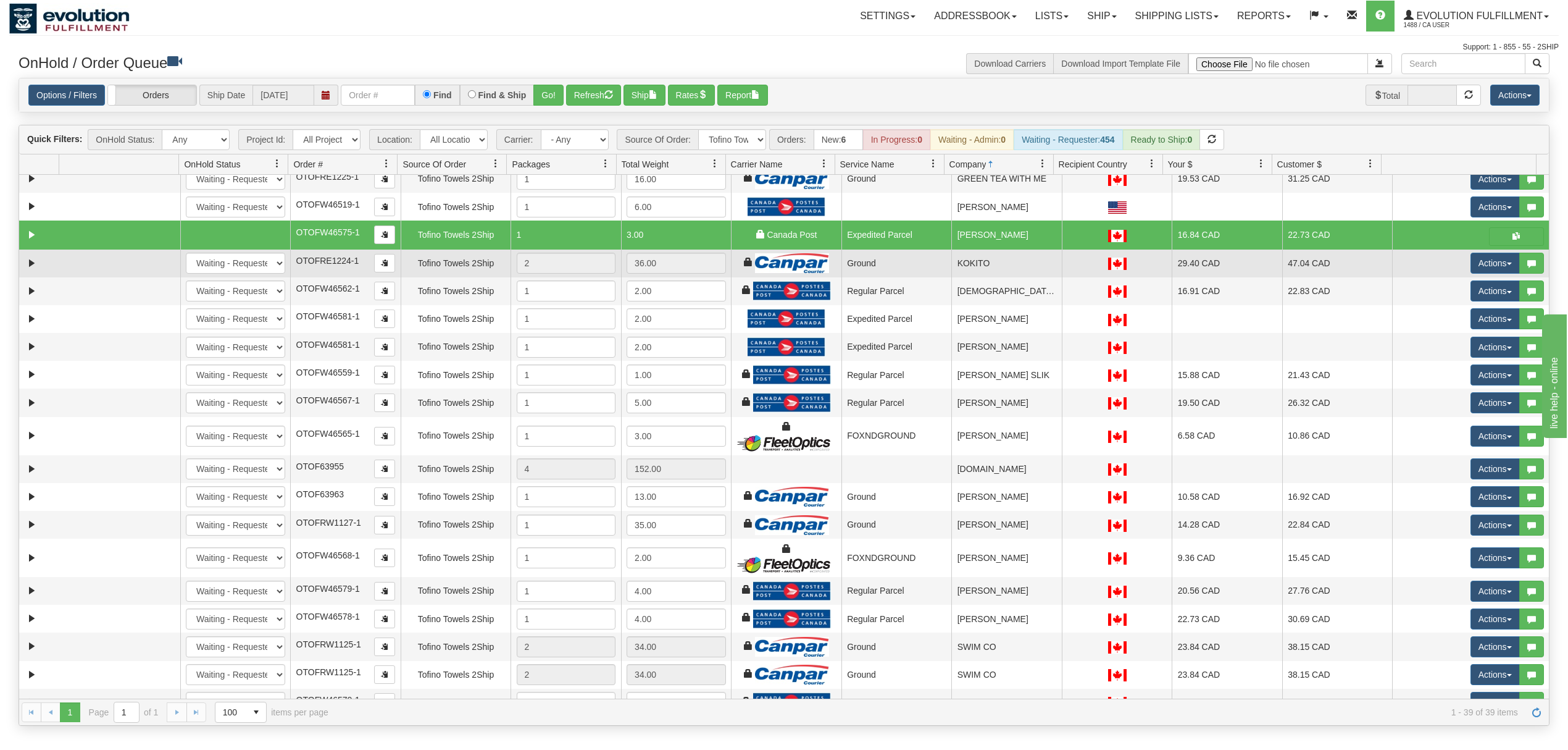
scroll to position [329, 0]
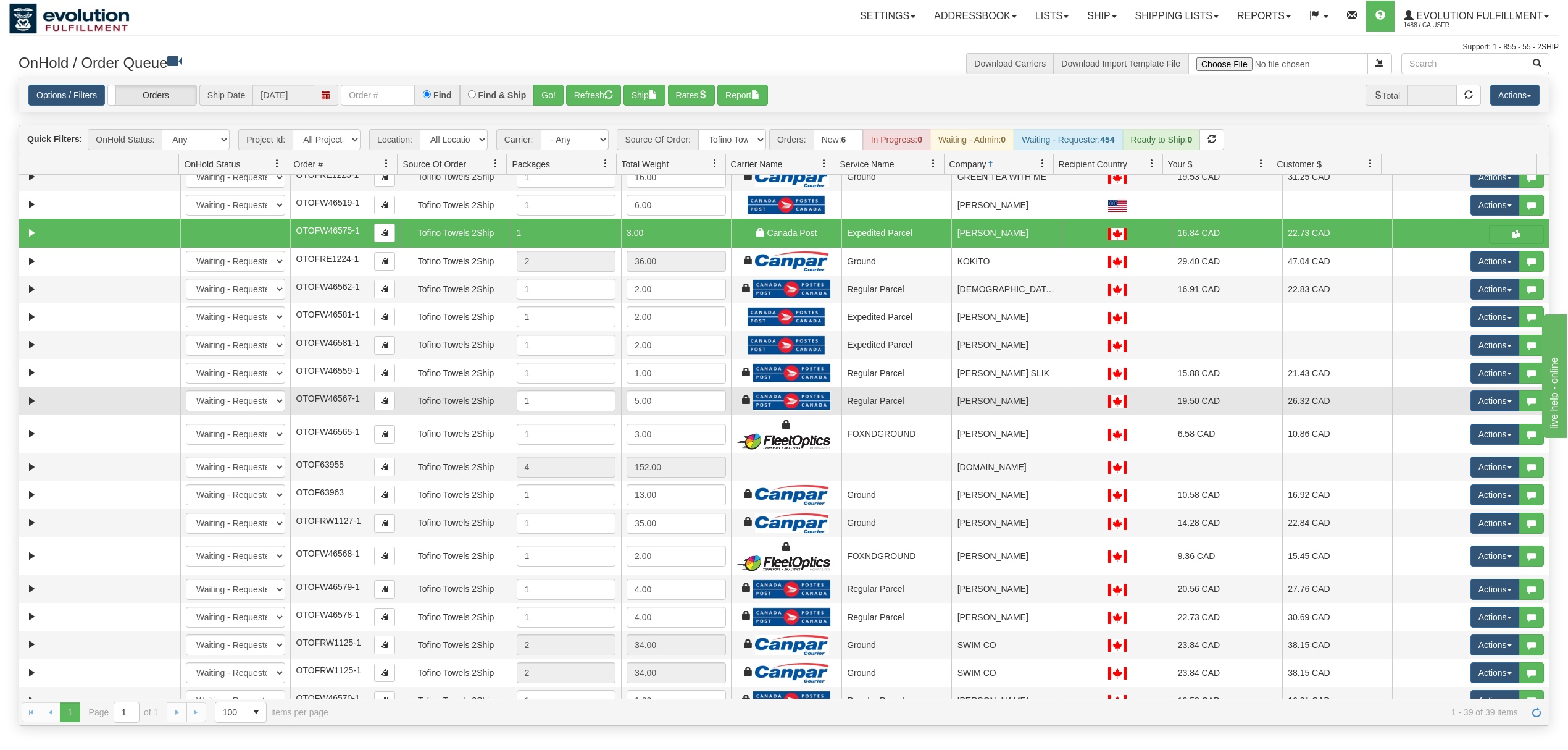
click at [991, 413] on td "[PERSON_NAME]" at bounding box center [1006, 400] width 110 height 28
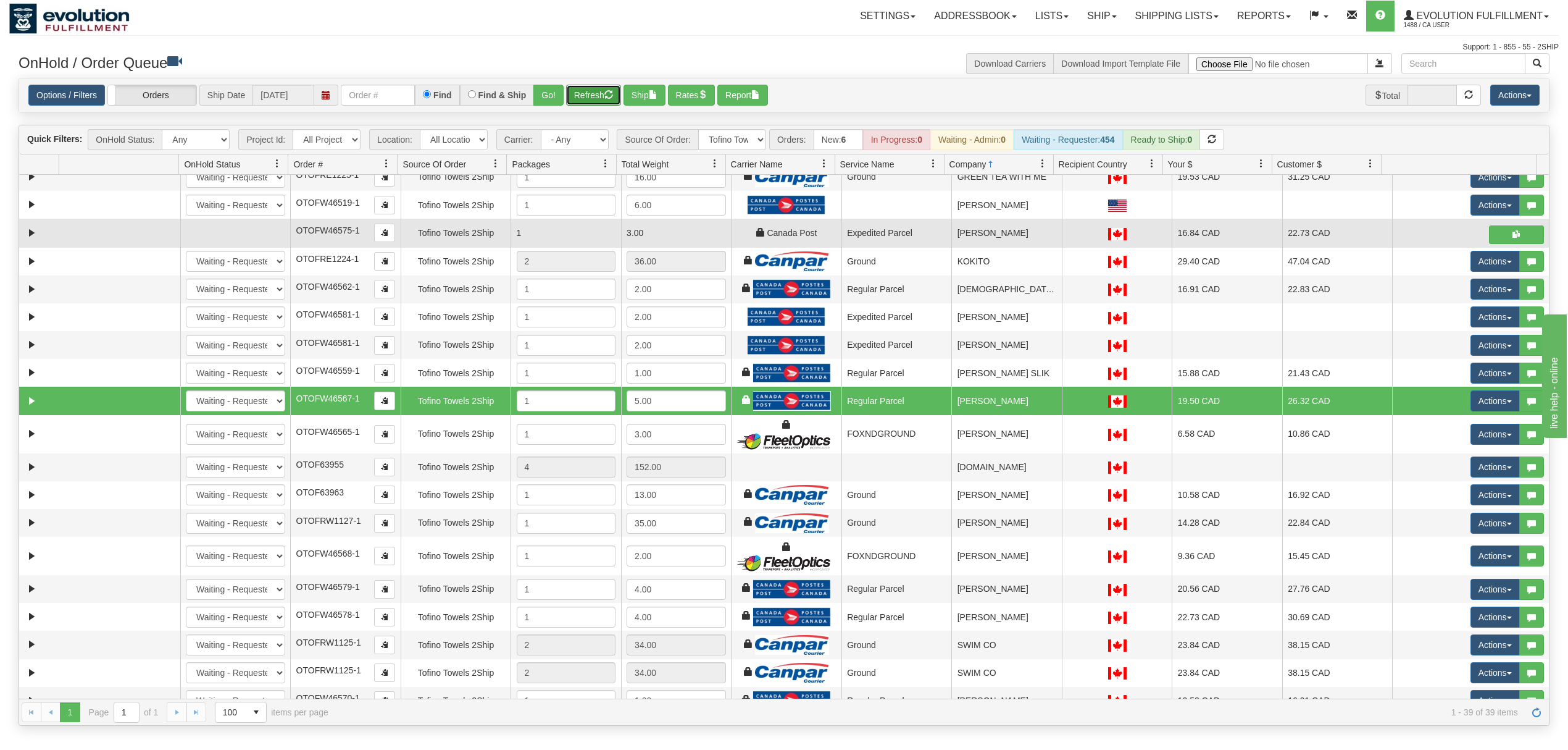
click at [586, 93] on button "Refresh" at bounding box center [593, 95] width 55 height 21
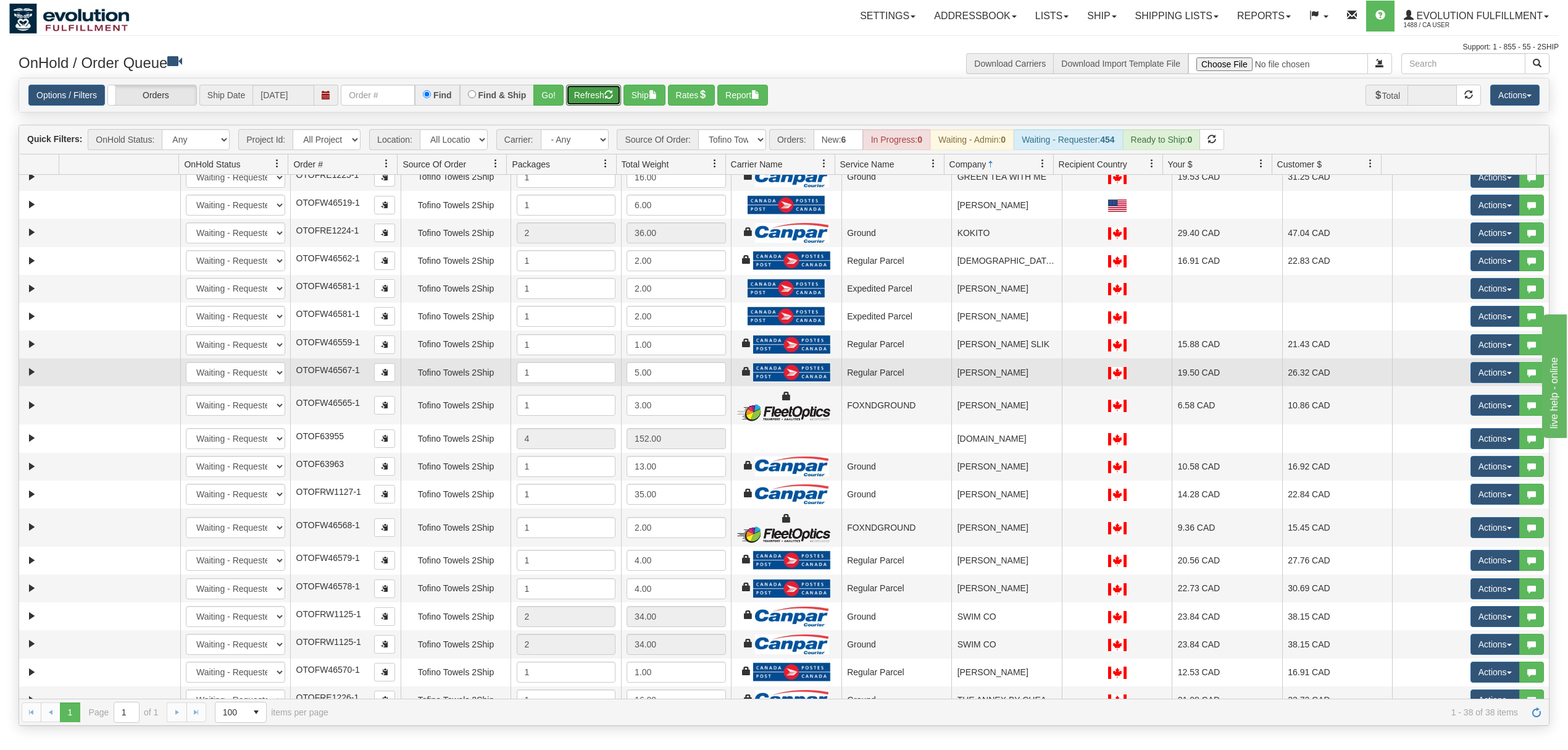
click at [983, 386] on td "[PERSON_NAME]" at bounding box center [1006, 371] width 110 height 28
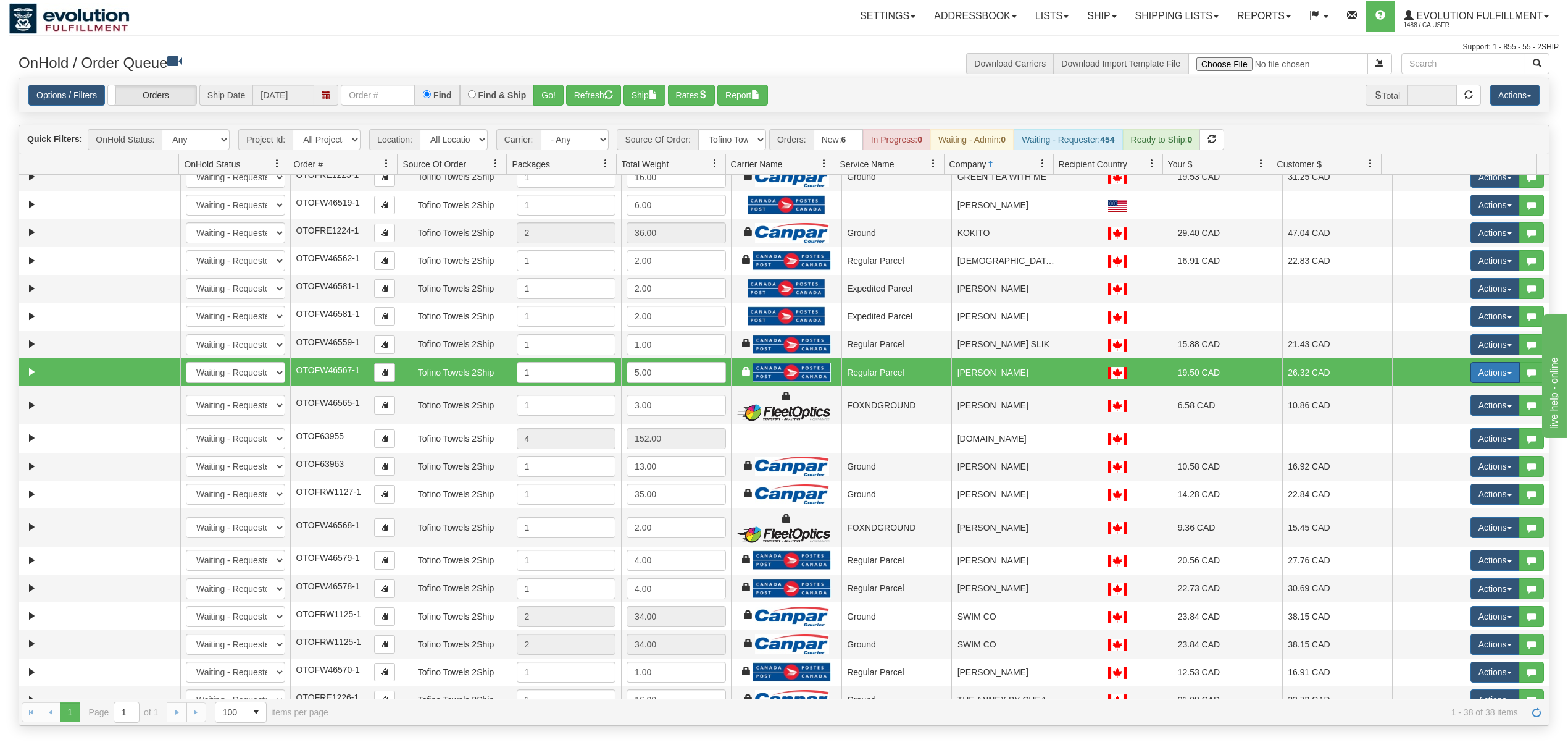
click at [1500, 376] on button "Actions" at bounding box center [1495, 372] width 49 height 21
click at [1450, 433] on span "Rate All Services" at bounding box center [1470, 428] width 74 height 10
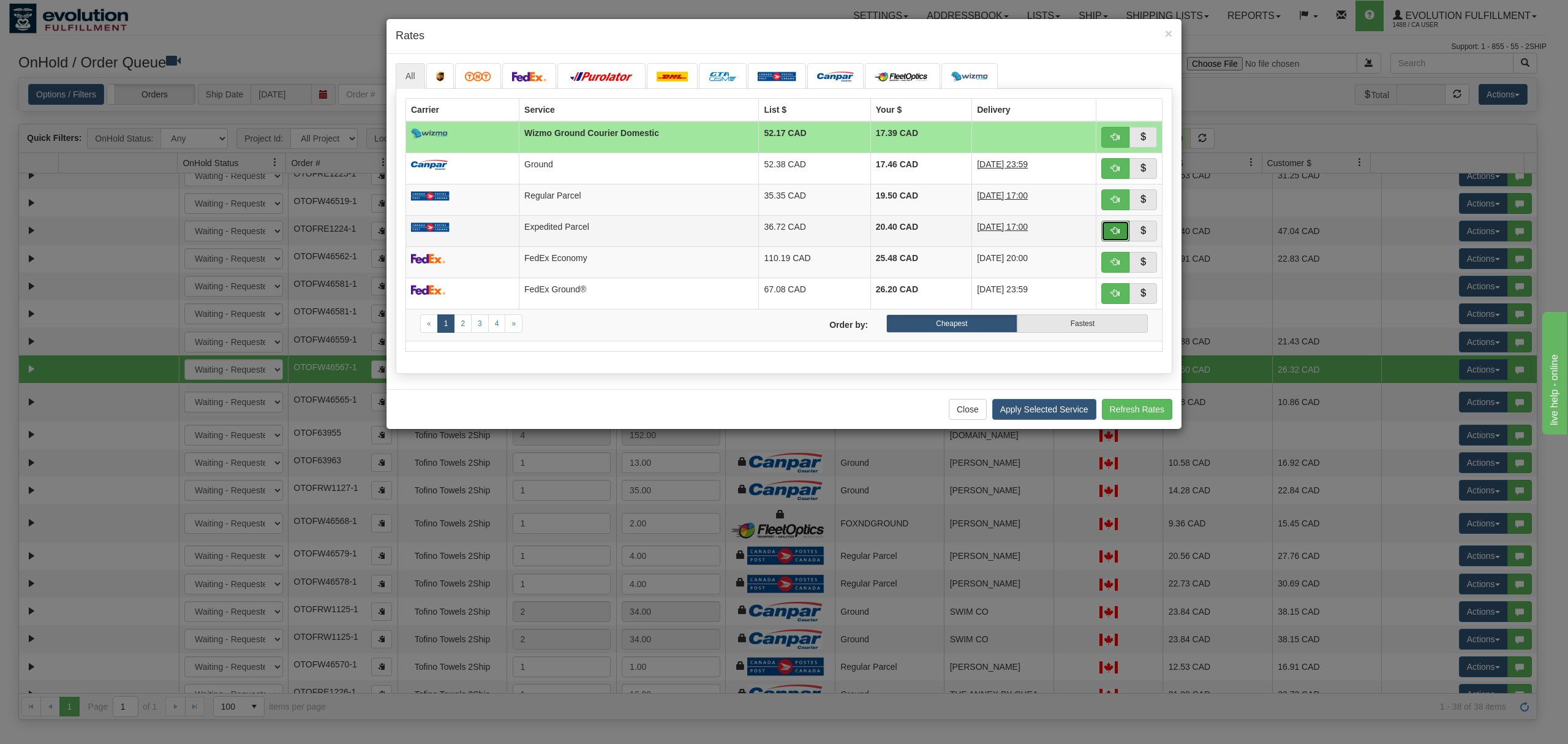
click at [1115, 231] on span "button" at bounding box center [1115, 231] width 8 height 8
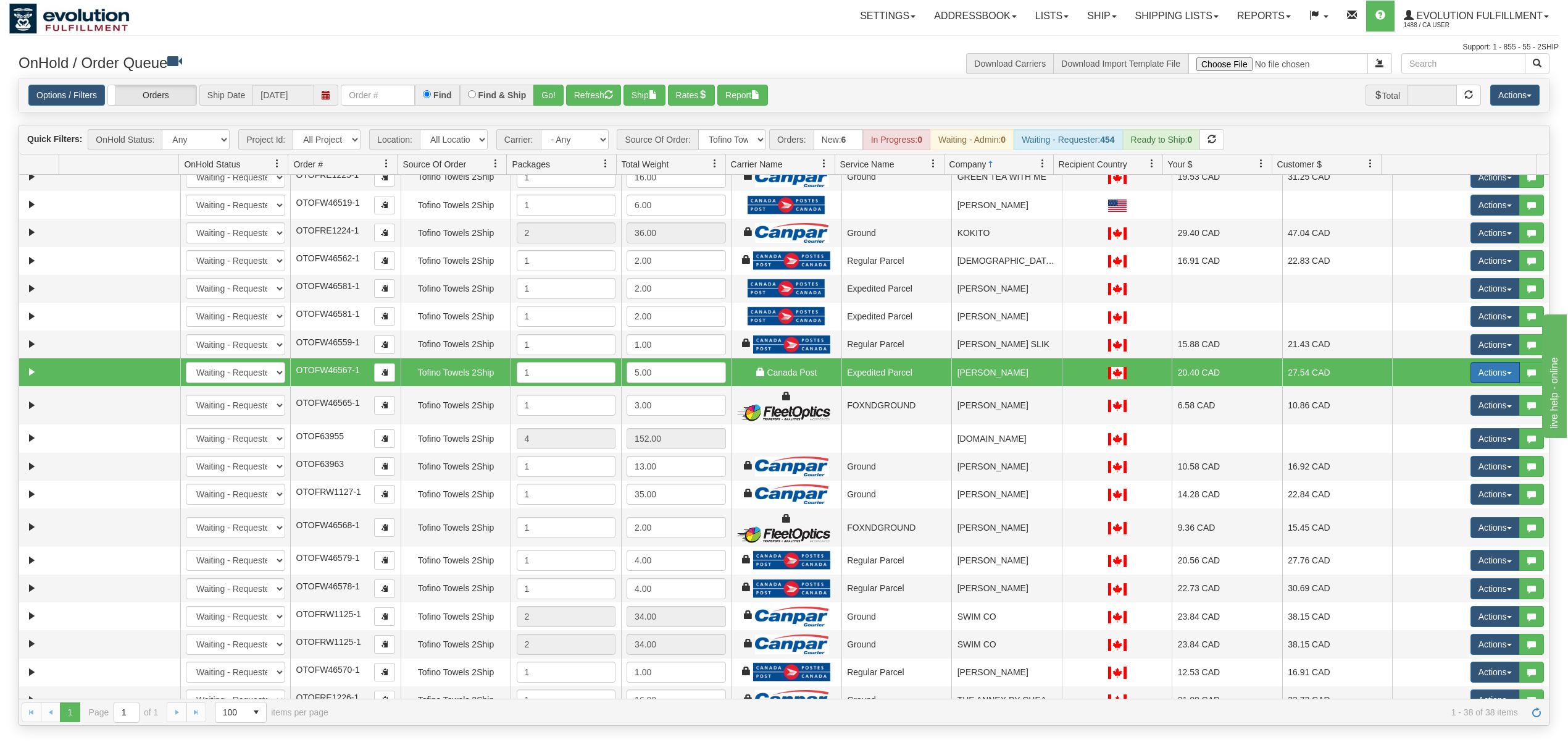
click at [1490, 379] on button "Actions" at bounding box center [1495, 372] width 49 height 21
click at [1433, 449] on span "Ship" at bounding box center [1446, 444] width 26 height 10
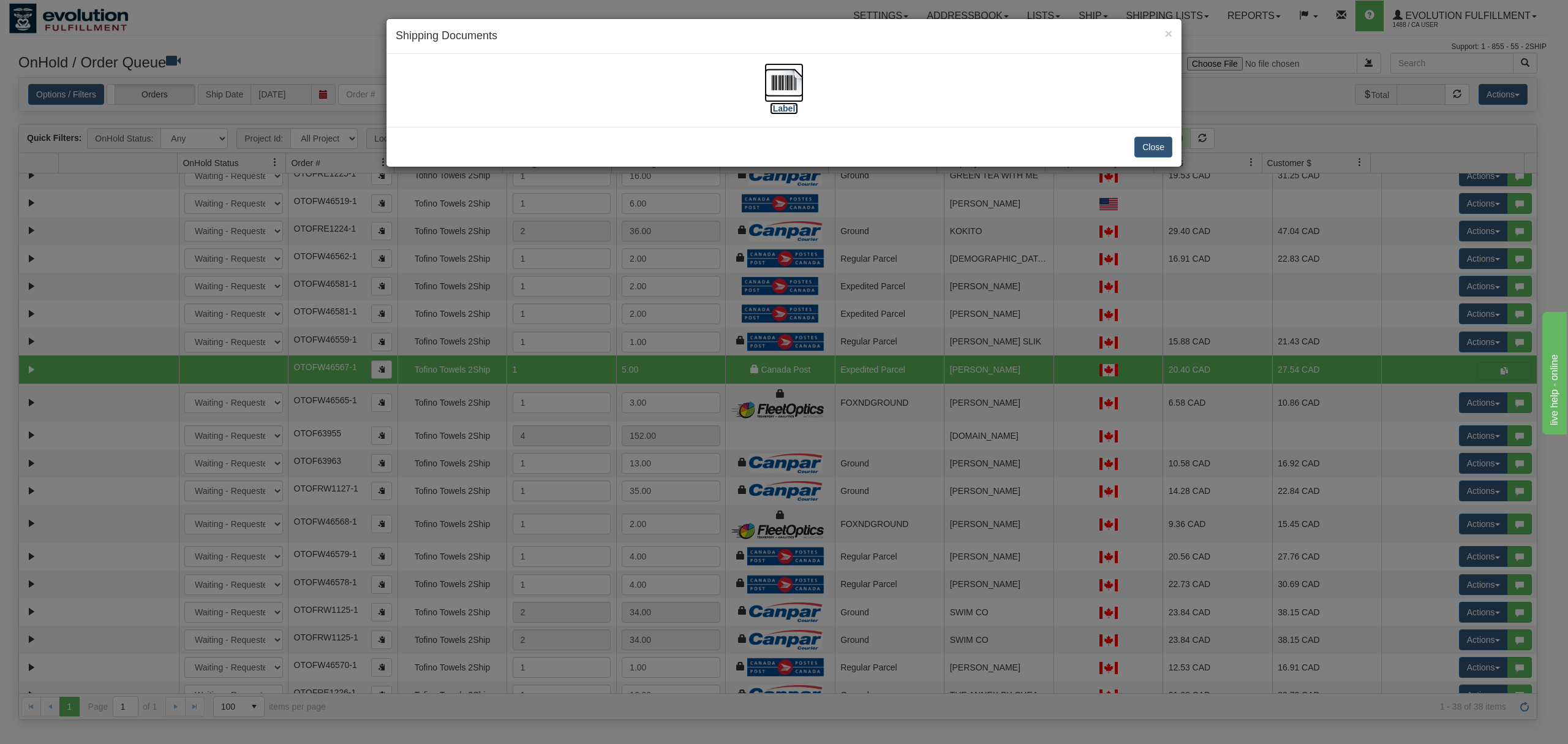
click at [777, 91] on img at bounding box center [783, 82] width 39 height 39
click at [1147, 141] on button "Close" at bounding box center [1153, 146] width 38 height 21
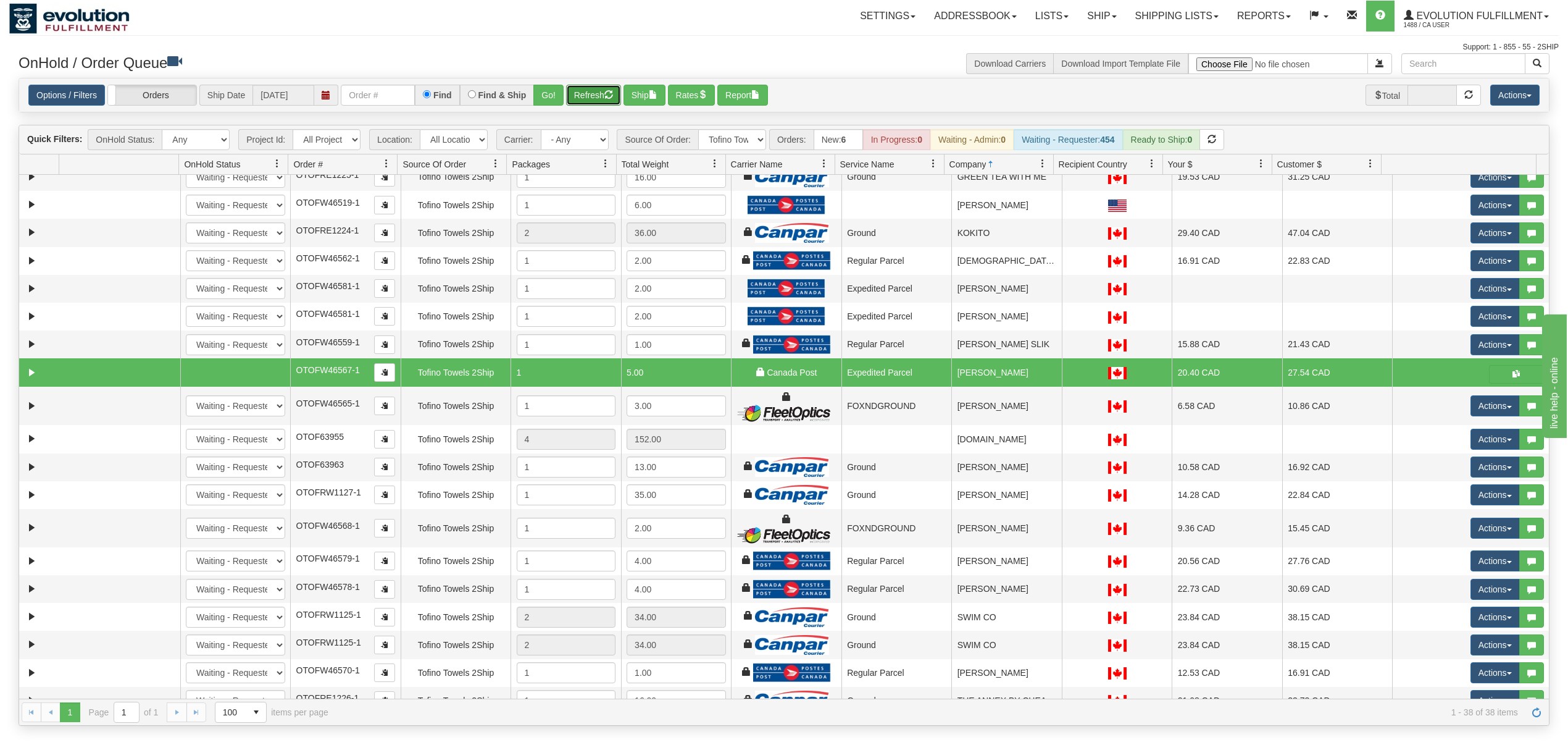
click at [591, 94] on button "Refresh" at bounding box center [593, 95] width 55 height 21
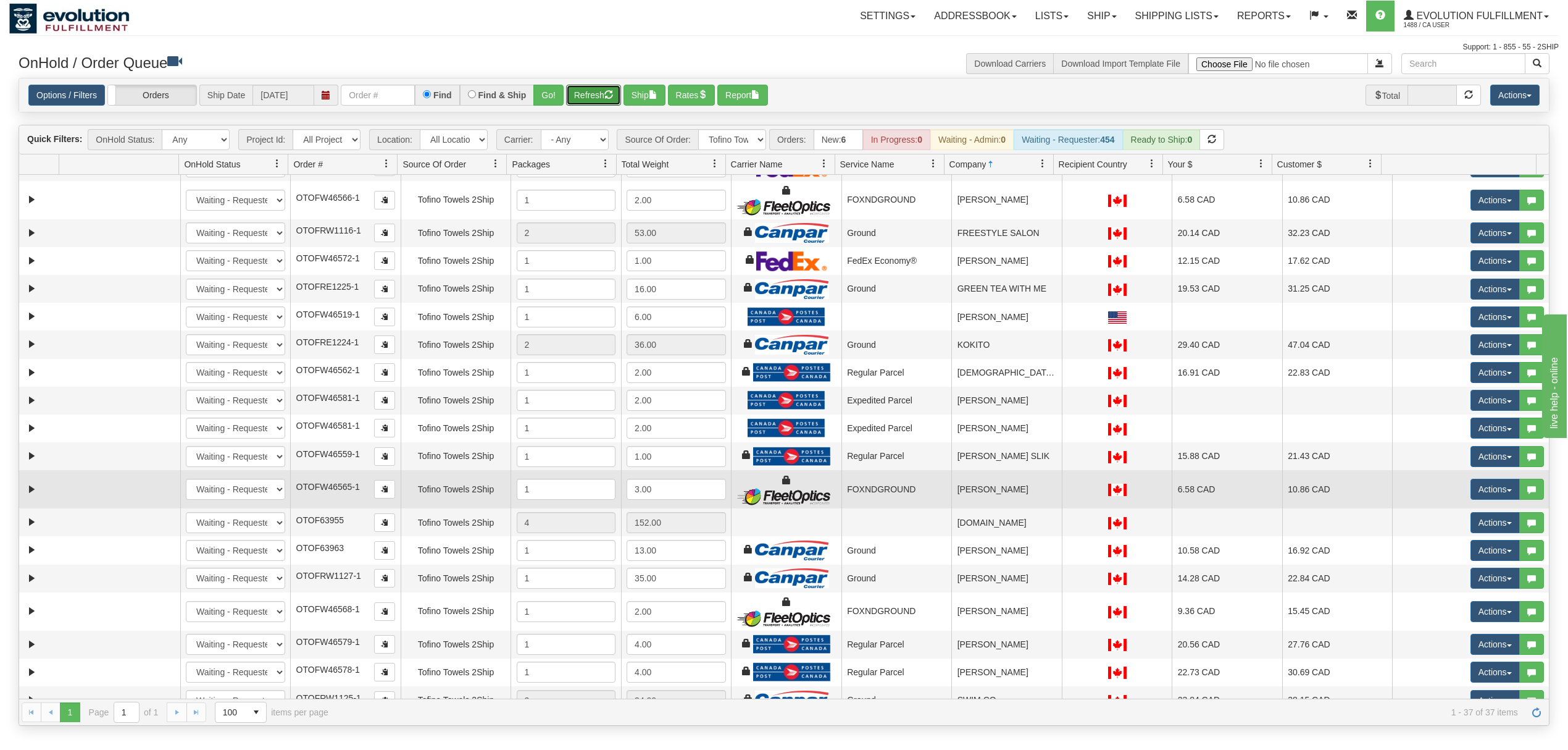
scroll to position [247, 0]
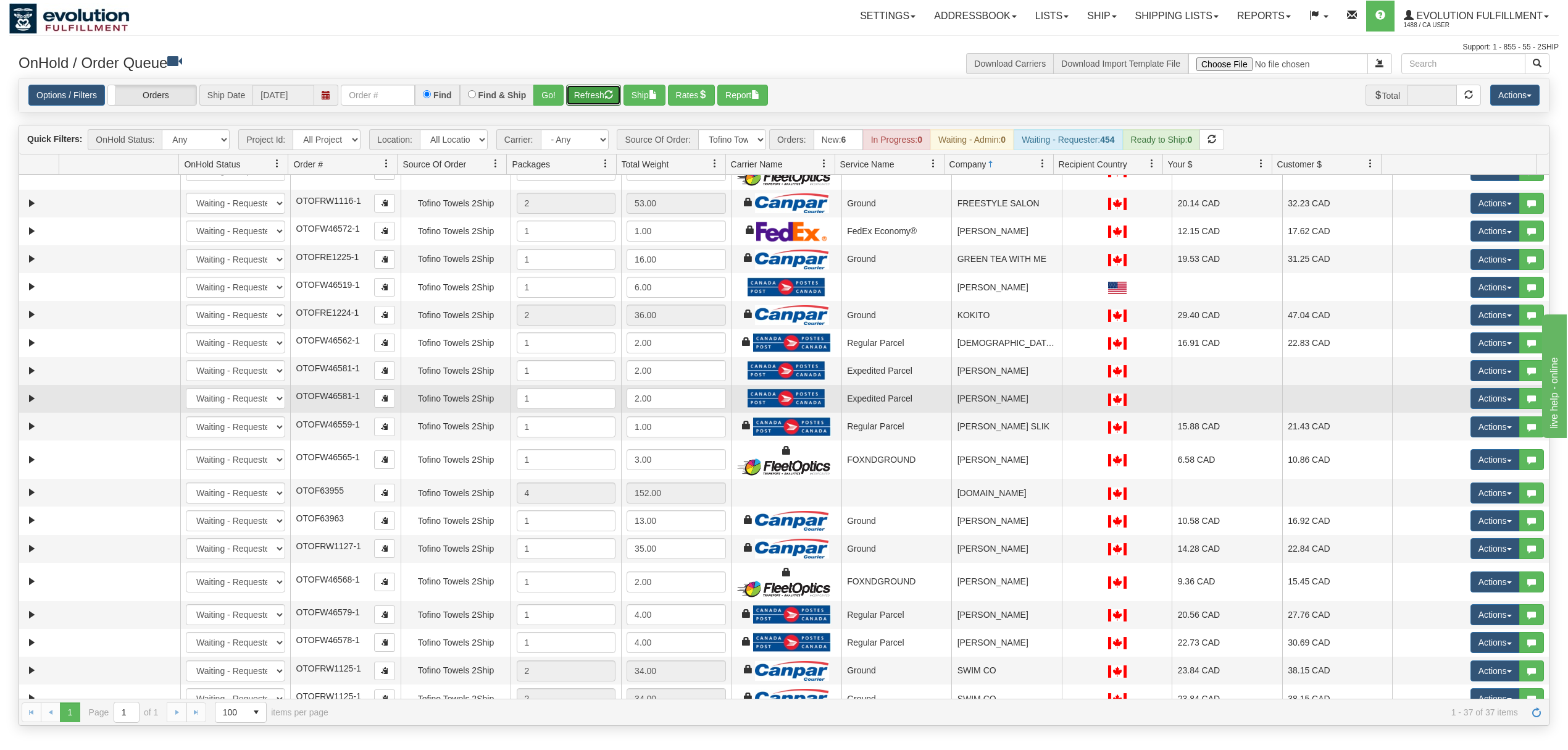
click at [983, 406] on td "[PERSON_NAME]" at bounding box center [1006, 399] width 110 height 28
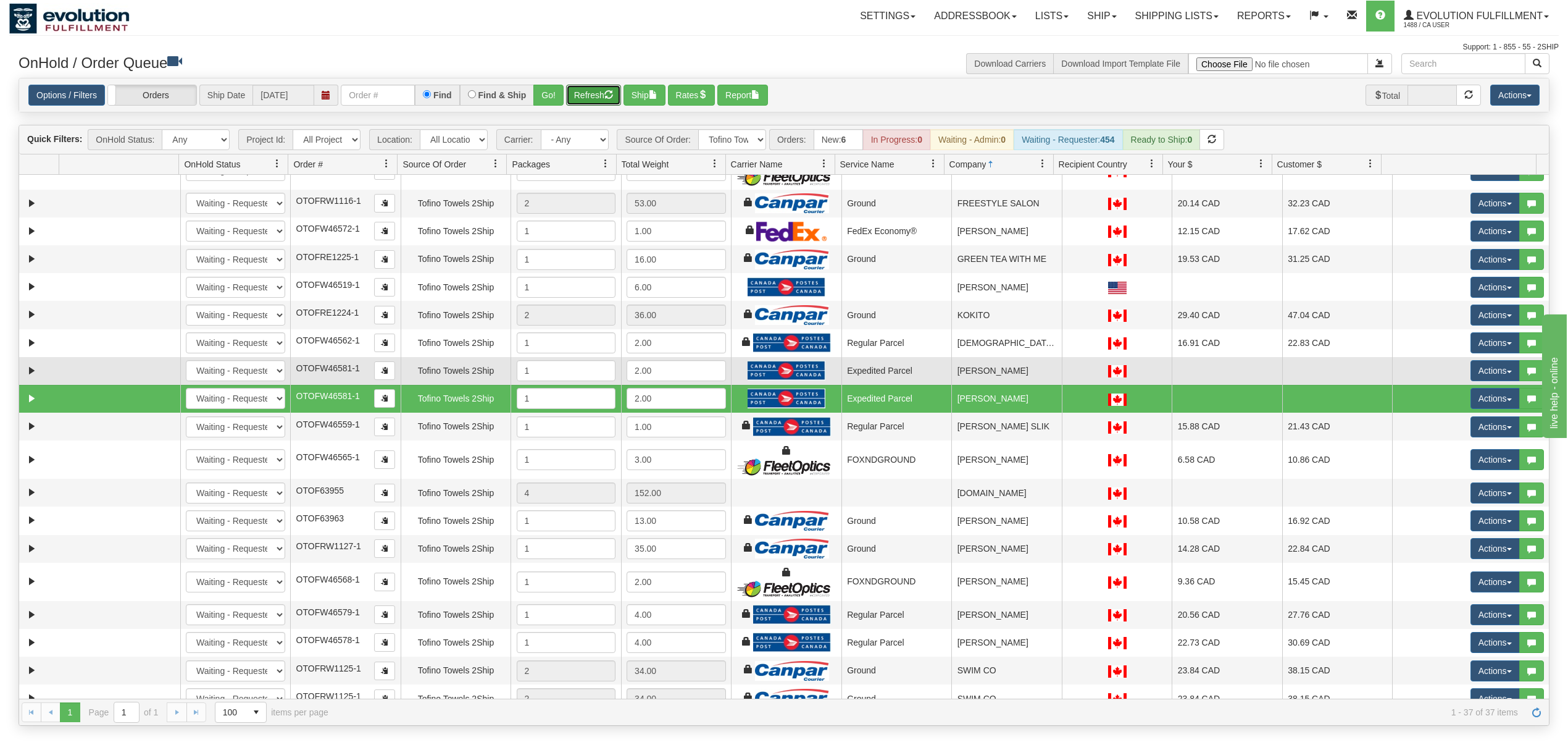
click at [986, 385] on td "[PERSON_NAME]" at bounding box center [1006, 371] width 110 height 28
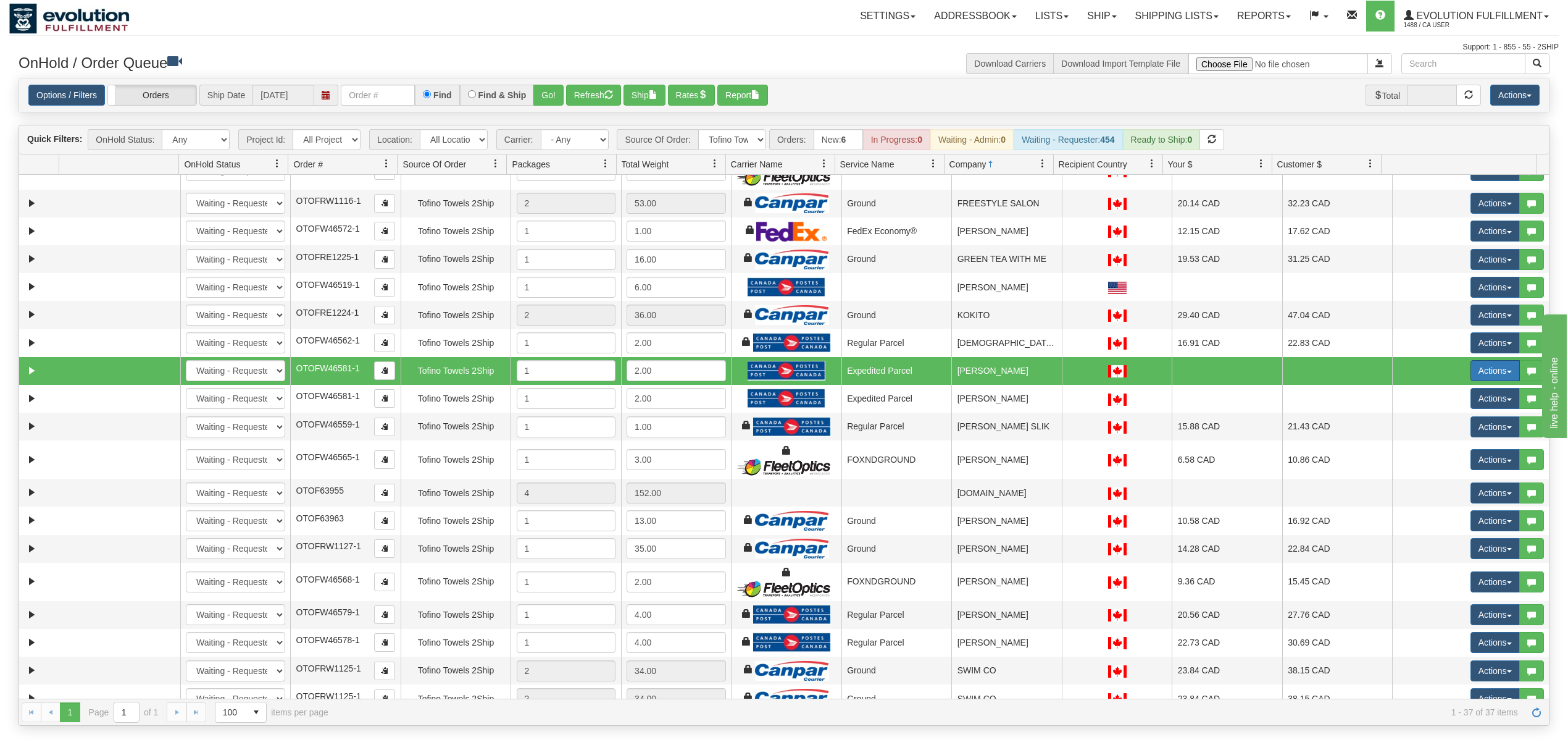
click at [1477, 376] on button "Actions" at bounding box center [1495, 370] width 49 height 21
click at [1448, 431] on span "Rate All Services" at bounding box center [1470, 426] width 74 height 10
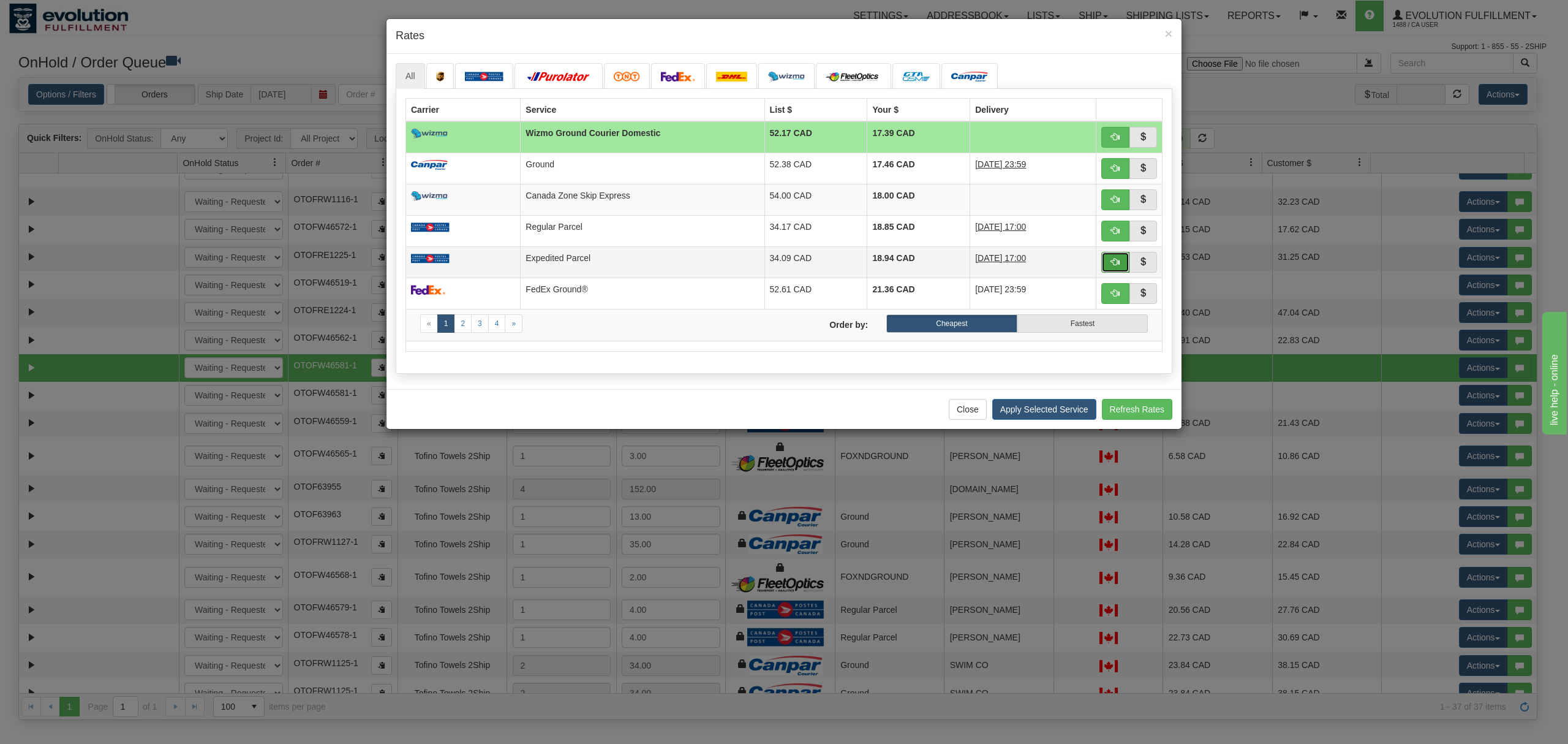
click at [1113, 265] on span "button" at bounding box center [1115, 262] width 8 height 8
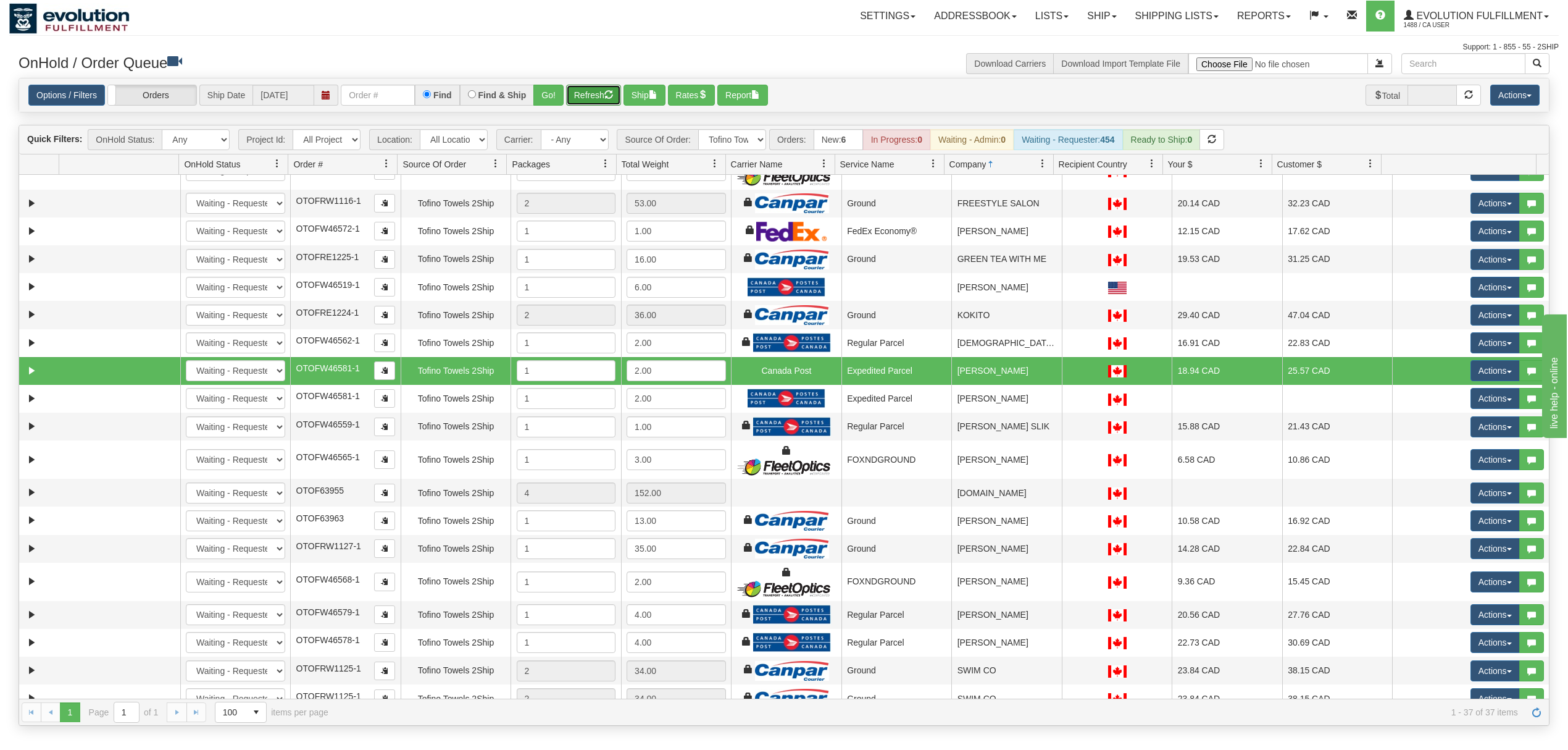
click at [599, 95] on button "Refresh" at bounding box center [593, 95] width 55 height 21
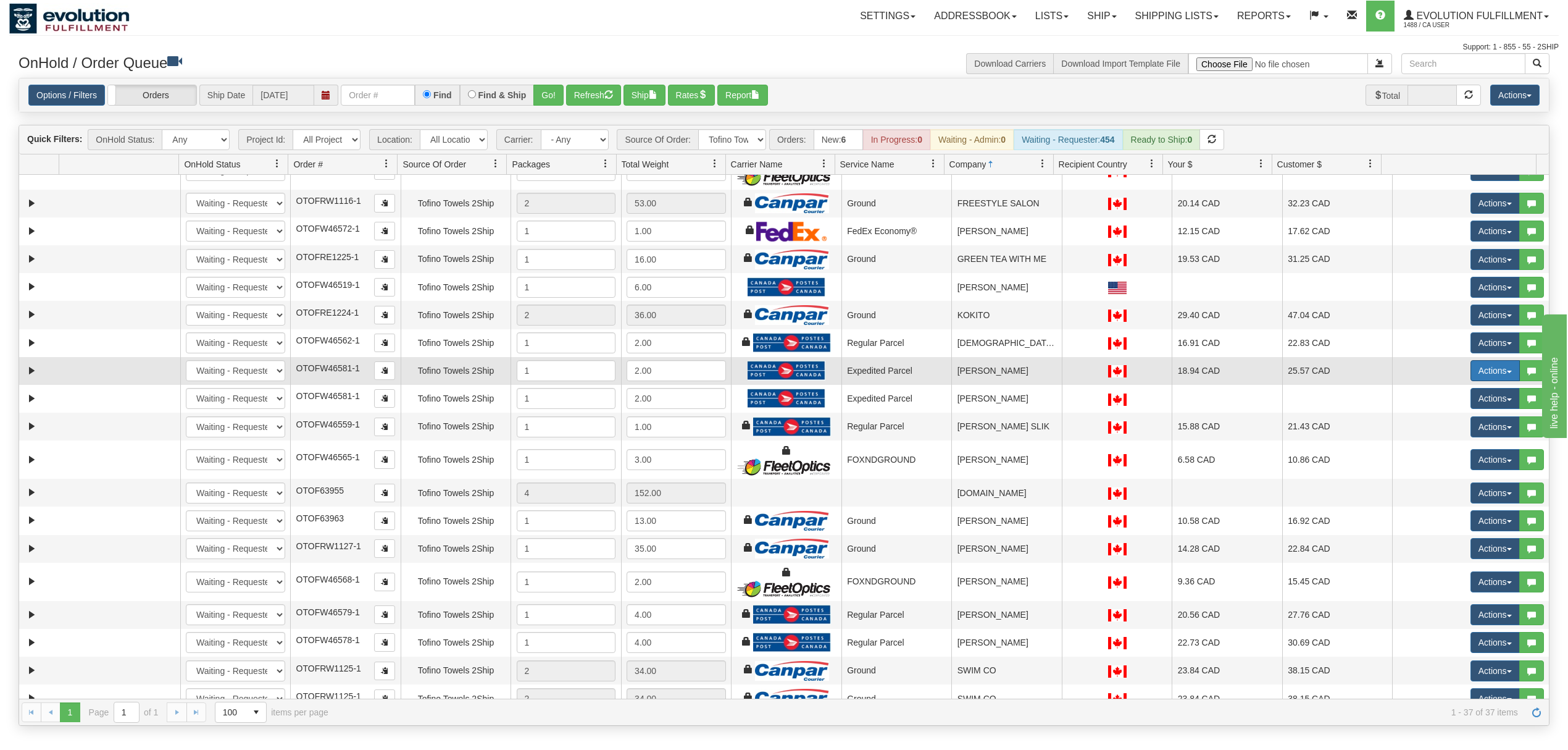
click at [1478, 376] on button "Actions" at bounding box center [1495, 370] width 49 height 21
click at [1445, 450] on link "Ship" at bounding box center [1470, 442] width 99 height 16
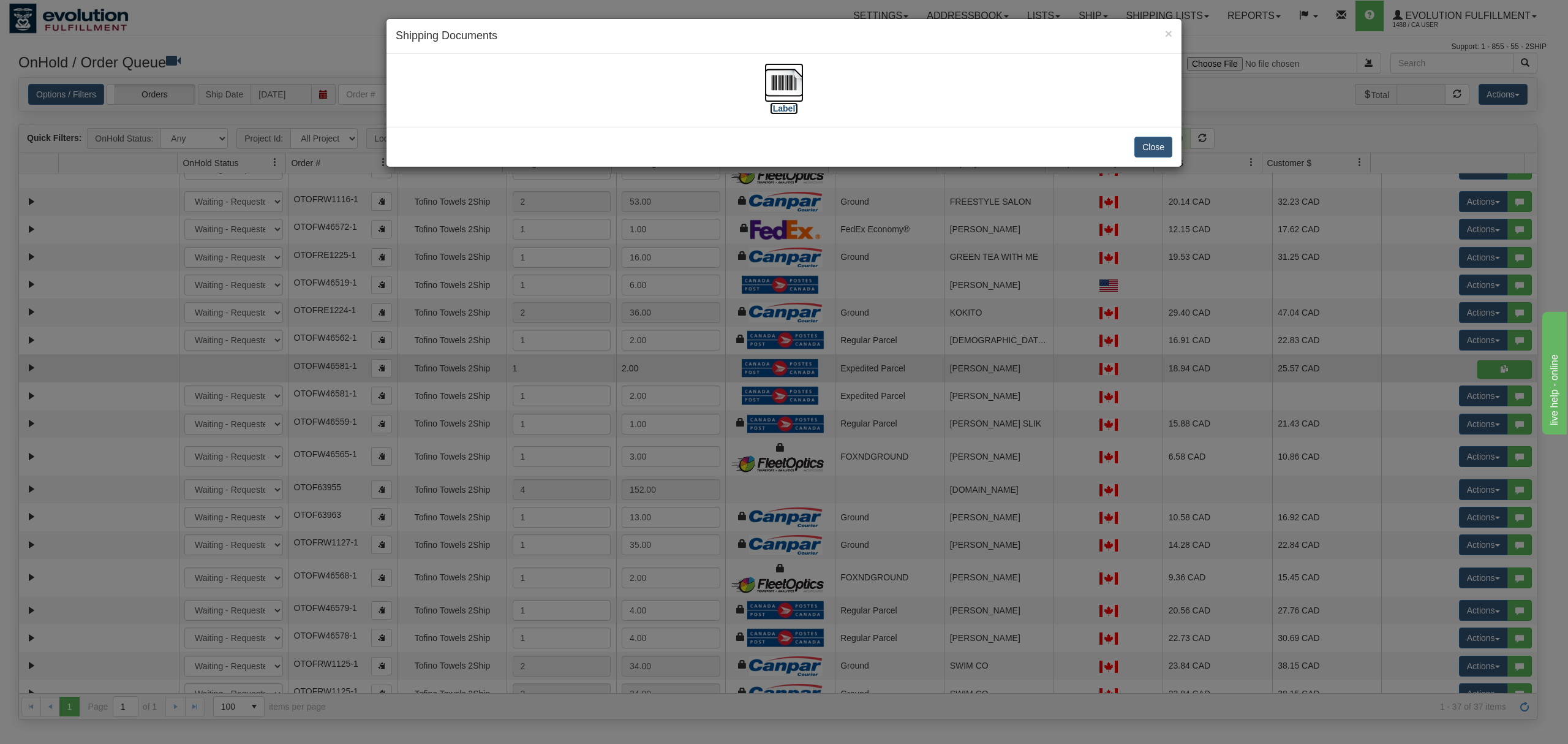
click at [790, 79] on img at bounding box center [783, 82] width 39 height 39
click at [1161, 144] on button "Close" at bounding box center [1153, 146] width 38 height 21
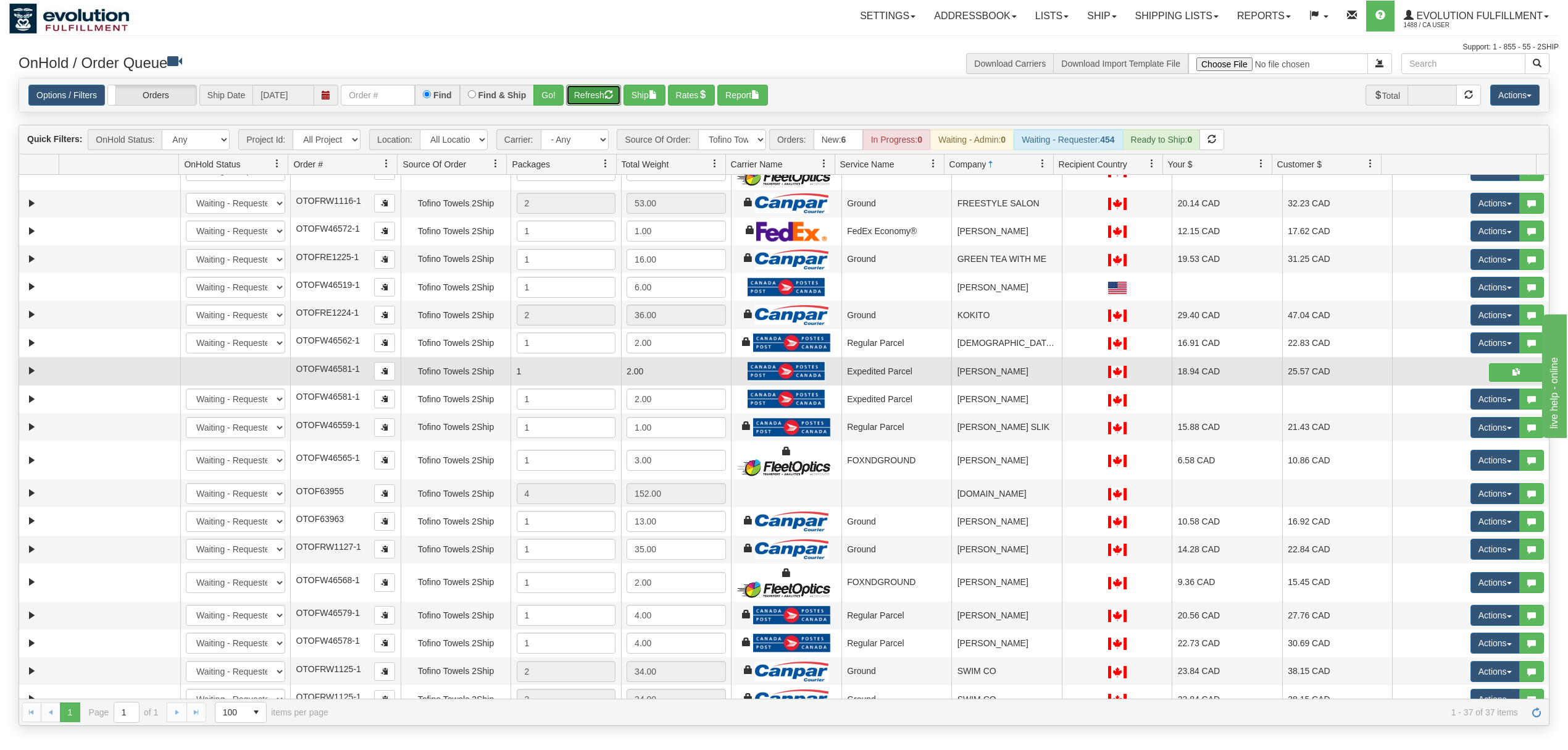
click at [579, 94] on button "Refresh" at bounding box center [593, 95] width 55 height 21
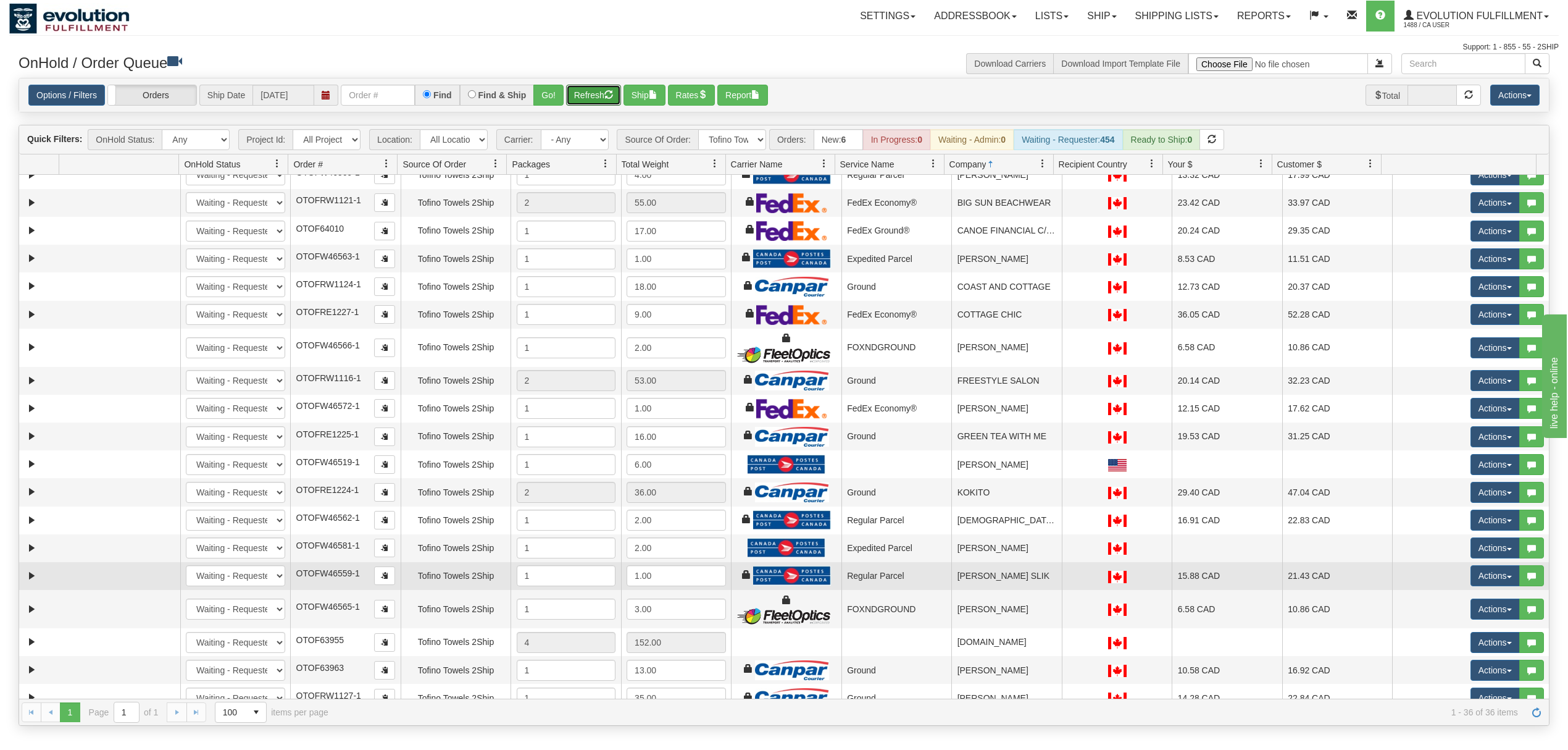
scroll to position [0, 0]
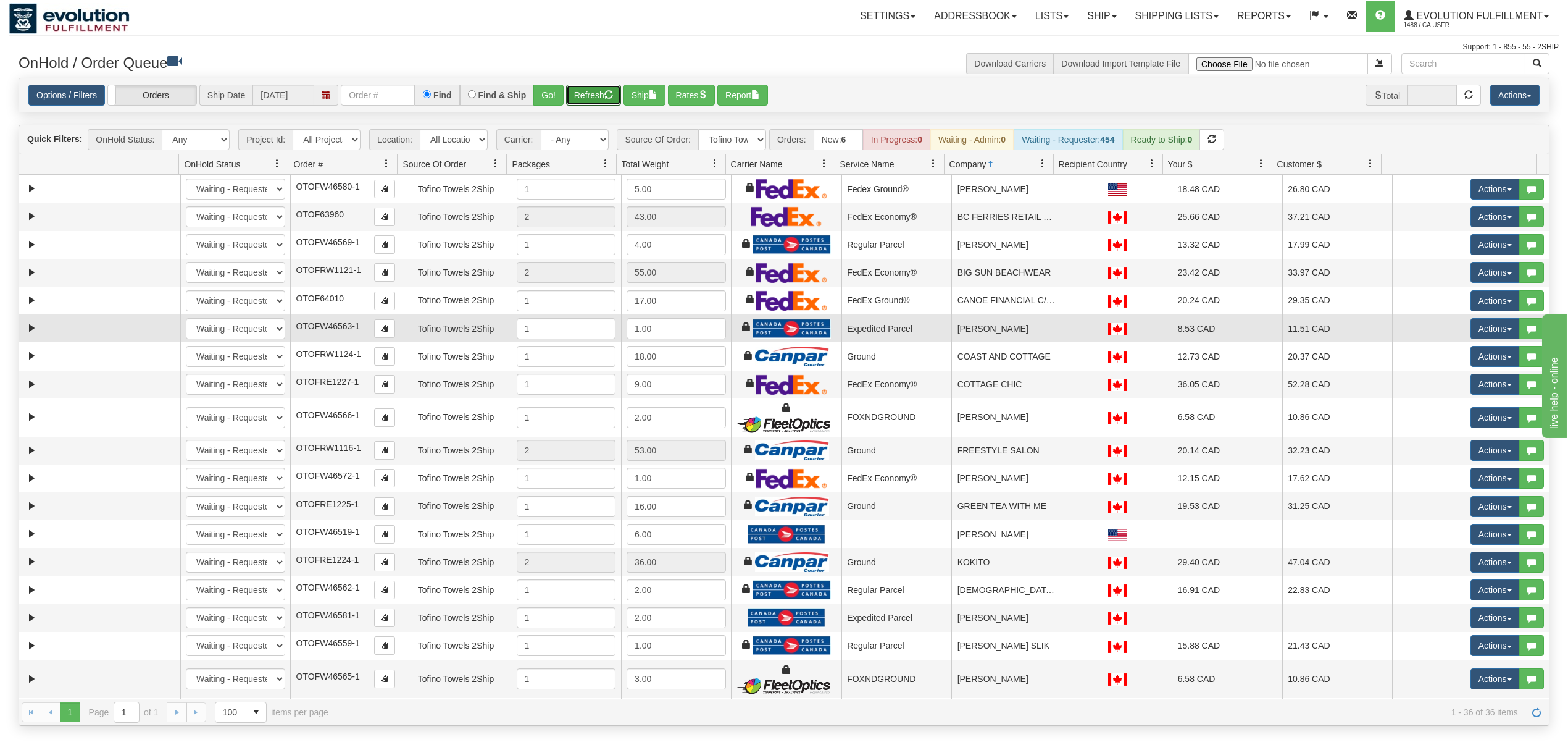
click at [995, 335] on td "[PERSON_NAME]" at bounding box center [1006, 328] width 110 height 28
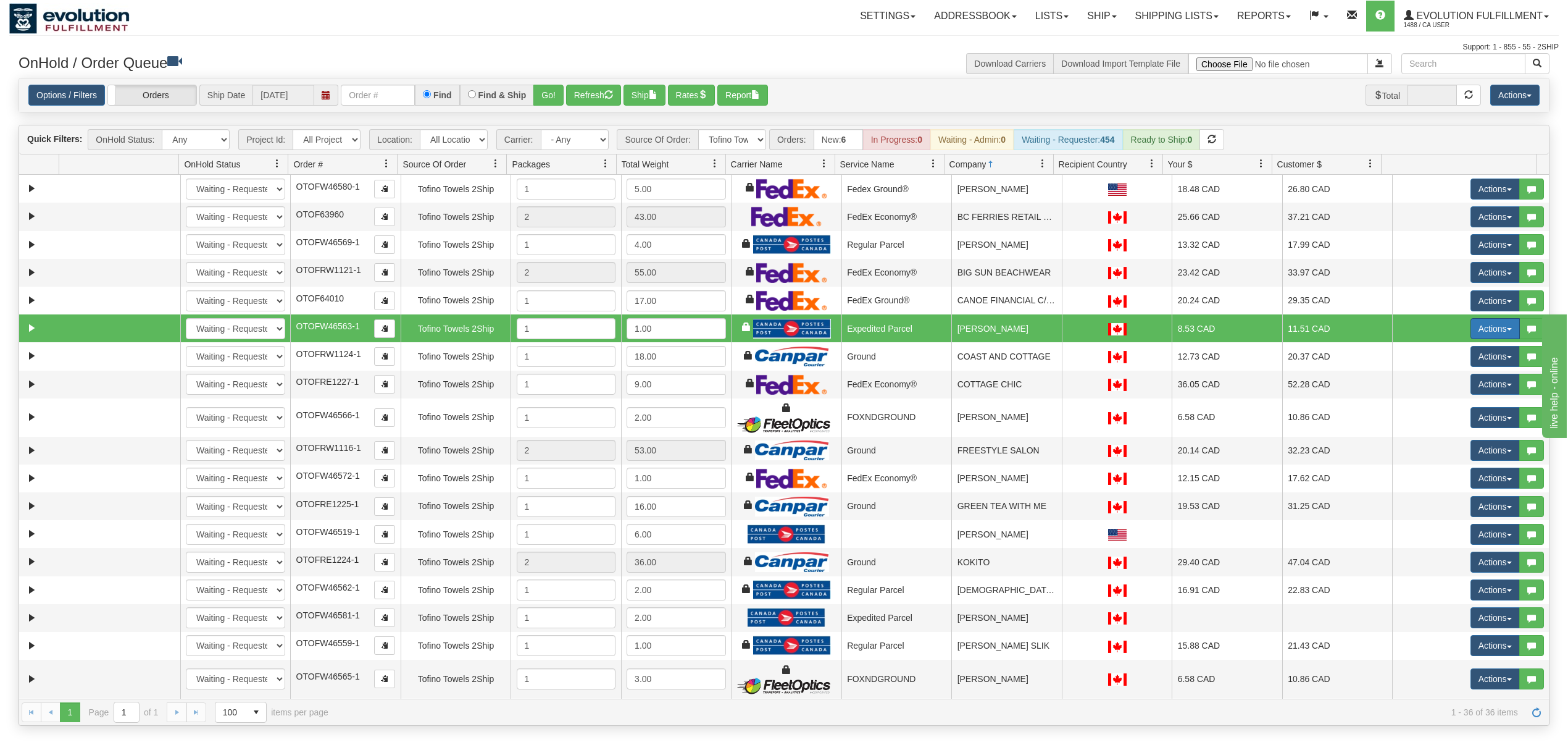
click at [1470, 327] on button "Actions" at bounding box center [1495, 328] width 49 height 21
click at [1446, 404] on link "Ship" at bounding box center [1470, 400] width 99 height 16
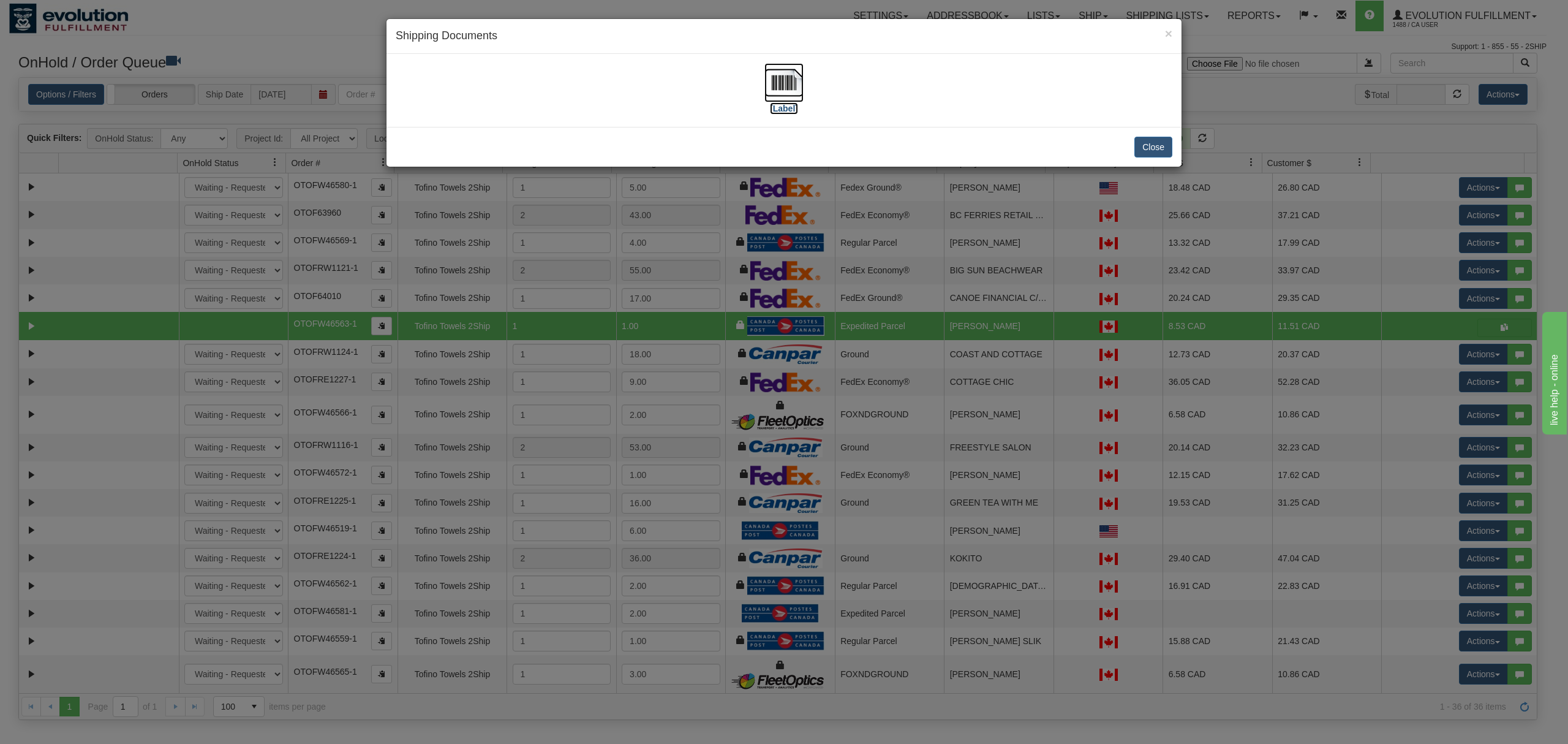
click at [780, 88] on img at bounding box center [783, 82] width 39 height 39
click at [1149, 150] on button "Close" at bounding box center [1153, 146] width 38 height 21
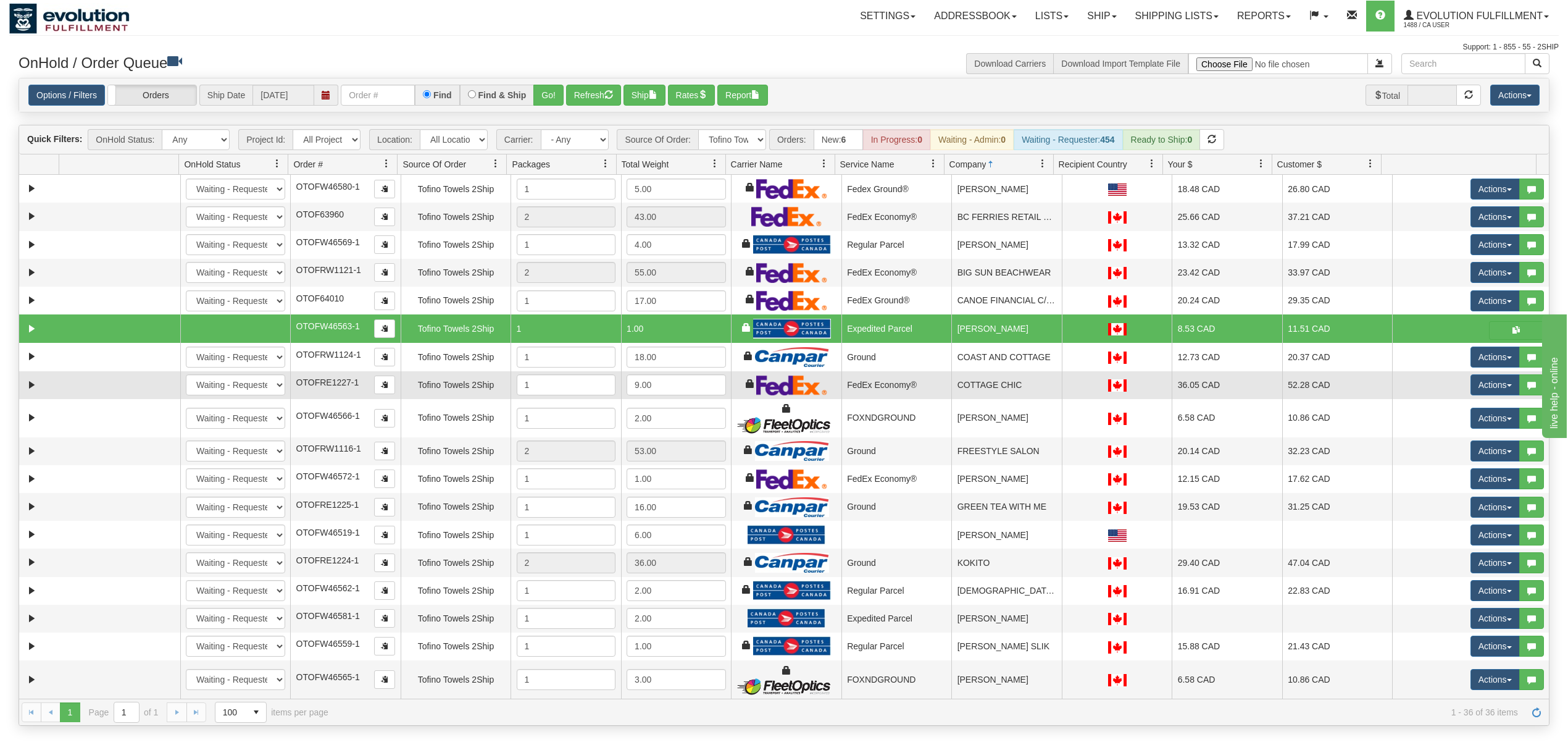
scroll to position [82, 0]
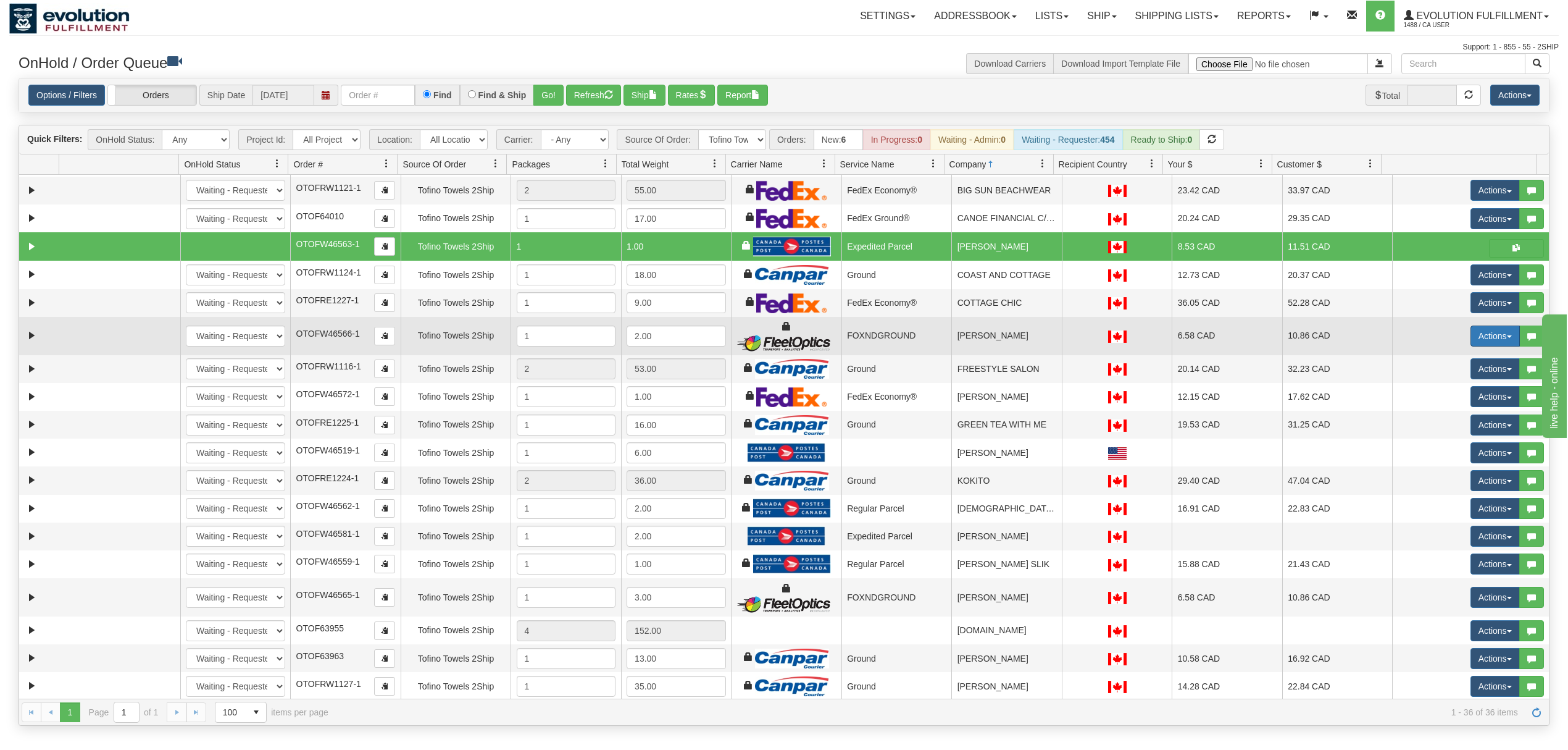
click at [1487, 339] on button "Actions" at bounding box center [1495, 336] width 49 height 21
click at [1443, 409] on span "Ship" at bounding box center [1446, 408] width 26 height 10
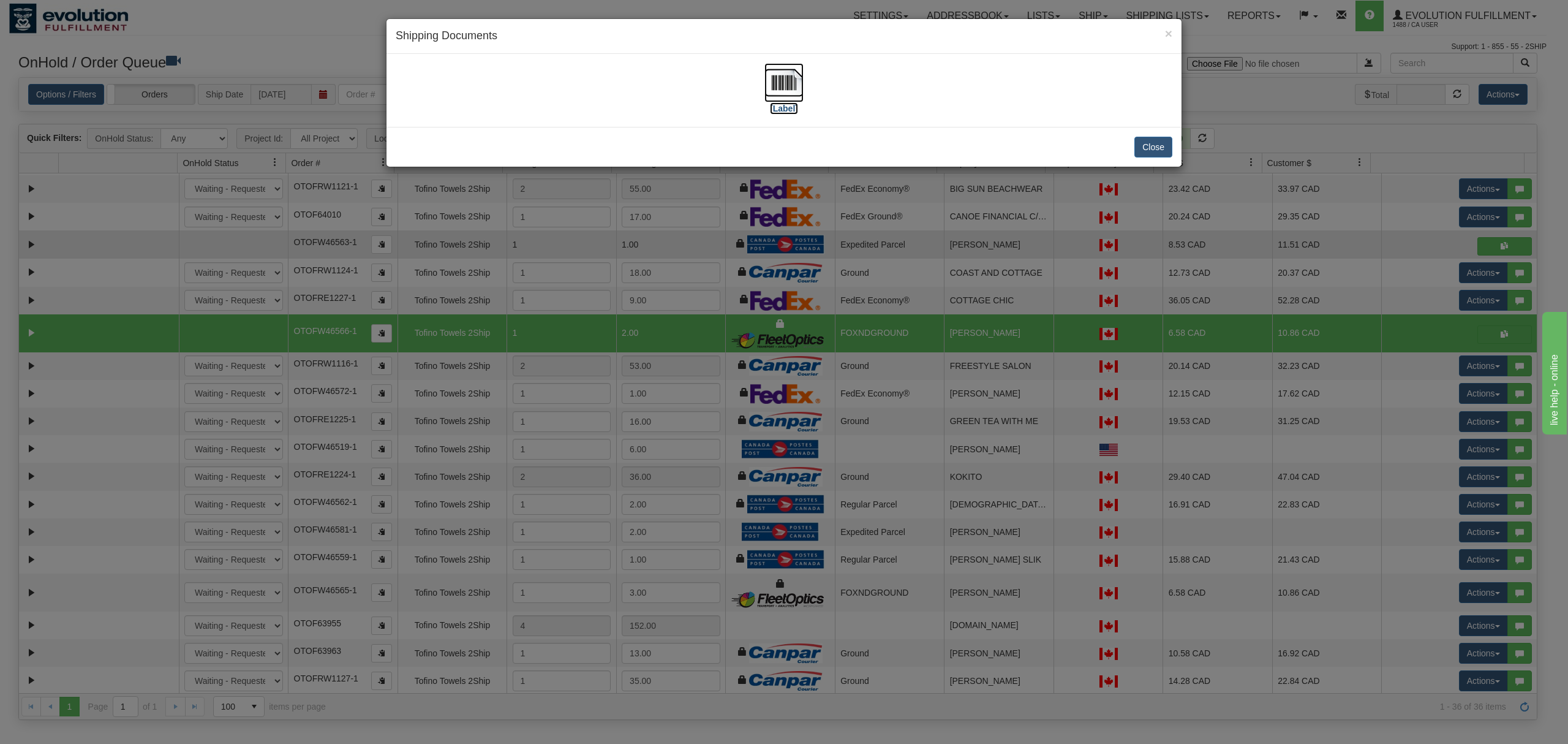
click at [790, 89] on img at bounding box center [783, 82] width 39 height 39
click at [1152, 146] on button "Close" at bounding box center [1153, 146] width 38 height 21
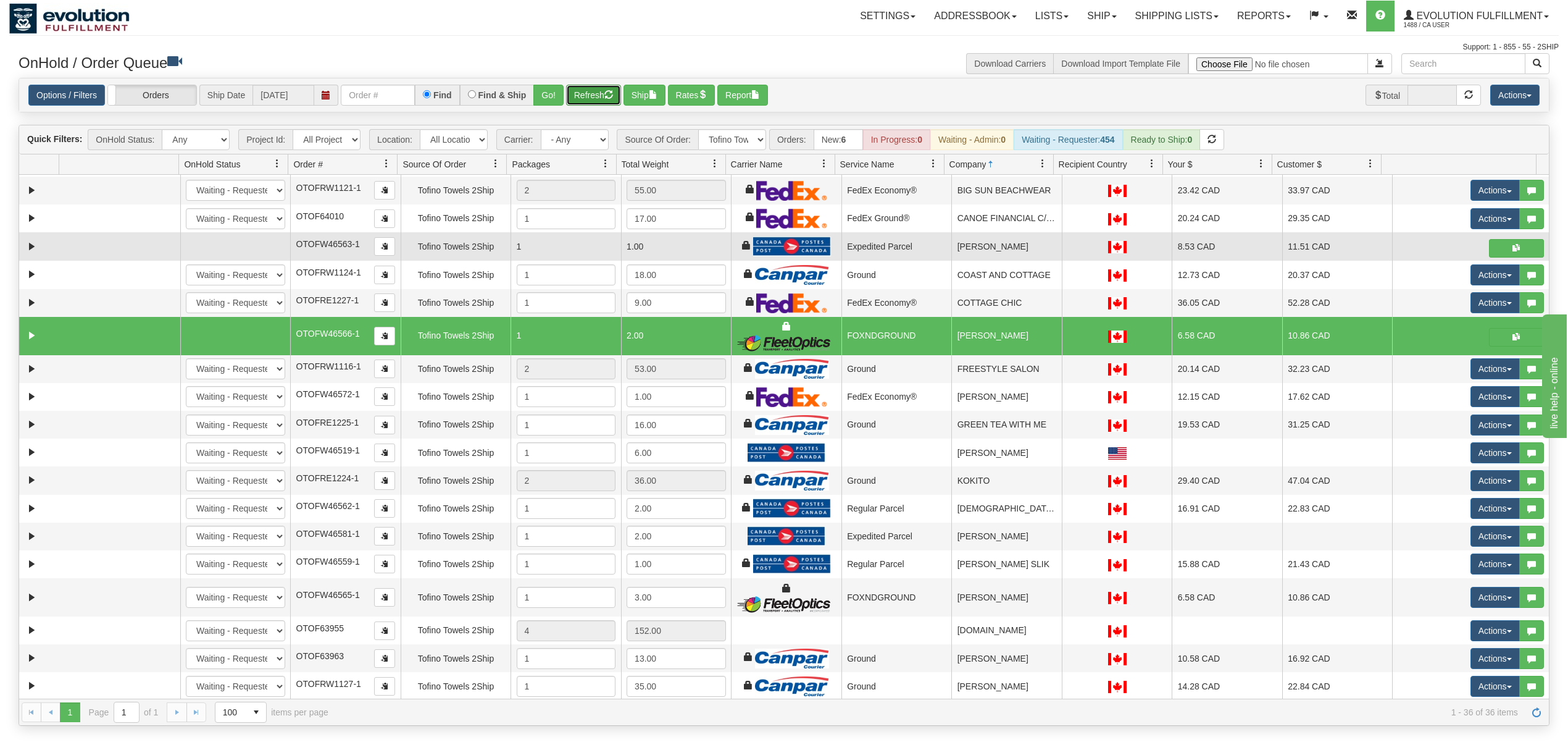
click at [608, 93] on button "Refresh" at bounding box center [593, 95] width 55 height 21
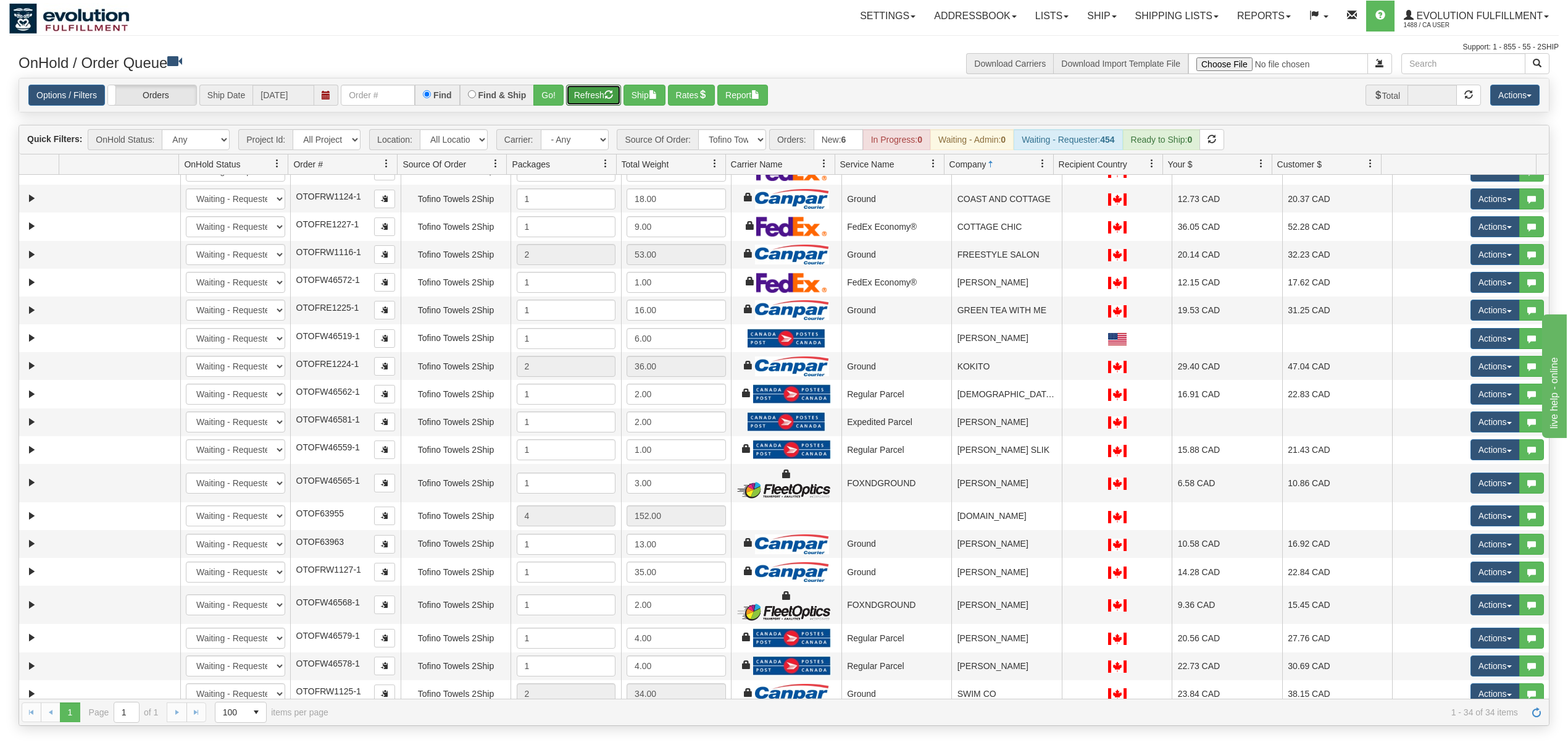
scroll to position [128, 0]
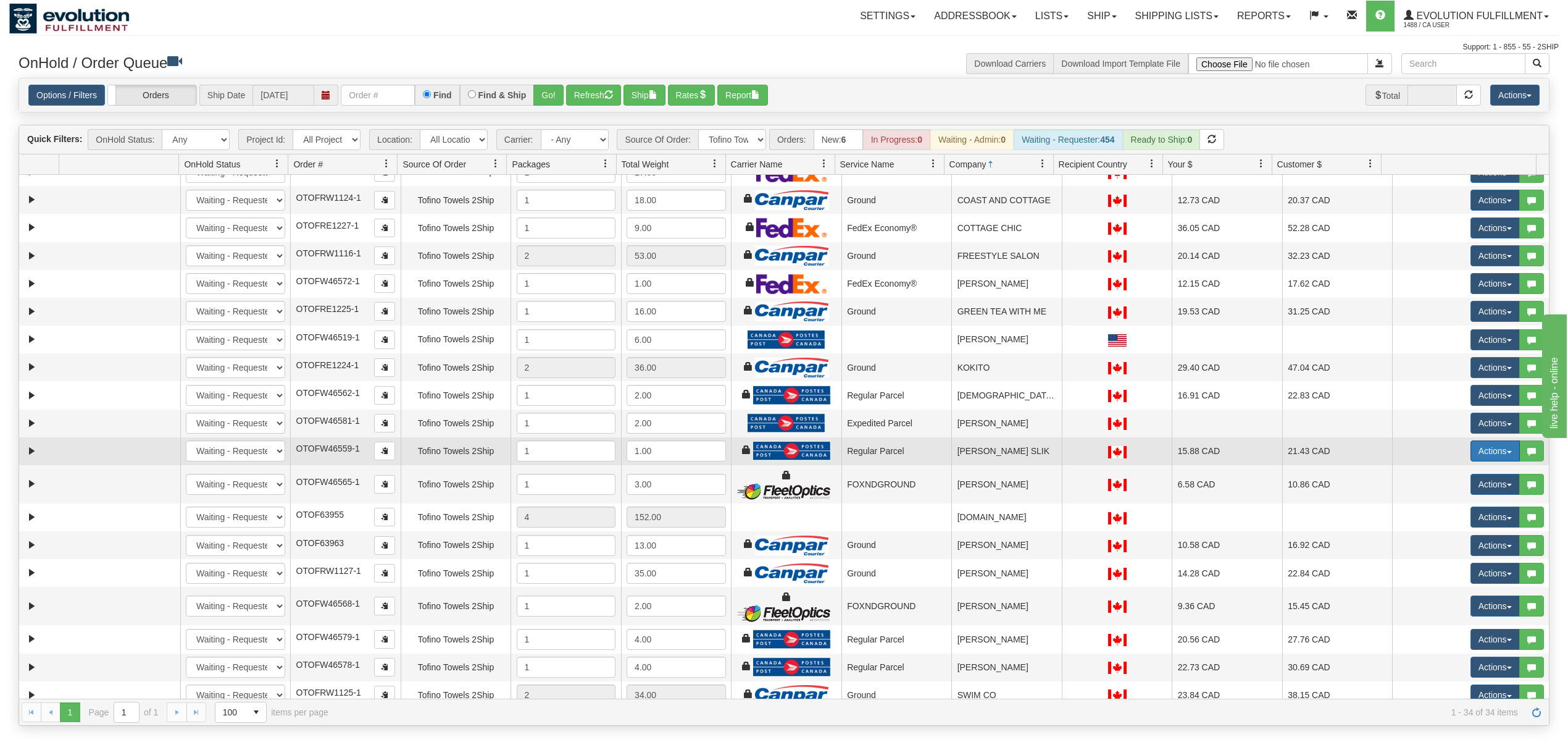
click at [1475, 461] on button "Actions" at bounding box center [1495, 451] width 49 height 21
click at [1463, 511] on span "Rate All Services" at bounding box center [1470, 506] width 74 height 10
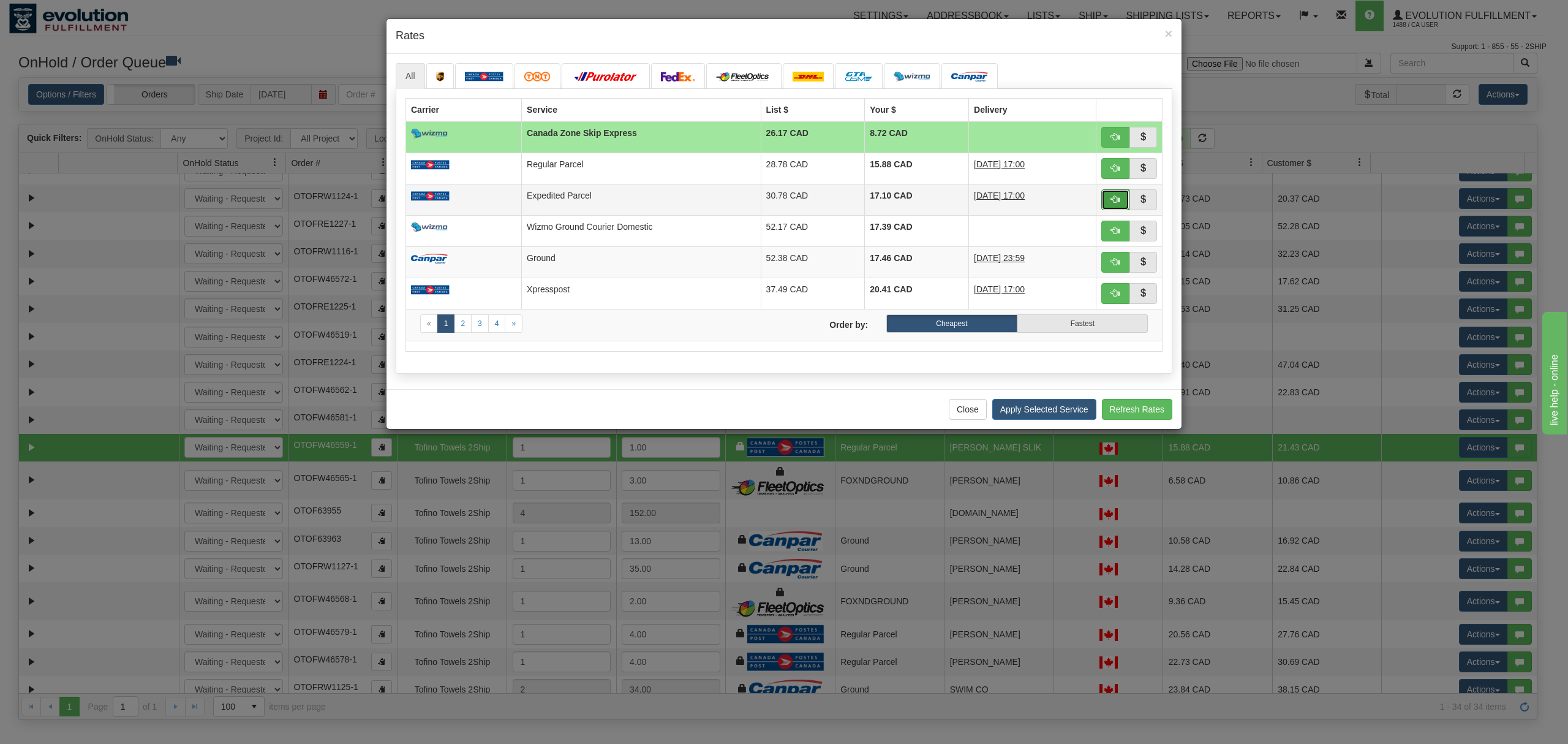
click at [1111, 199] on span "button" at bounding box center [1115, 199] width 8 height 8
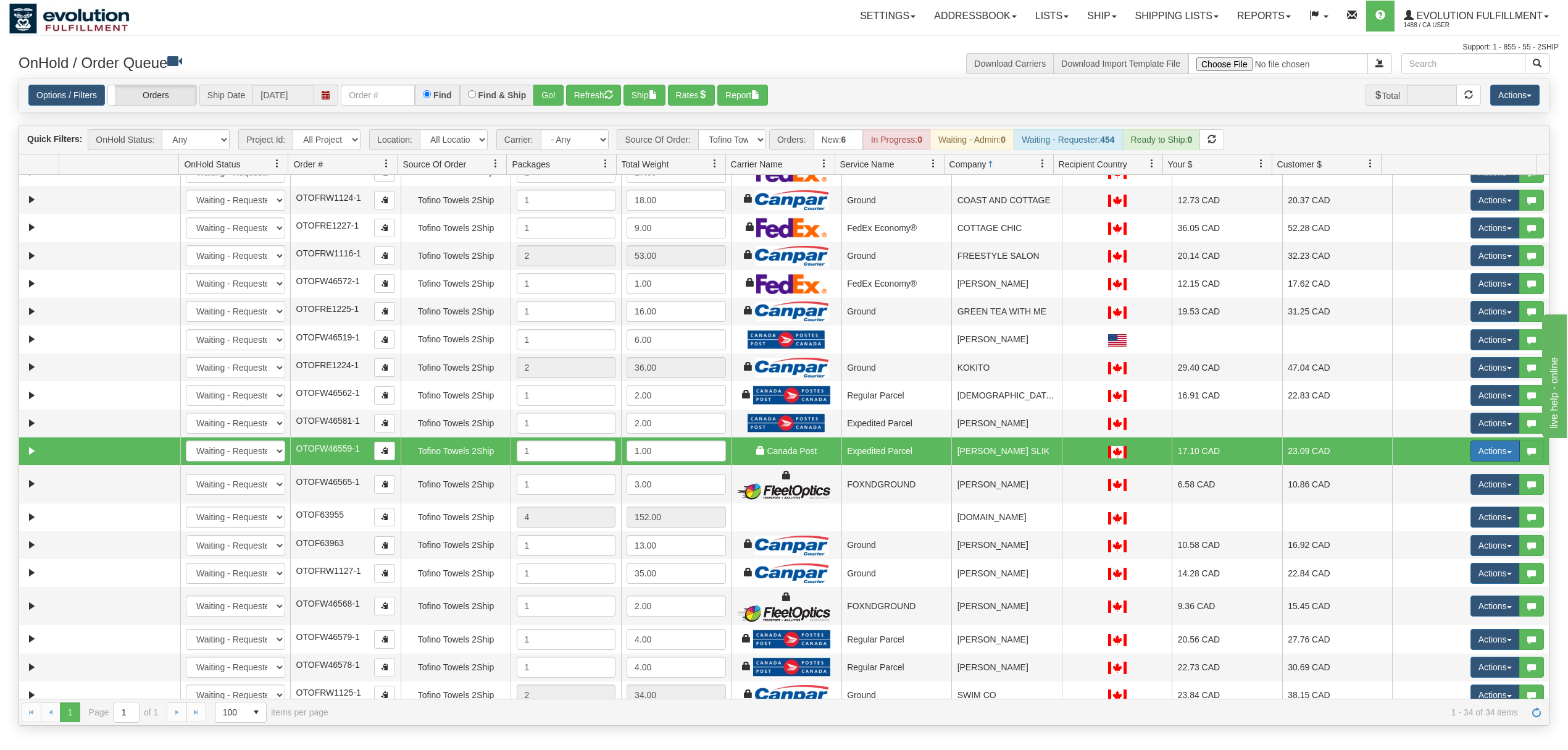
click at [1472, 457] on button "Actions" at bounding box center [1495, 451] width 49 height 21
click at [1443, 528] on span "Ship" at bounding box center [1446, 523] width 26 height 10
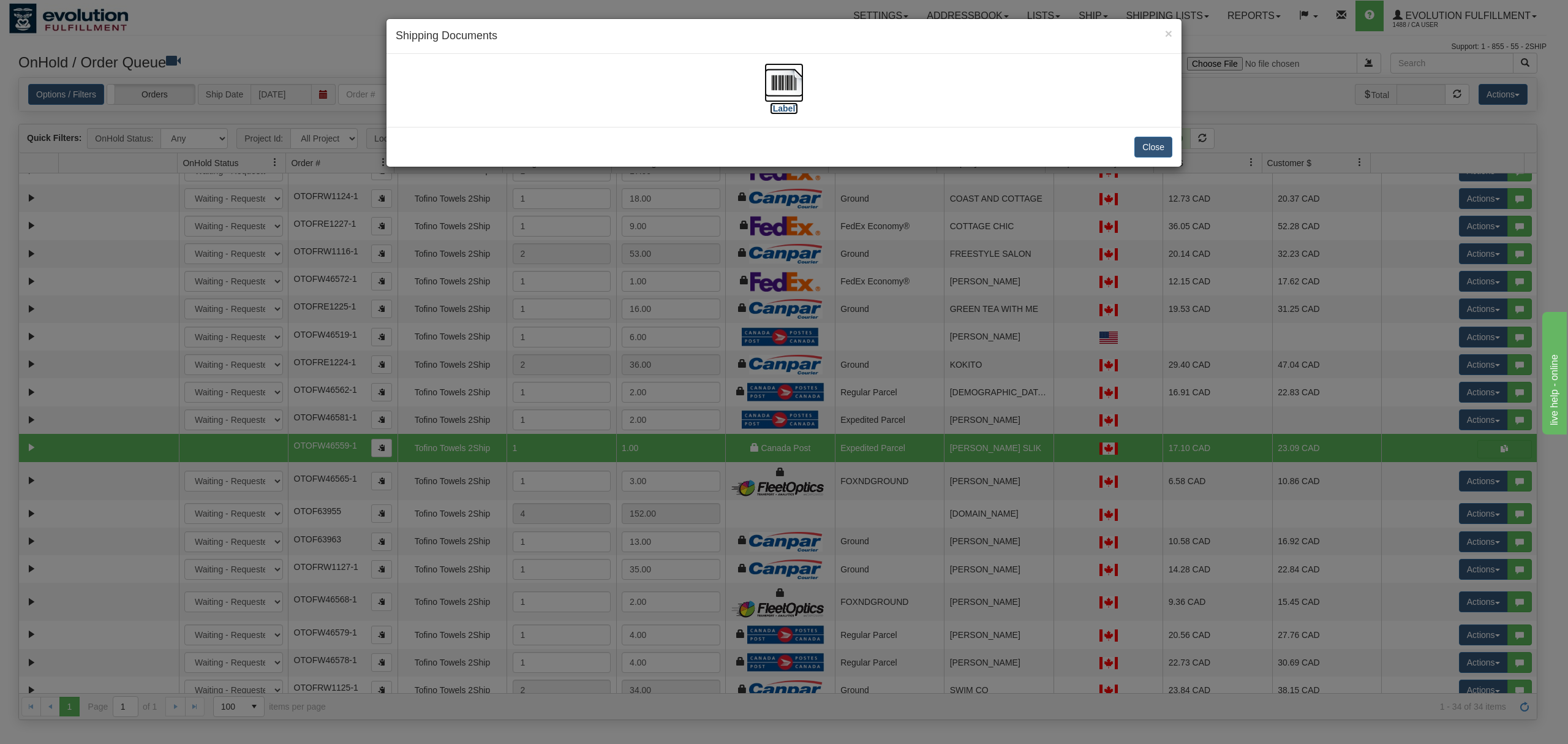
click at [792, 80] on img at bounding box center [783, 82] width 39 height 39
click at [1147, 138] on button "Close" at bounding box center [1153, 146] width 38 height 21
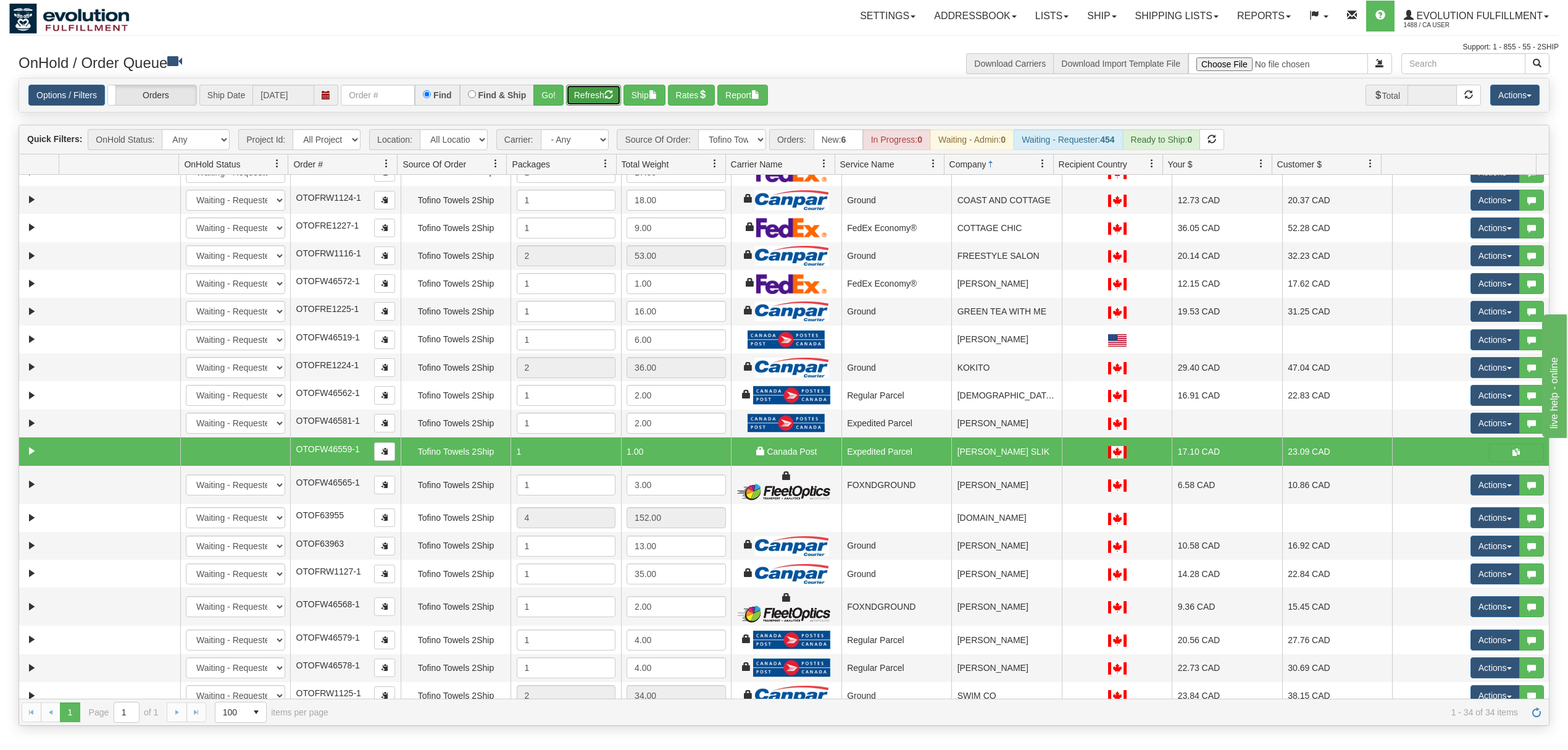
click at [597, 86] on button "Refresh" at bounding box center [593, 95] width 55 height 21
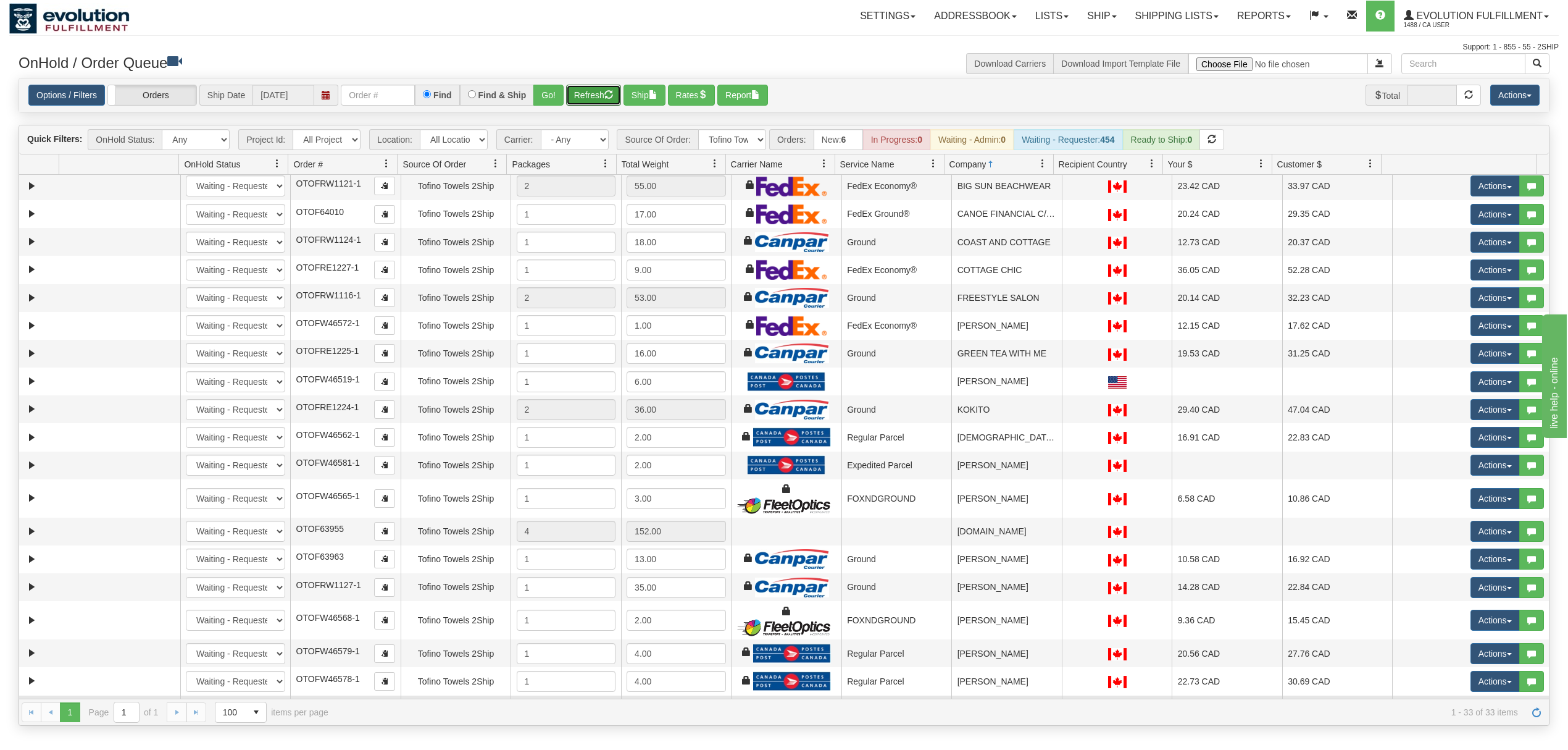
scroll to position [46, 0]
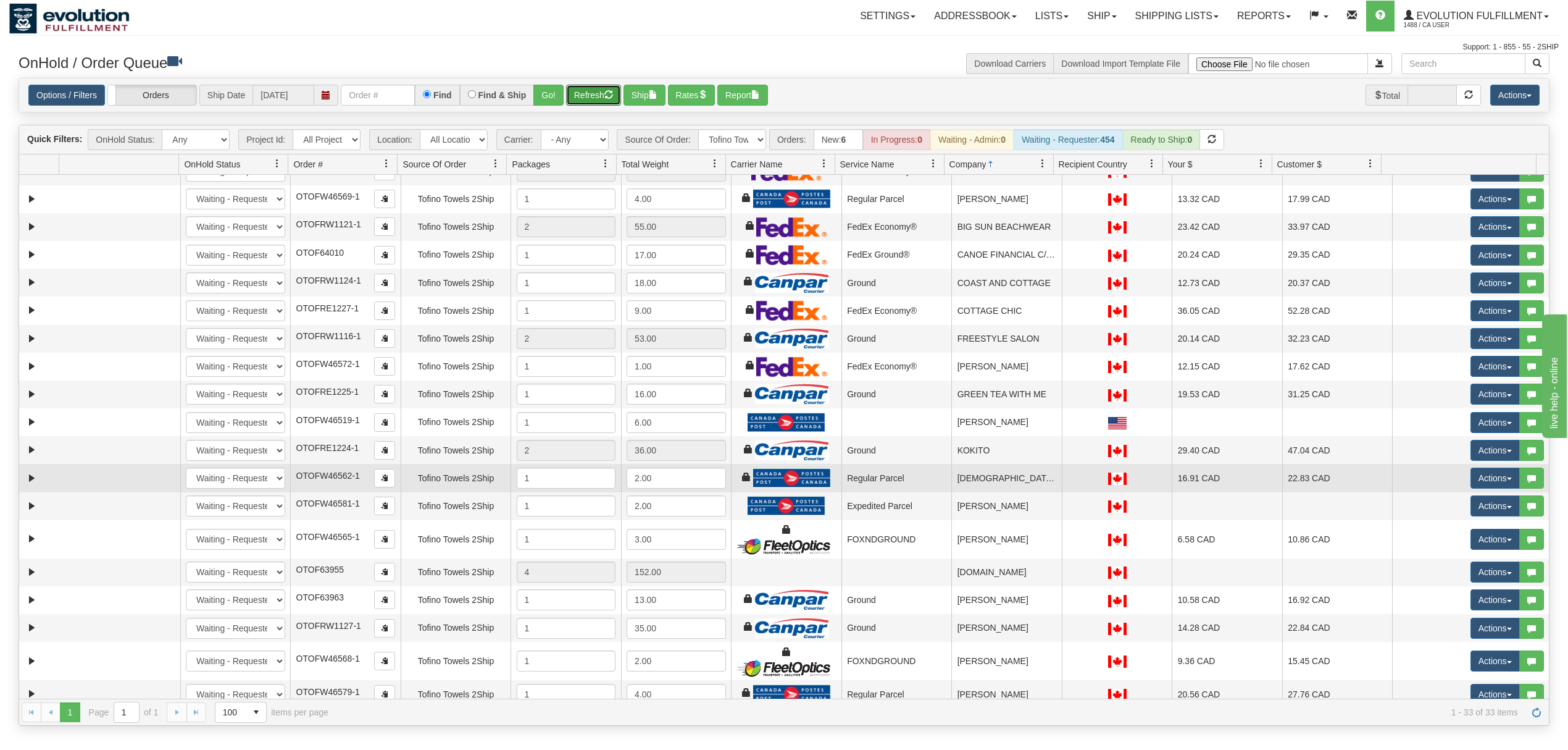
click at [1008, 492] on td "[DEMOGRAPHIC_DATA][PERSON_NAME]" at bounding box center [1006, 478] width 110 height 28
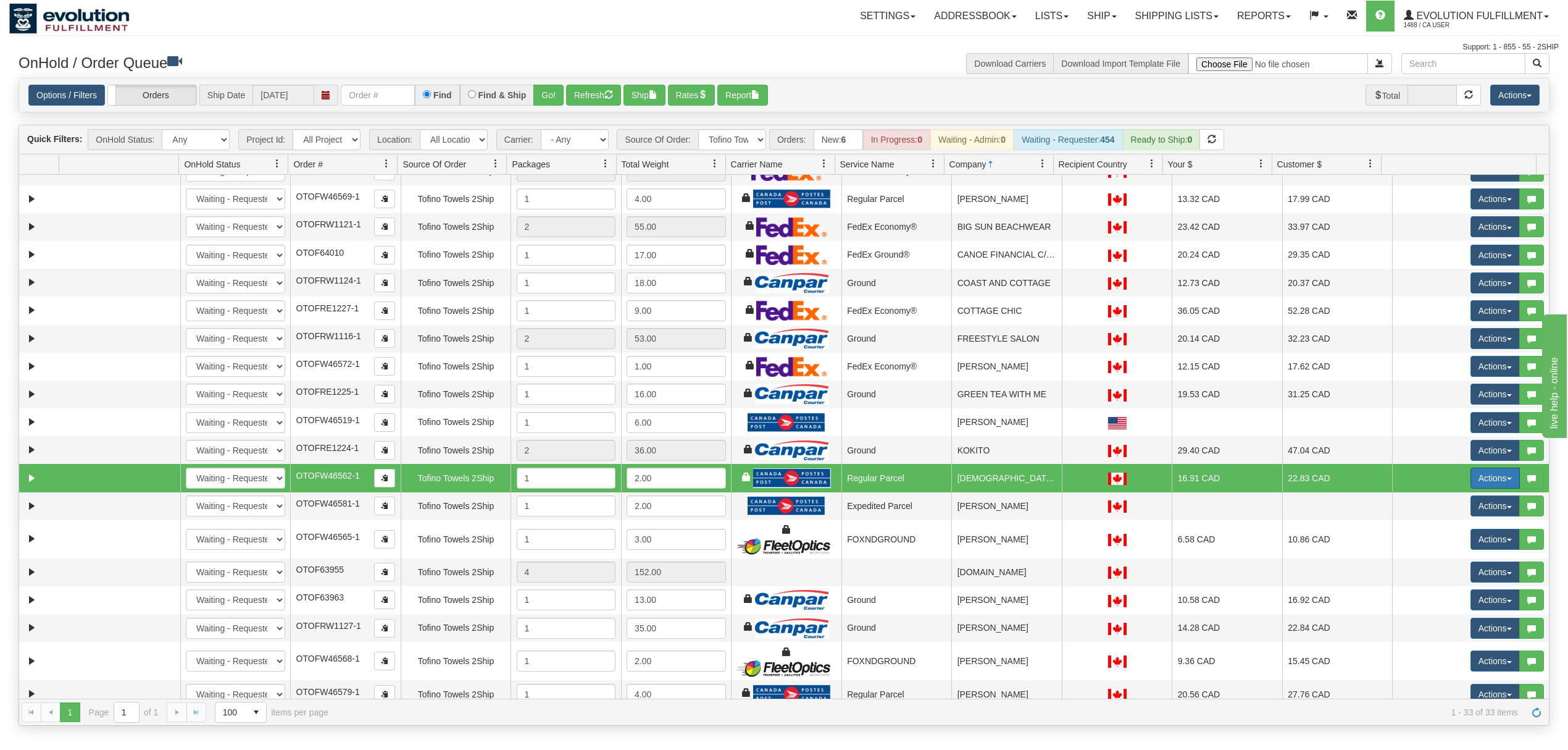
click at [1495, 483] on button "Actions" at bounding box center [1495, 478] width 49 height 21
click at [1458, 538] on span "Rate All Services" at bounding box center [1470, 534] width 74 height 10
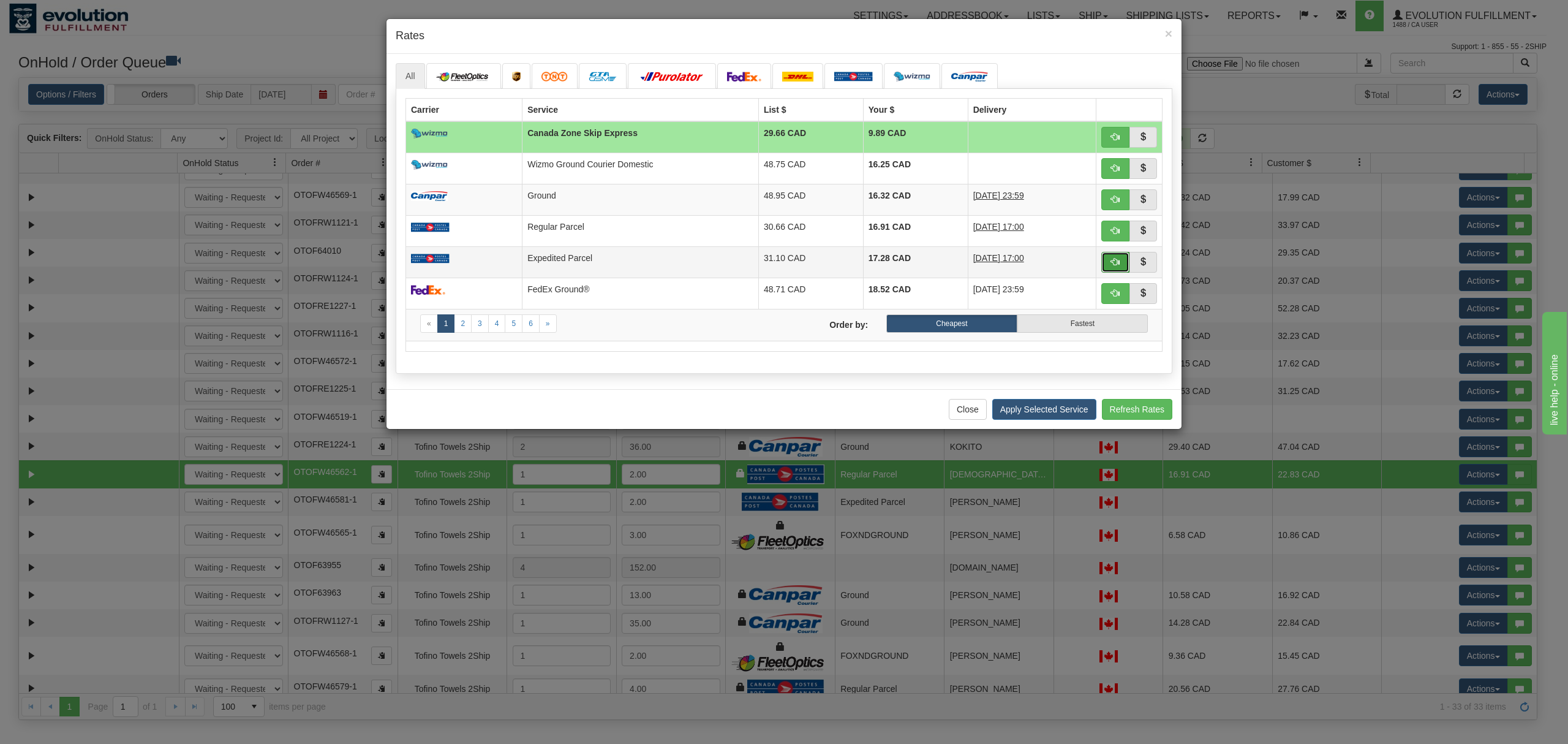
click at [1112, 262] on span "button" at bounding box center [1115, 262] width 8 height 8
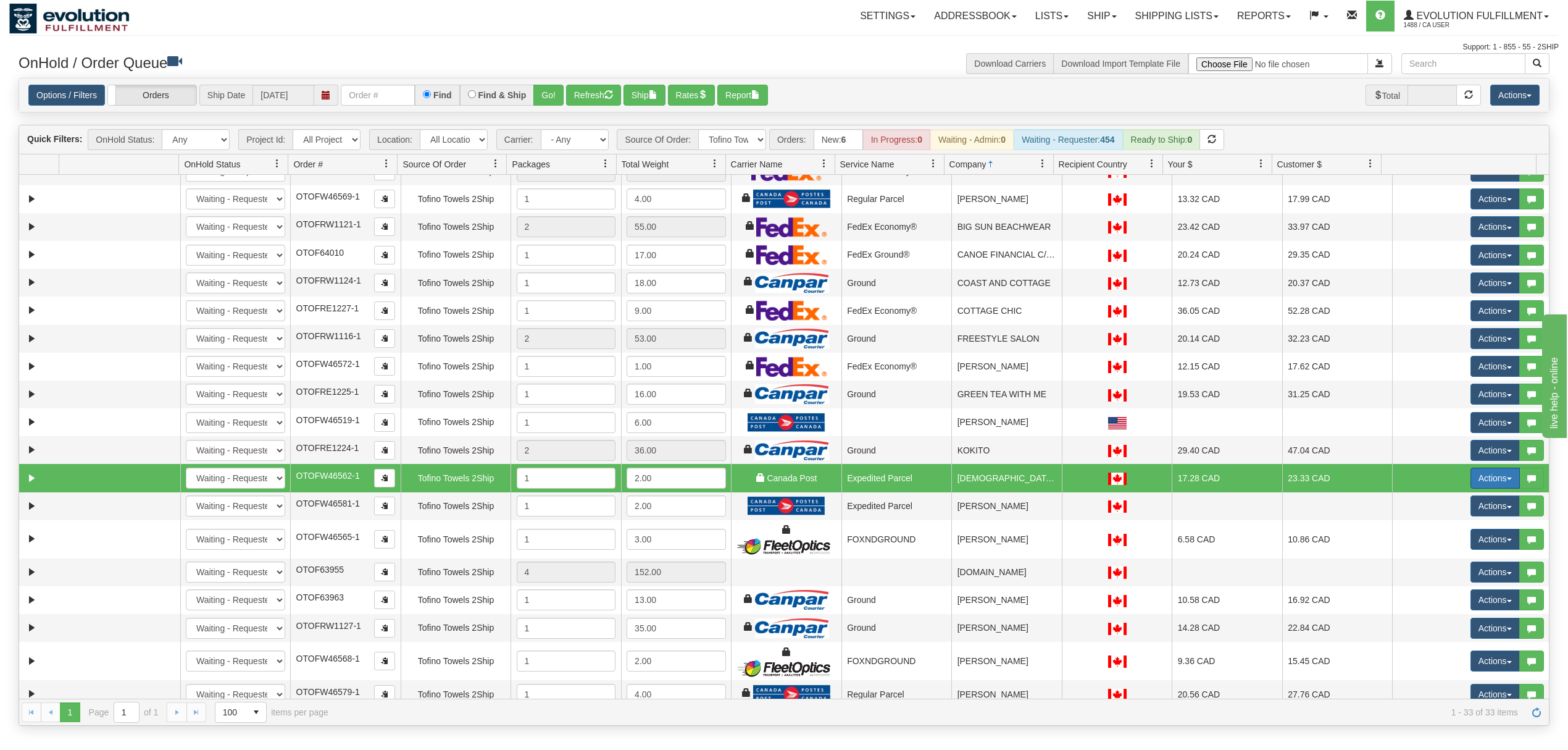
click at [1494, 483] on button "Actions" at bounding box center [1495, 478] width 49 height 21
click at [1440, 554] on span "Ship" at bounding box center [1446, 550] width 26 height 10
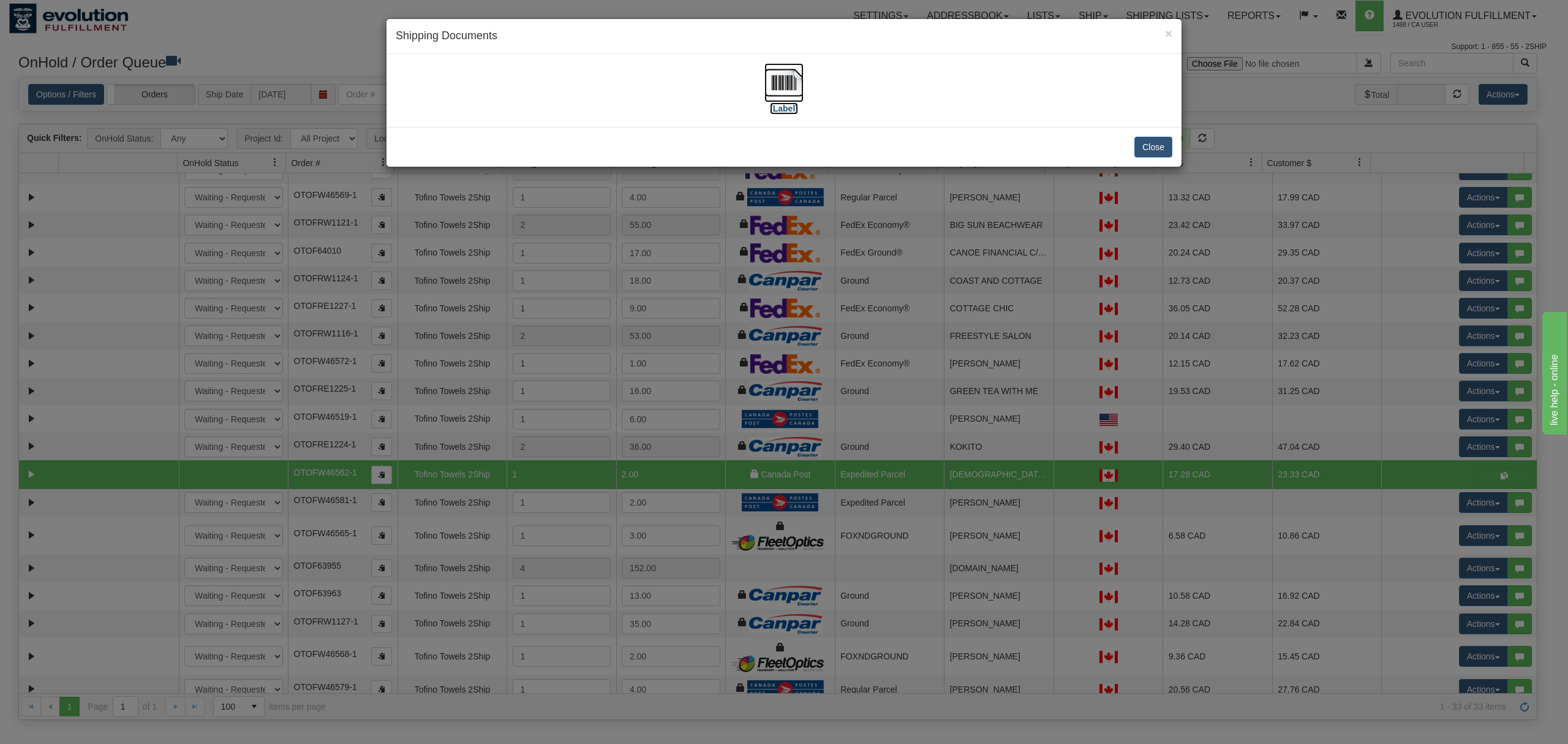
click at [786, 86] on img at bounding box center [783, 82] width 39 height 39
click at [1142, 152] on button "Close" at bounding box center [1153, 146] width 38 height 21
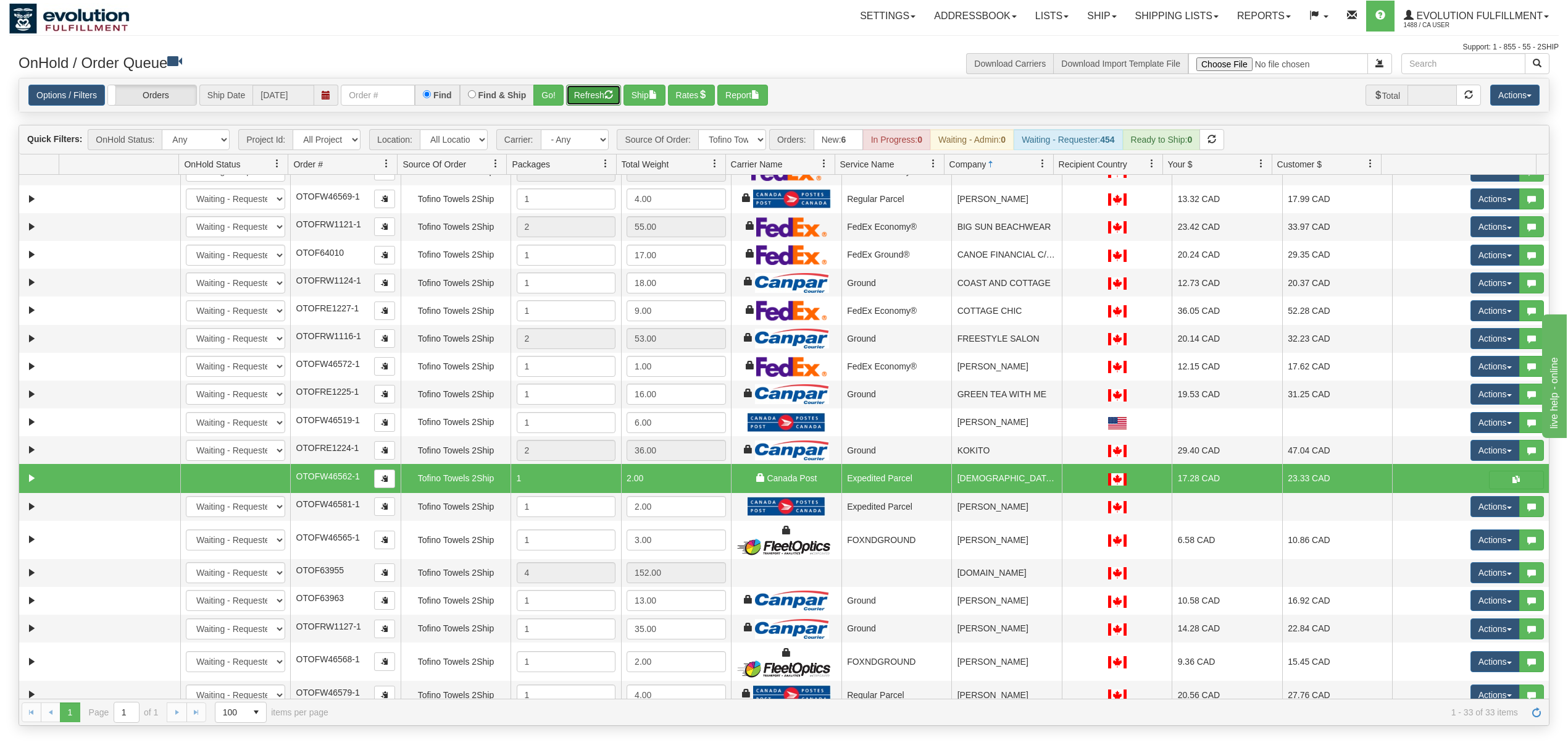
click at [594, 95] on button "Refresh" at bounding box center [593, 95] width 55 height 21
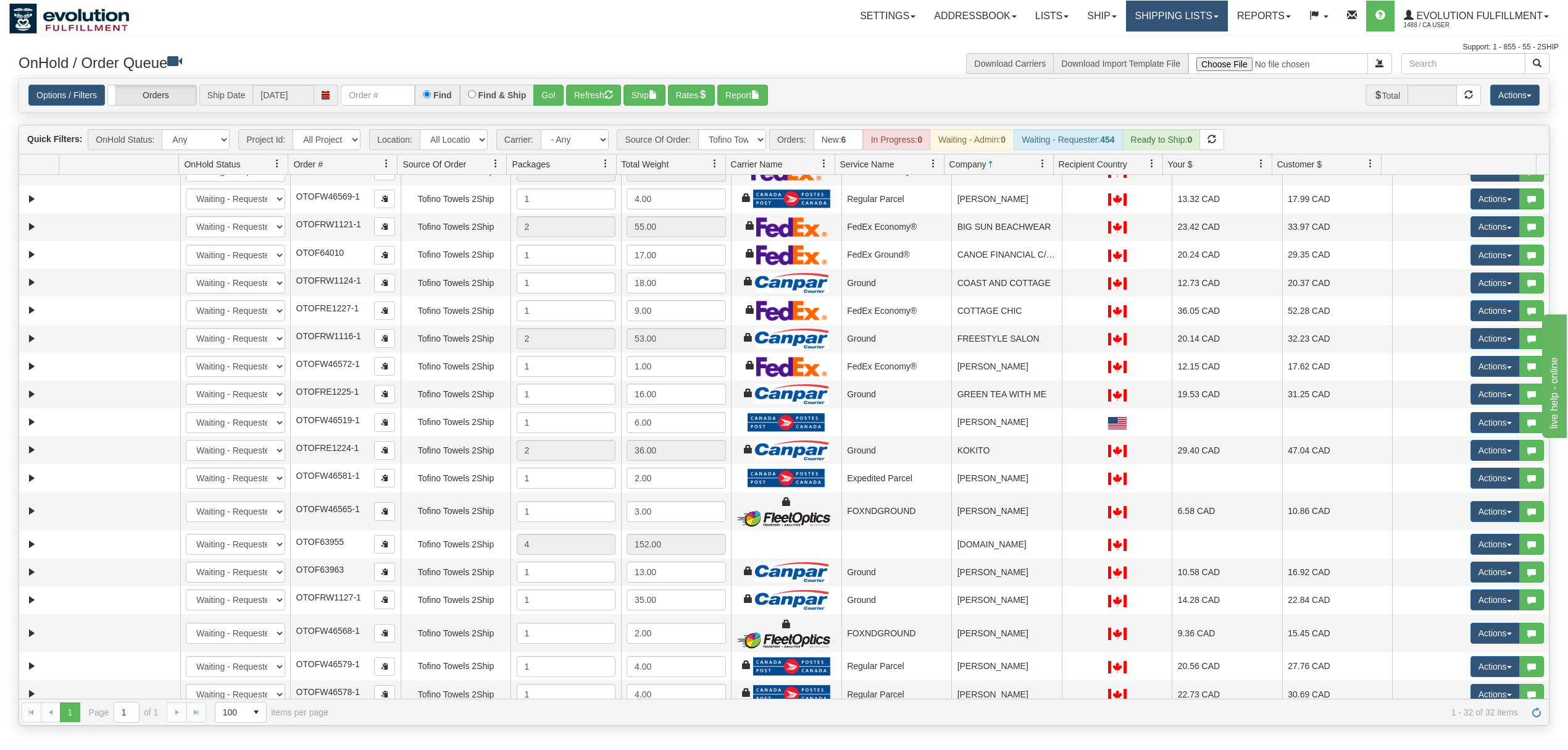
click at [1143, 16] on link "Shipping lists" at bounding box center [1177, 16] width 102 height 31
click at [1143, 42] on span "Current Shipments" at bounding box center [1155, 43] width 72 height 10
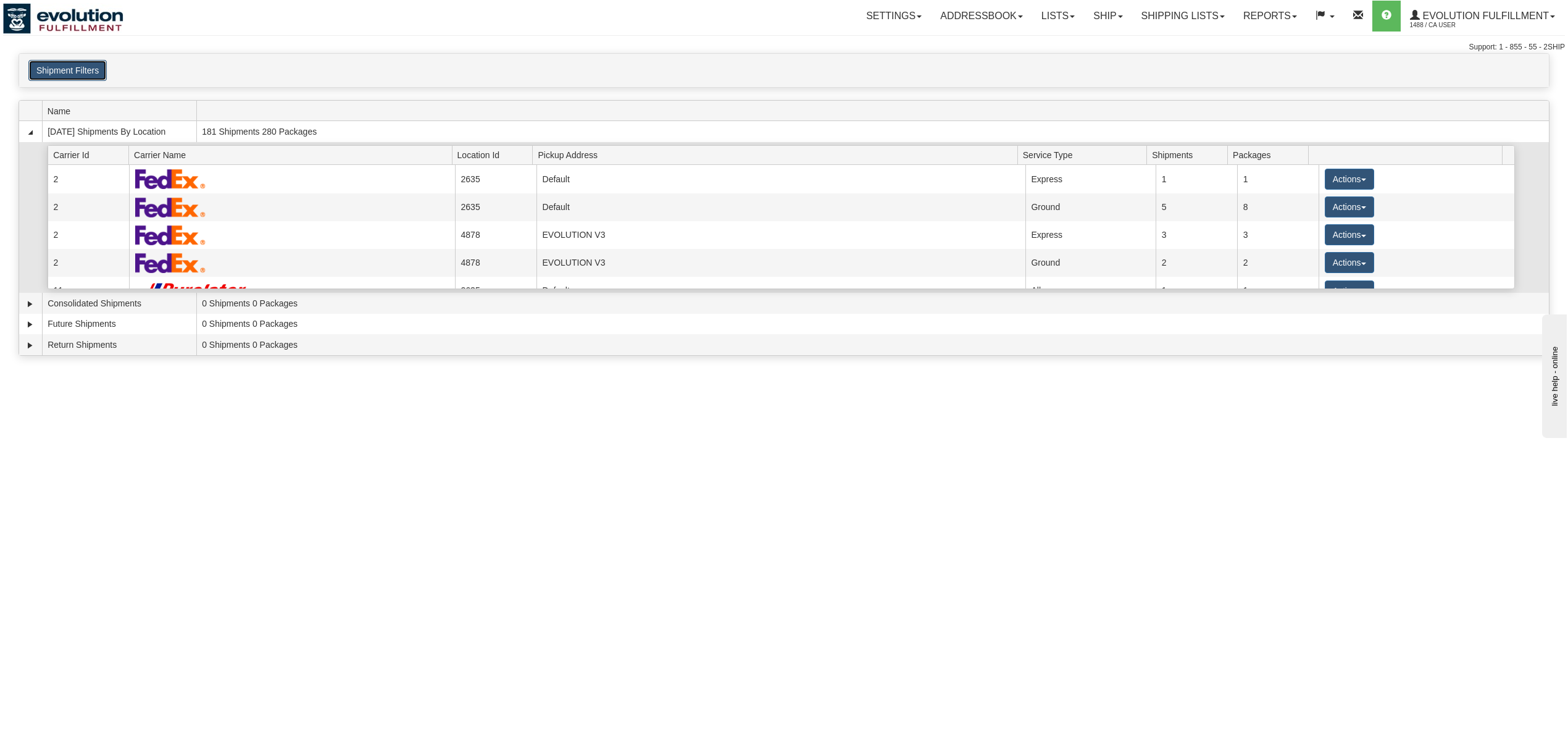
click at [82, 72] on button "Shipment Filters" at bounding box center [68, 70] width 78 height 21
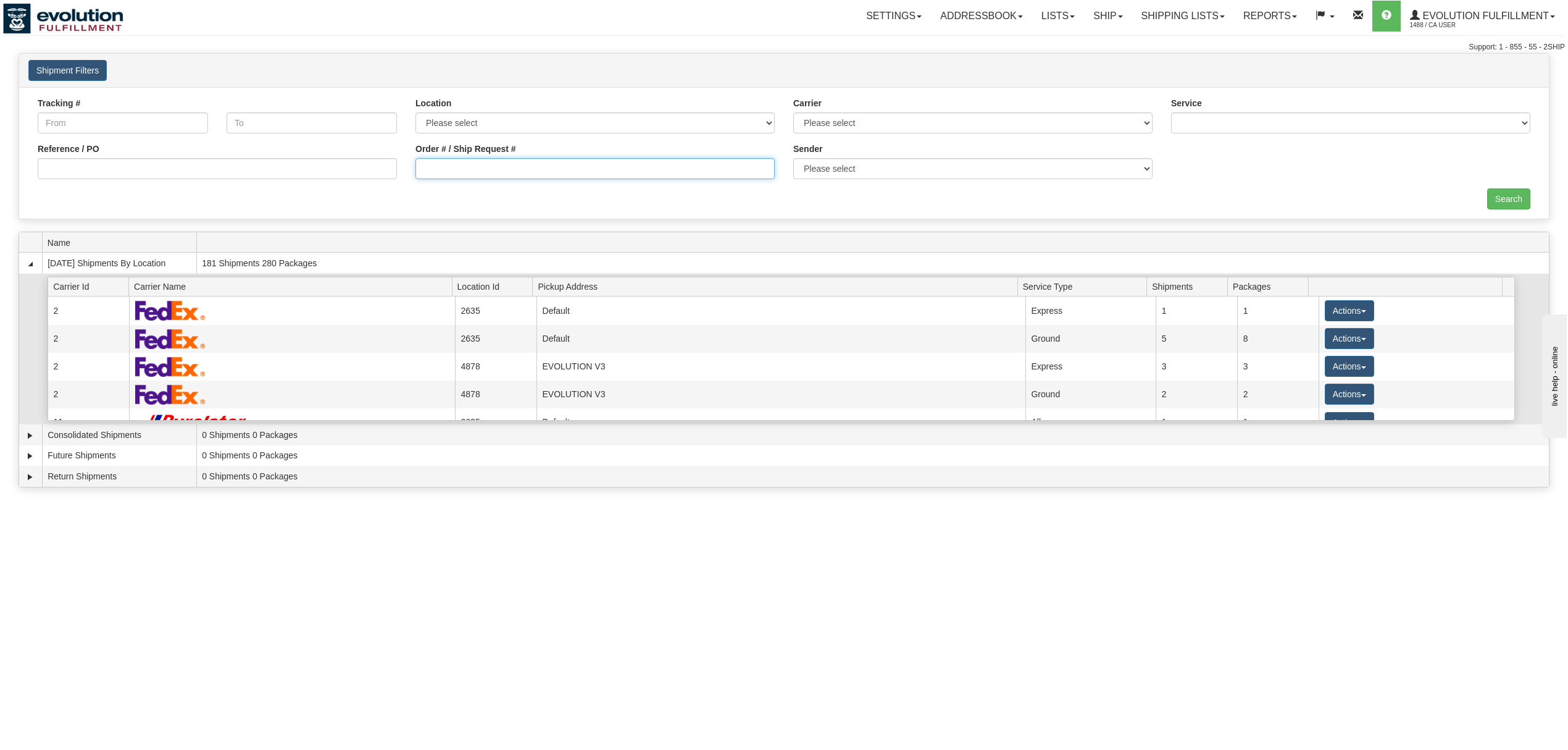
click at [626, 173] on input "Order # / Ship Request #" at bounding box center [595, 168] width 359 height 21
click at [612, 164] on input "Order # / Ship Request #" at bounding box center [595, 168] width 359 height 21
type input "OTOFW46566-1"
click at [1525, 197] on input "Search" at bounding box center [1509, 198] width 43 height 21
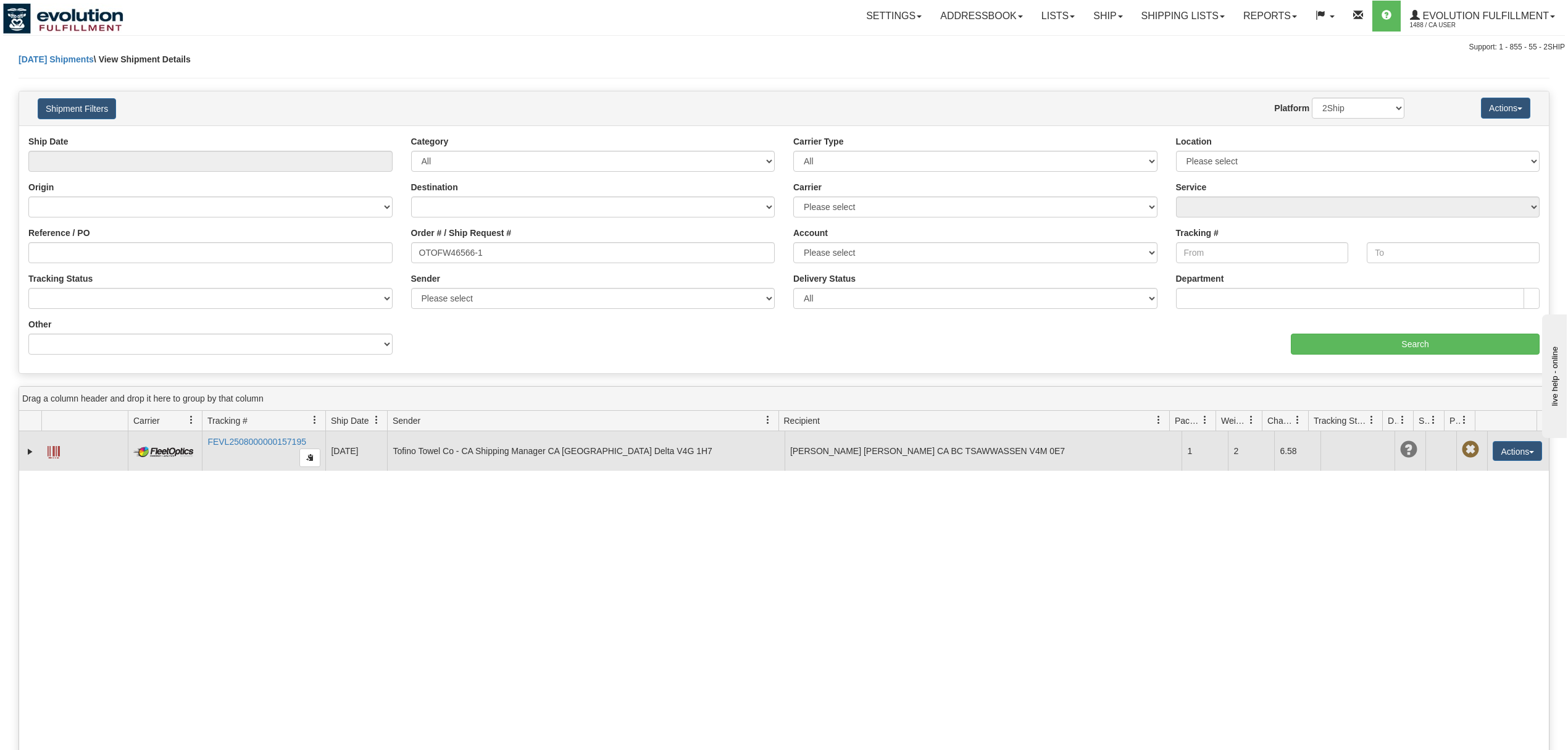
click at [54, 451] on span at bounding box center [53, 451] width 12 height 12
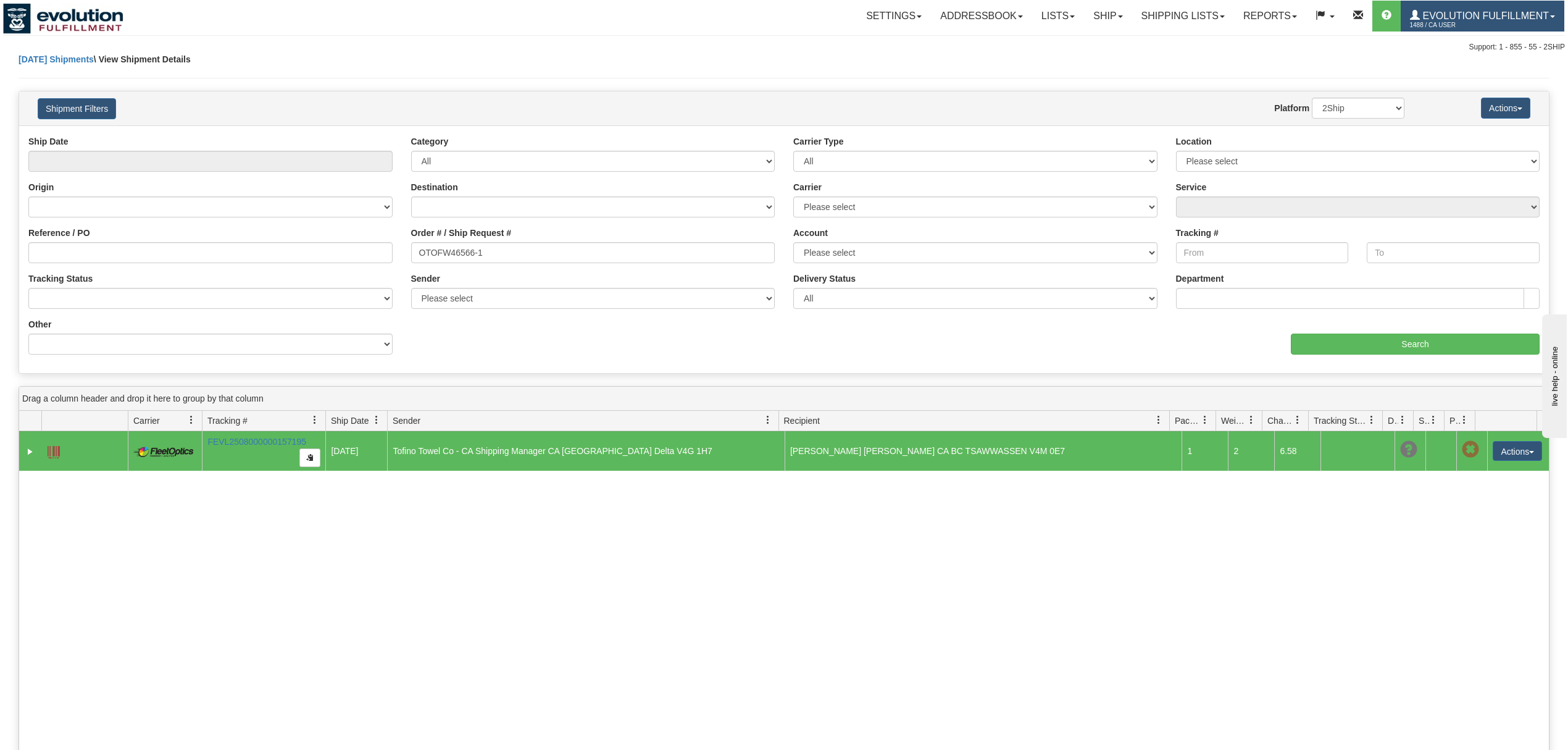
click at [1468, 12] on span "Evolution Fulfillment" at bounding box center [1484, 16] width 129 height 11
click at [1455, 81] on link "LOG OUT" at bounding box center [1501, 75] width 125 height 16
